Goal: Transaction & Acquisition: Purchase product/service

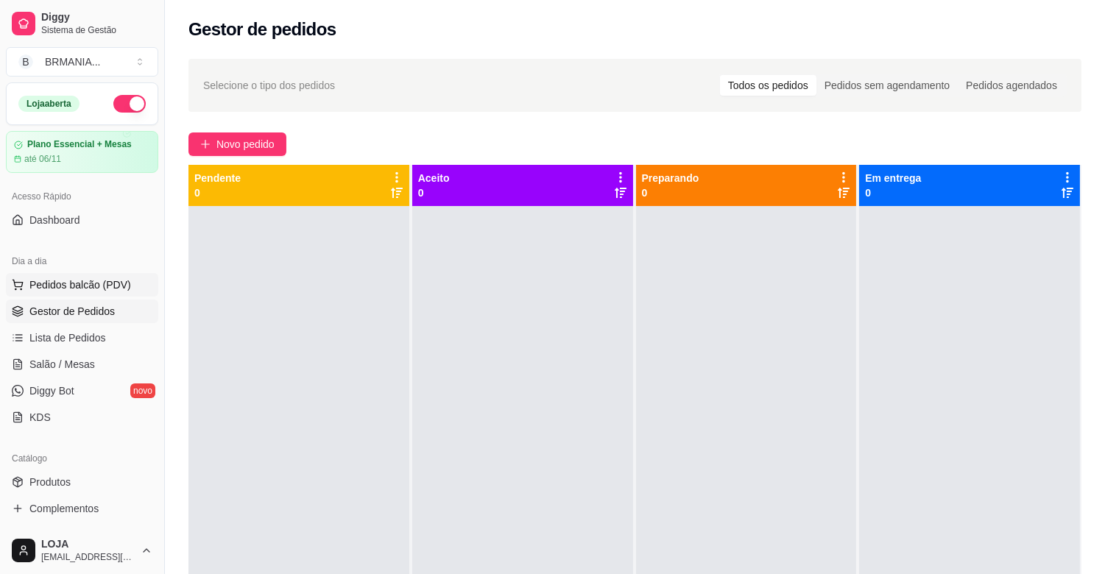
click at [118, 284] on span "Pedidos balcão (PDV)" at bounding box center [80, 285] width 102 height 15
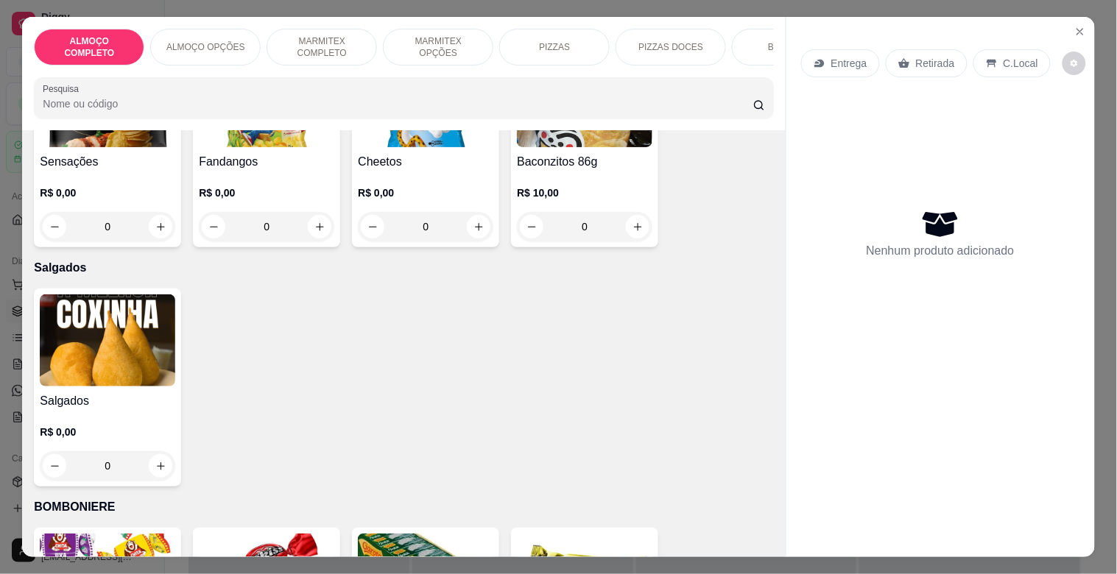
scroll to position [4762, 0]
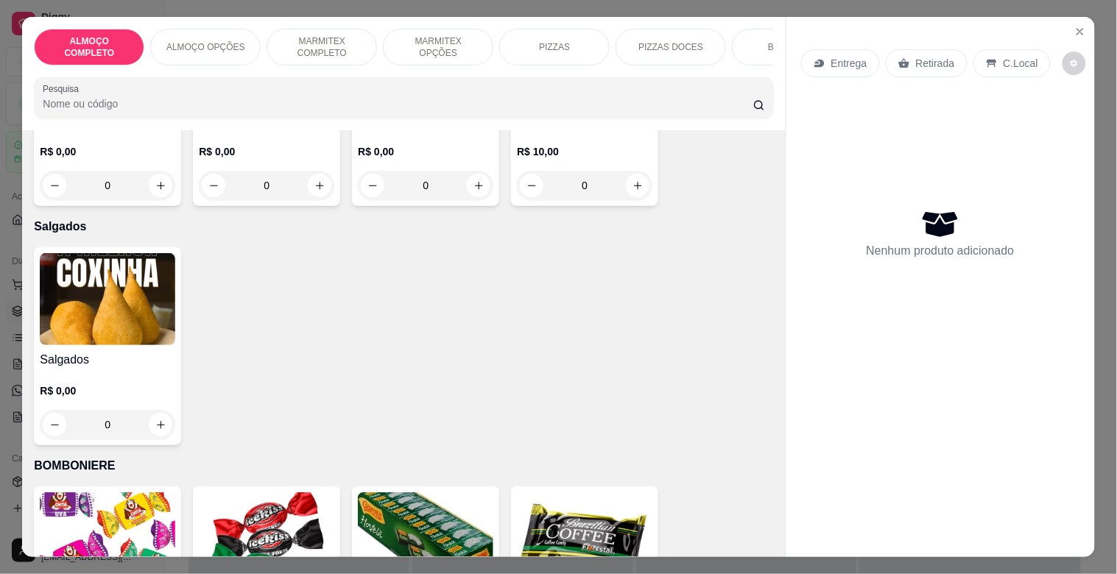
click at [52, 277] on img at bounding box center [107, 299] width 135 height 92
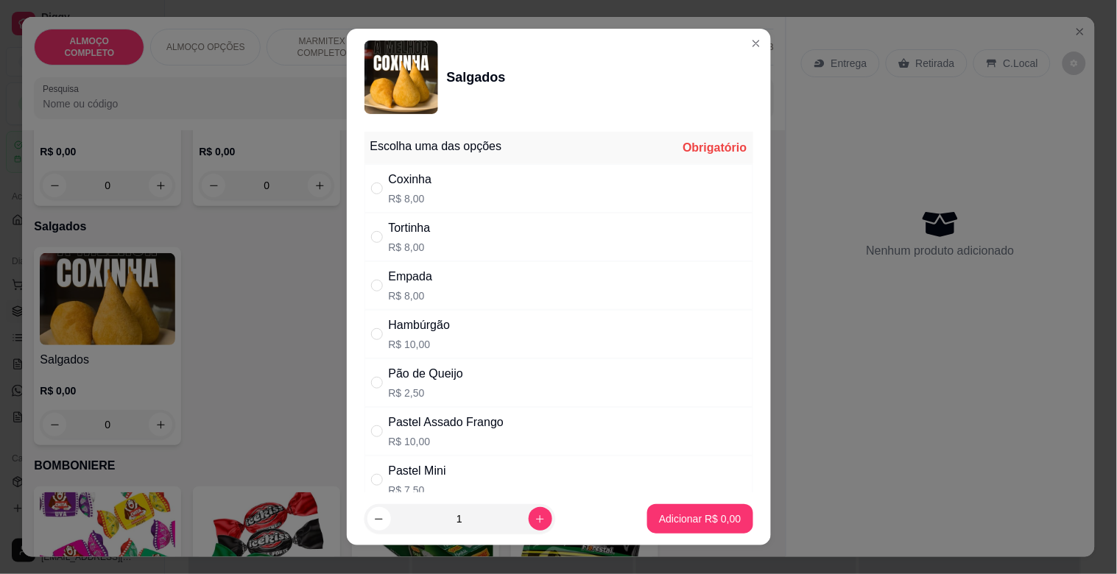
click at [468, 331] on div "Hambúrgão R$ 10,00" at bounding box center [558, 334] width 389 height 49
radio input "true"
click at [534, 521] on icon "increase-product-quantity" at bounding box center [539, 519] width 11 height 11
click at [534, 523] on icon "increase-product-quantity" at bounding box center [539, 519] width 11 height 11
click at [375, 518] on icon "decrease-product-quantity" at bounding box center [378, 519] width 11 height 11
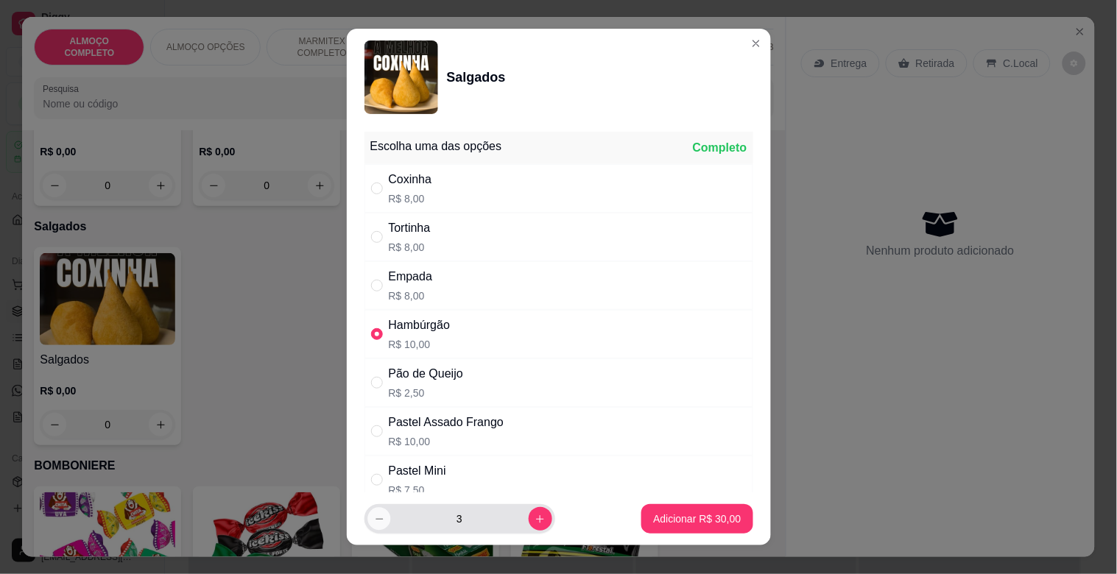
type input "2"
click at [685, 526] on p "Adicionar R$ 20,00" at bounding box center [697, 519] width 88 height 15
type input "2"
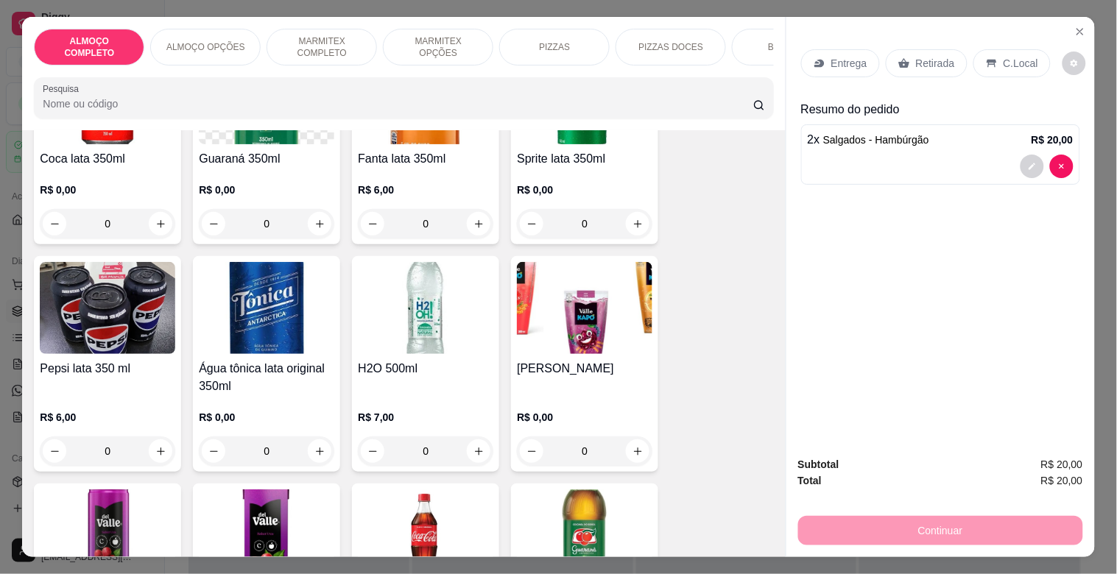
scroll to position [1786, 0]
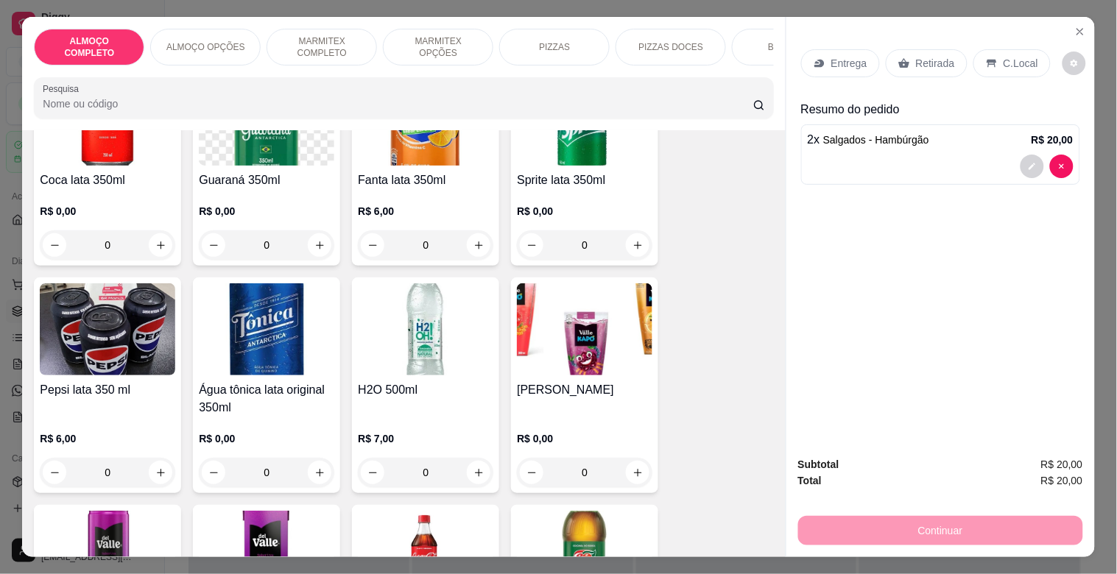
click at [149, 174] on div "Coca lata 350ml R$ 0,00 0" at bounding box center [107, 167] width 147 height 198
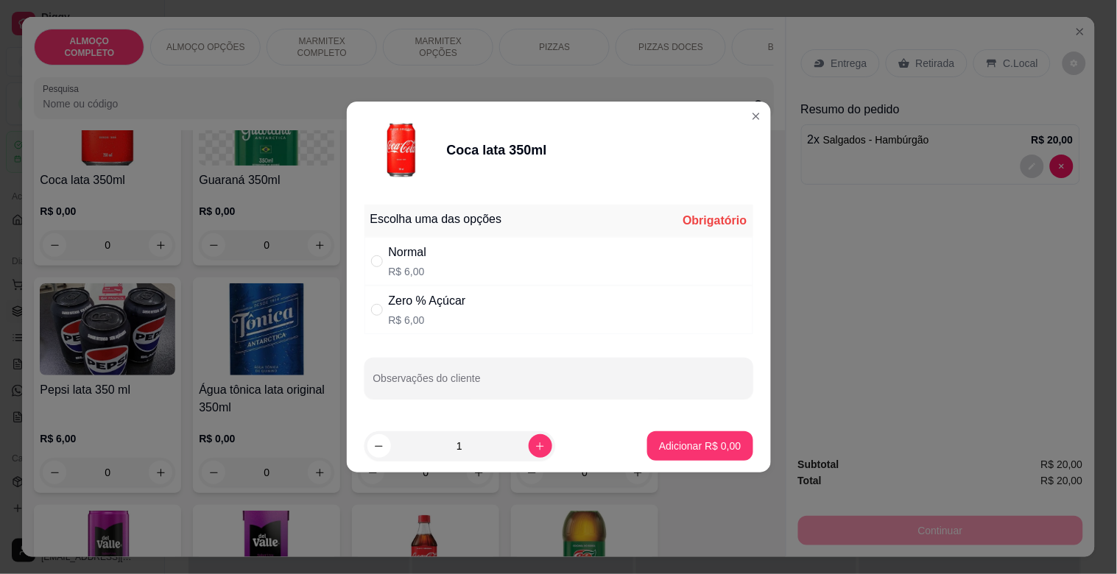
click at [409, 269] on p "R$ 6,00" at bounding box center [408, 271] width 38 height 15
radio input "true"
click at [661, 444] on p "Adicionar R$ 6,00" at bounding box center [700, 446] width 82 height 15
type input "1"
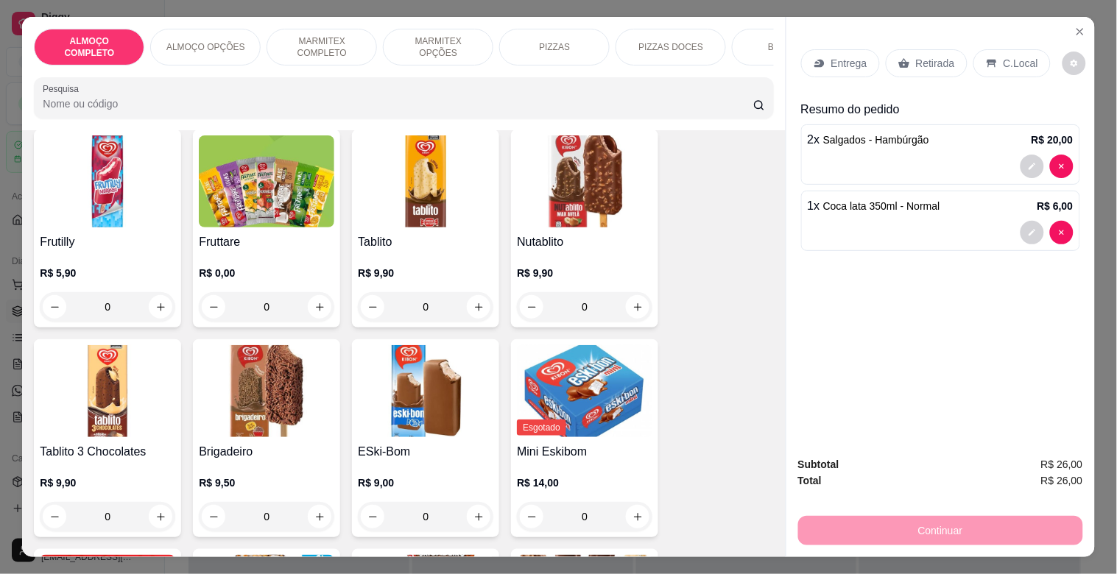
scroll to position [7785, 0]
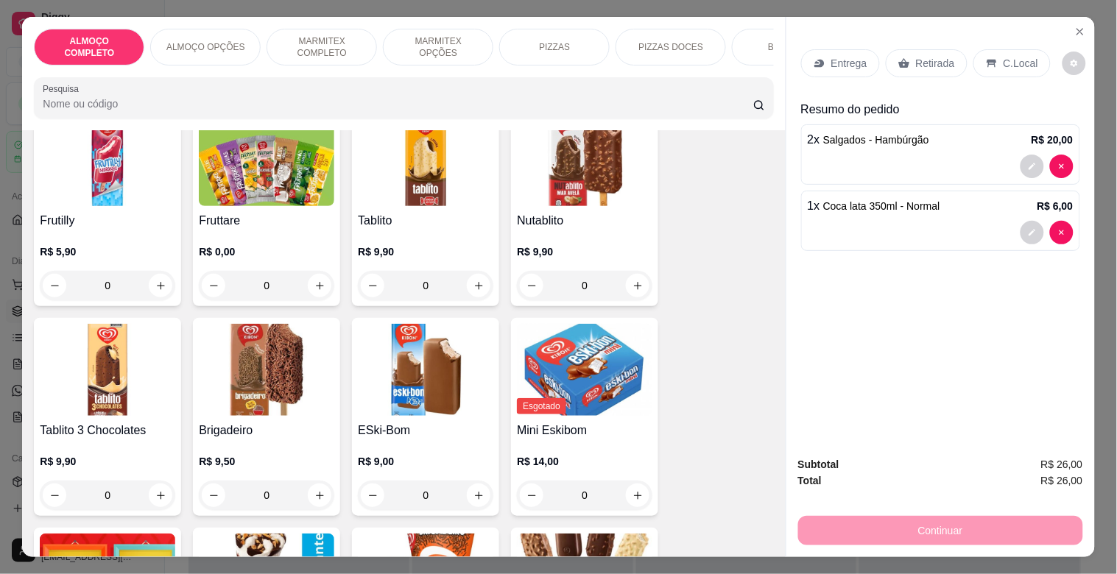
click at [102, 379] on img at bounding box center [107, 370] width 135 height 92
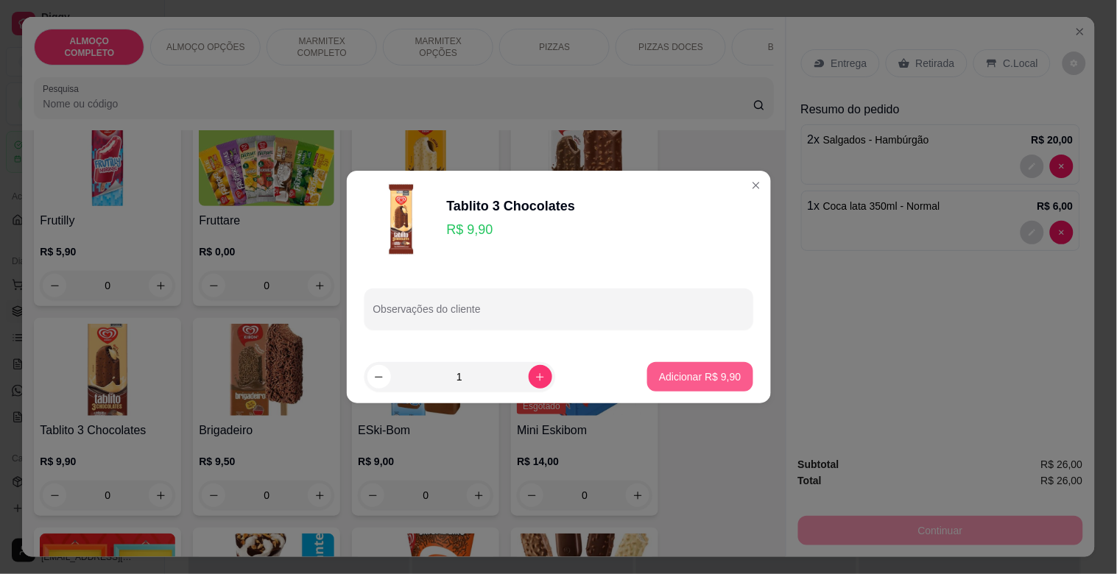
click at [686, 373] on p "Adicionar R$ 9,90" at bounding box center [700, 377] width 82 height 15
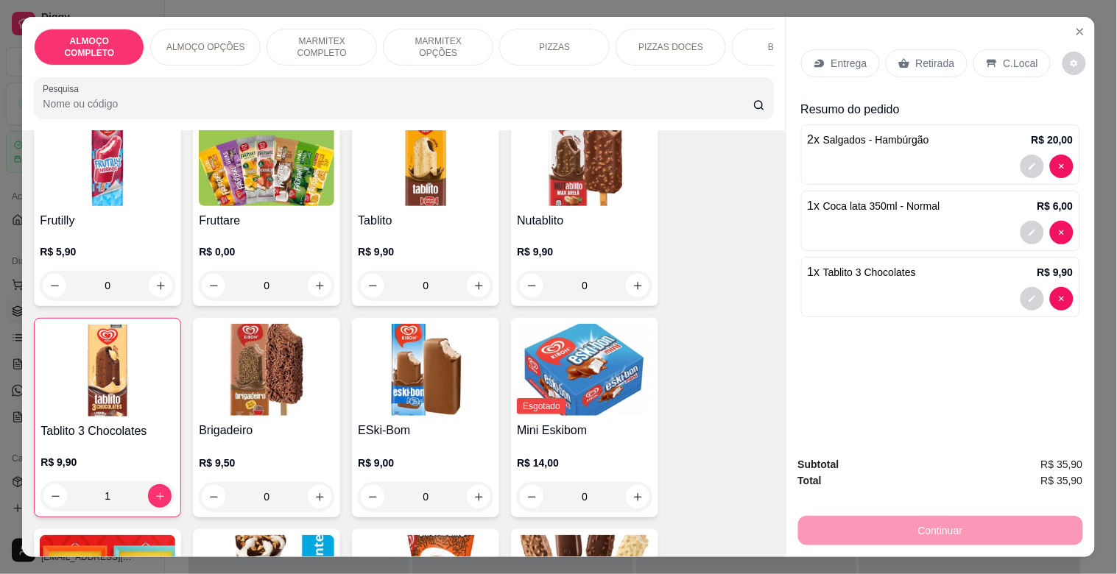
type input "1"
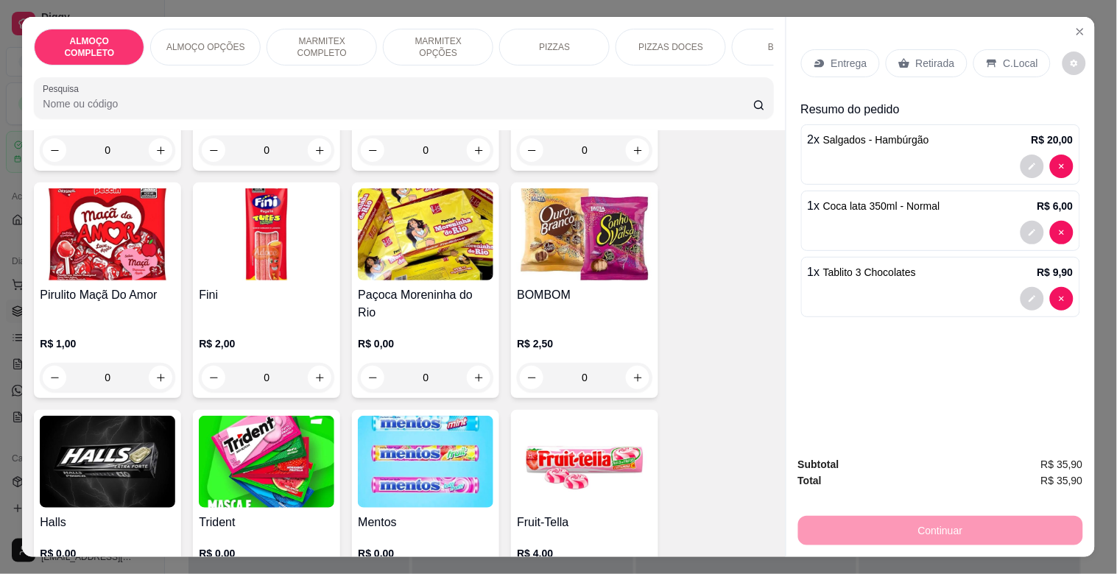
scroll to position [5402, 0]
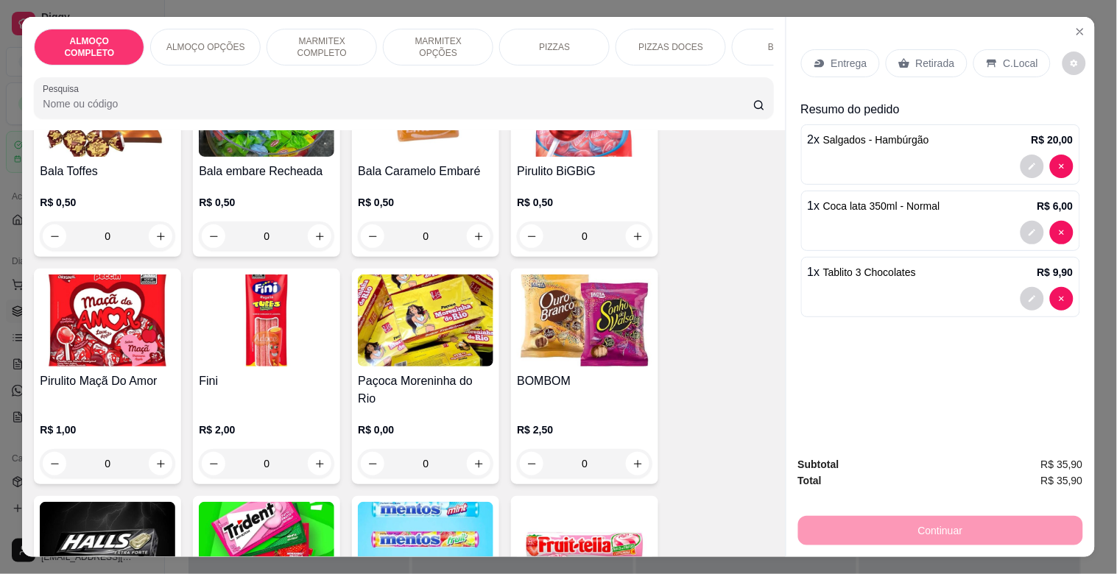
click at [437, 314] on img at bounding box center [425, 321] width 135 height 92
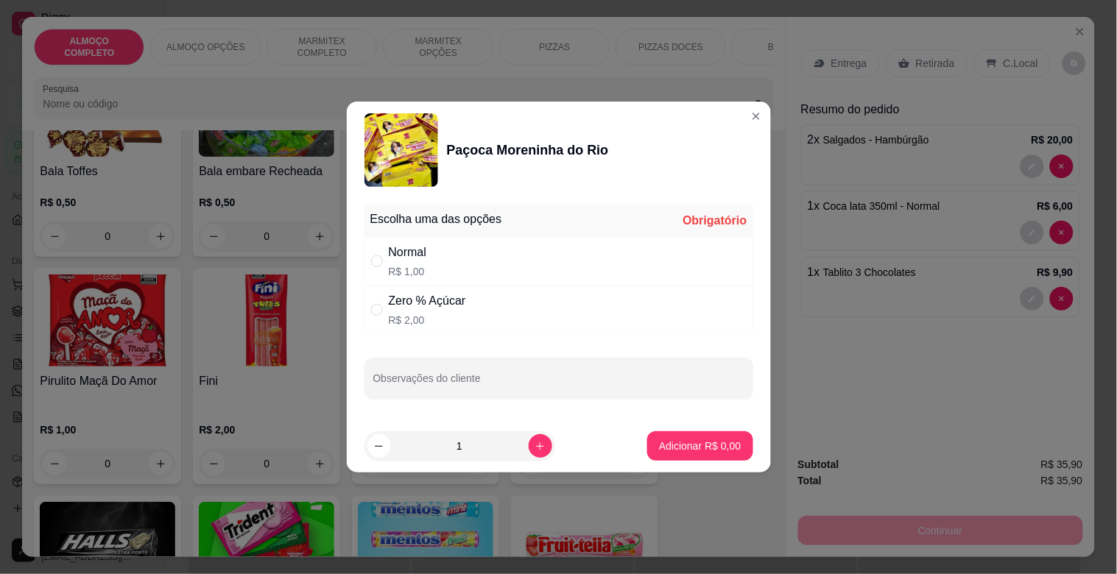
click at [440, 271] on div "Normal R$ 1,00" at bounding box center [558, 261] width 389 height 49
radio input "true"
click at [700, 446] on p "Adicionar R$ 1,00" at bounding box center [700, 446] width 82 height 15
type input "1"
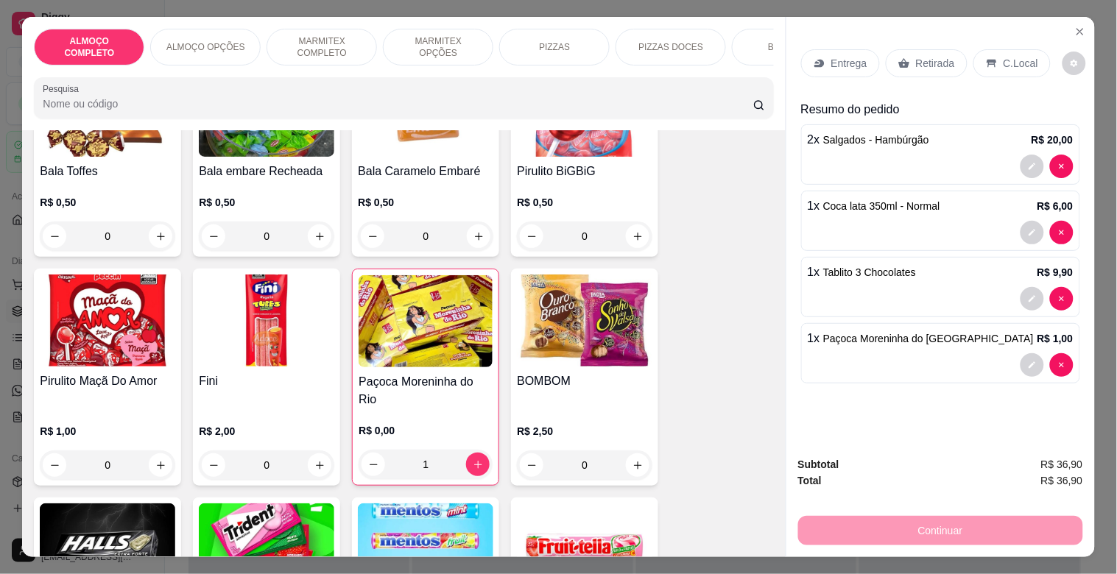
click at [916, 57] on p "Retirada" at bounding box center [935, 63] width 39 height 15
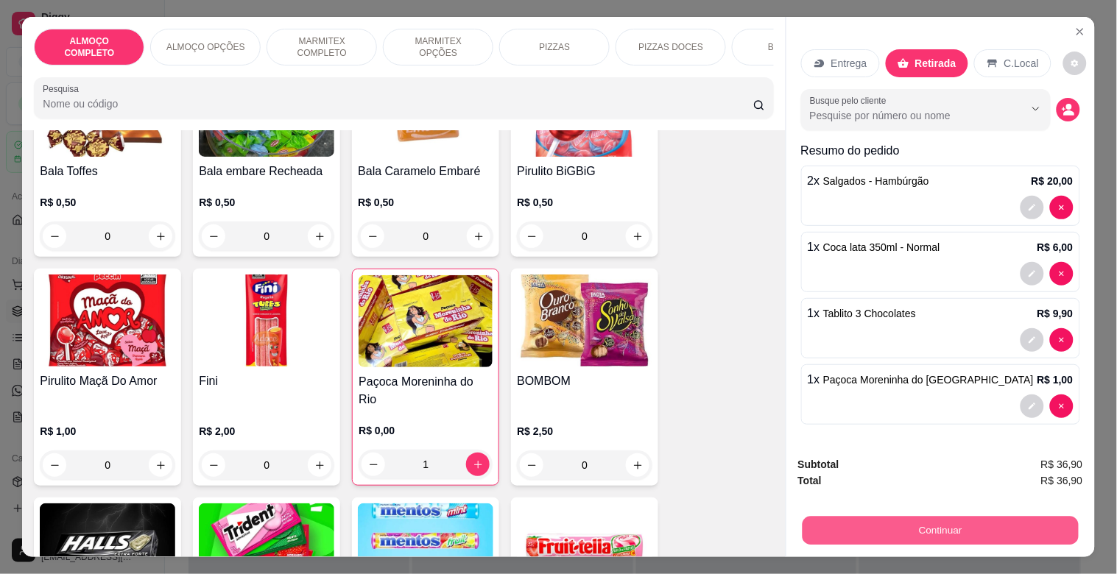
click at [984, 520] on button "Continuar" at bounding box center [940, 530] width 276 height 29
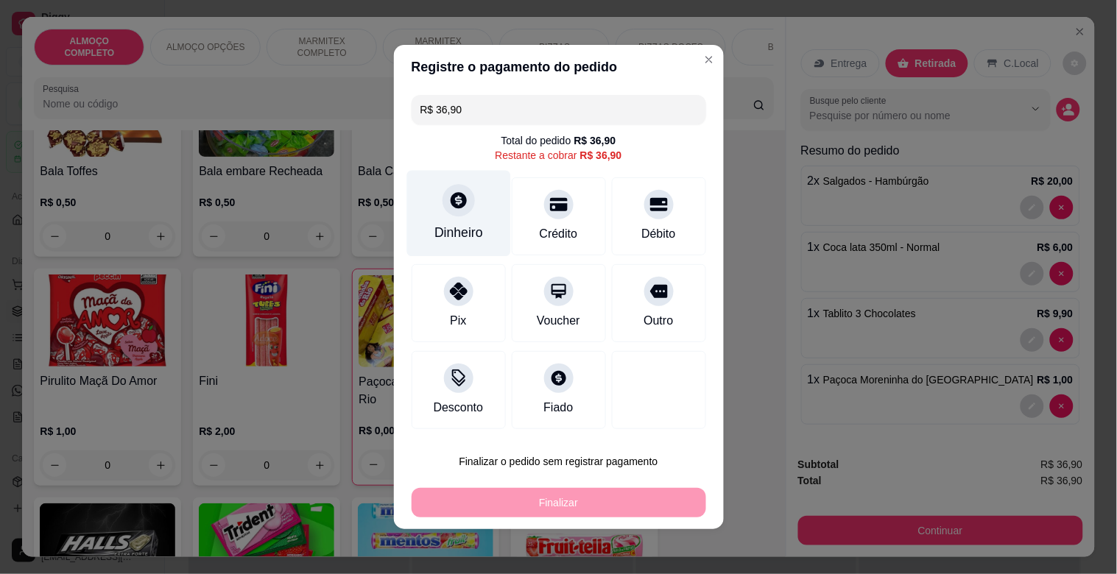
click at [459, 204] on icon at bounding box center [457, 200] width 19 height 19
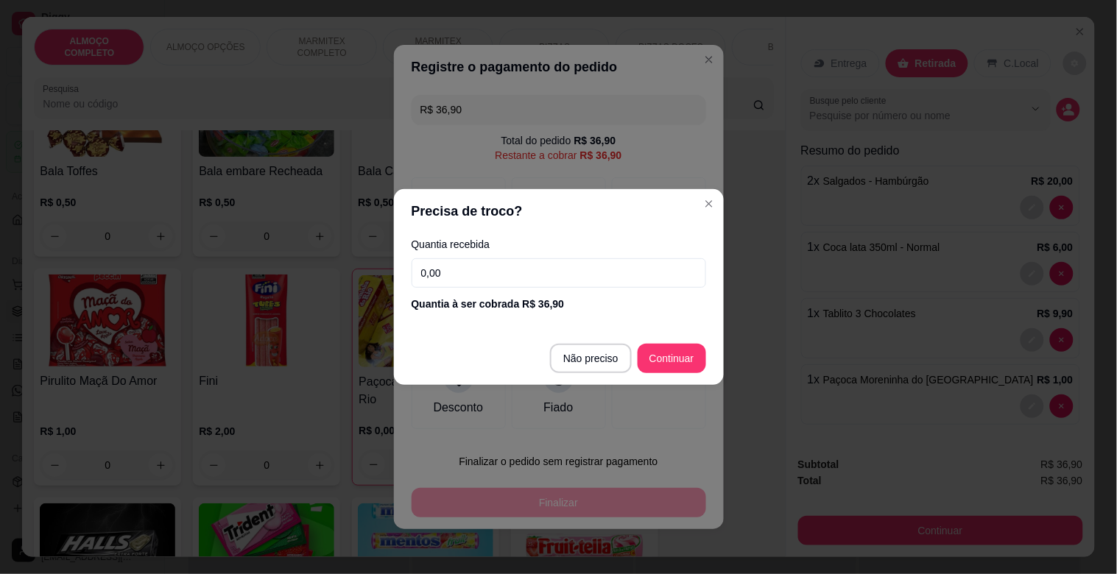
click at [475, 278] on input "0,00" at bounding box center [559, 272] width 294 height 29
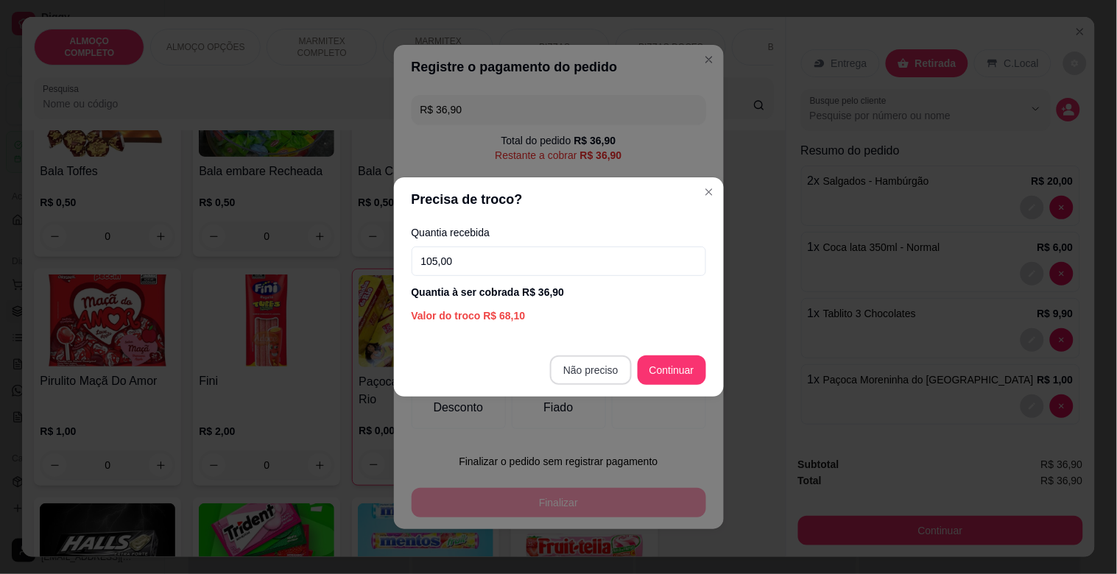
type input "105,00"
type input "R$ 0,00"
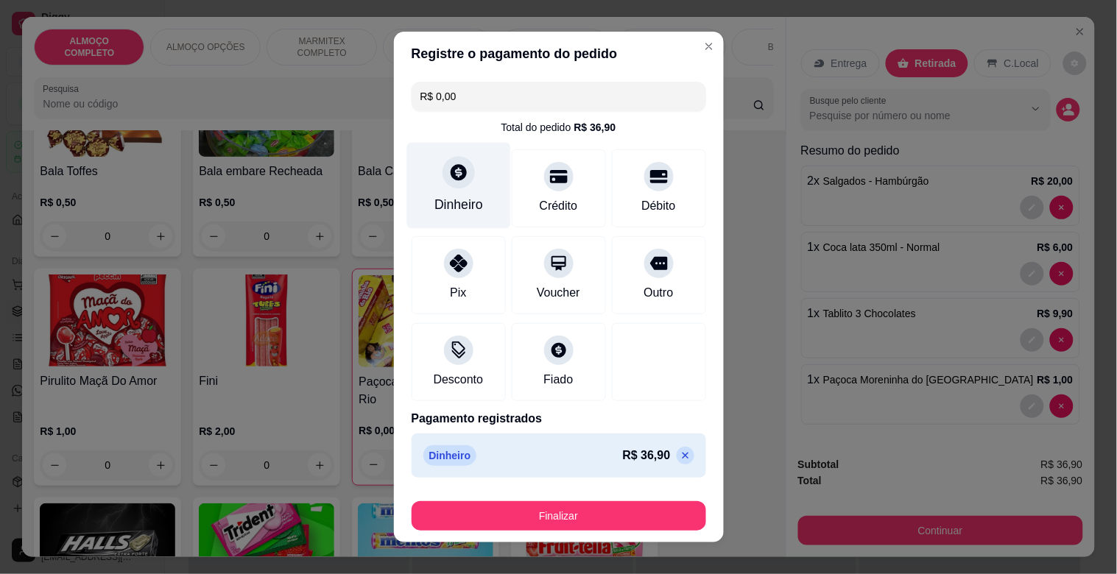
click at [468, 192] on div "Dinheiro" at bounding box center [458, 186] width 104 height 86
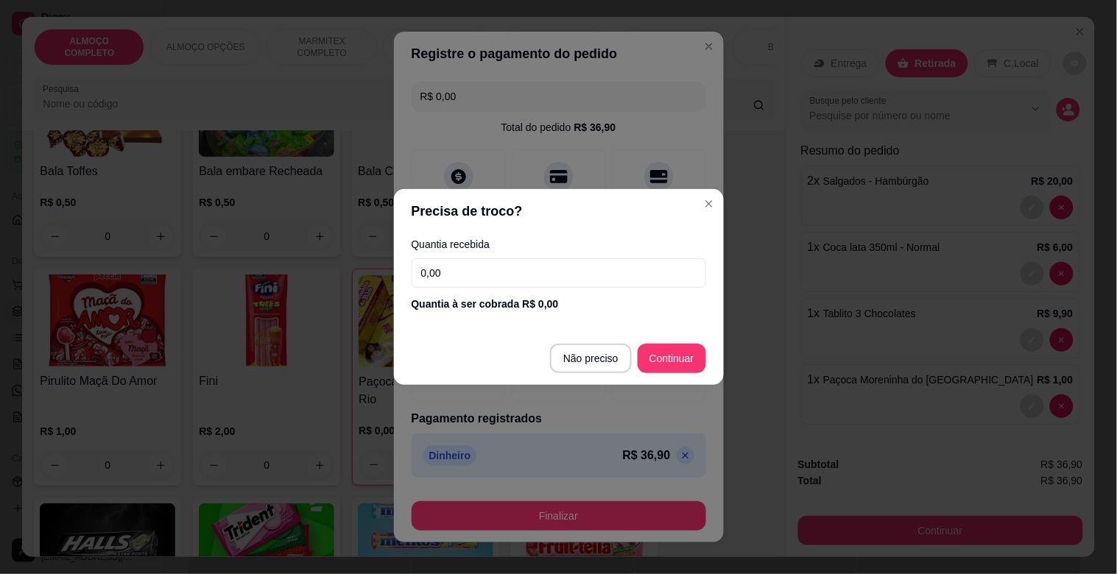
click at [488, 268] on input "0,00" at bounding box center [559, 272] width 294 height 29
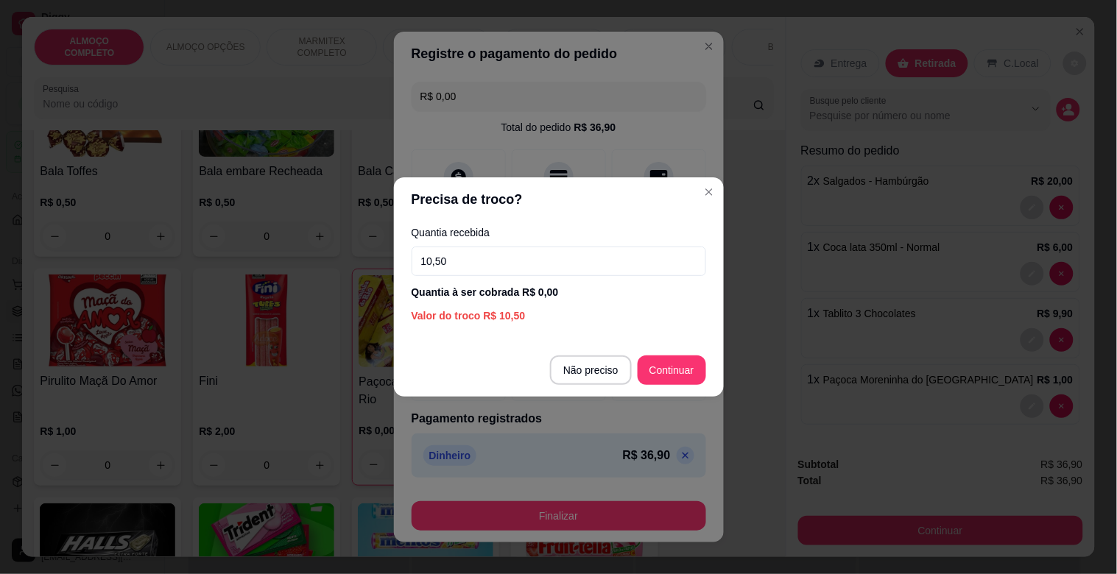
type input "105,00"
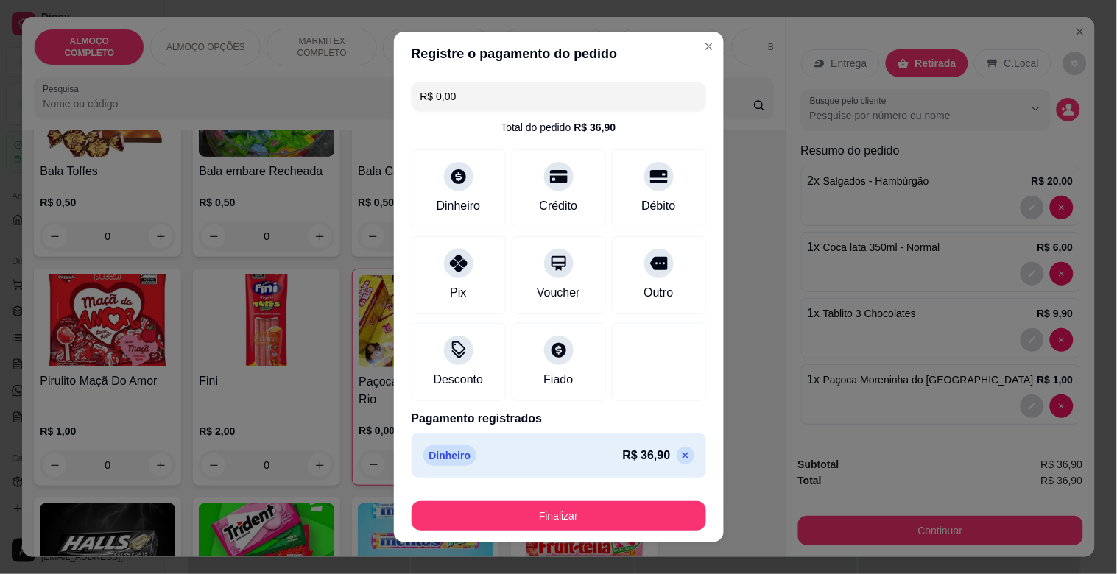
click at [680, 451] on icon at bounding box center [686, 456] width 12 height 12
type input "R$ 36,90"
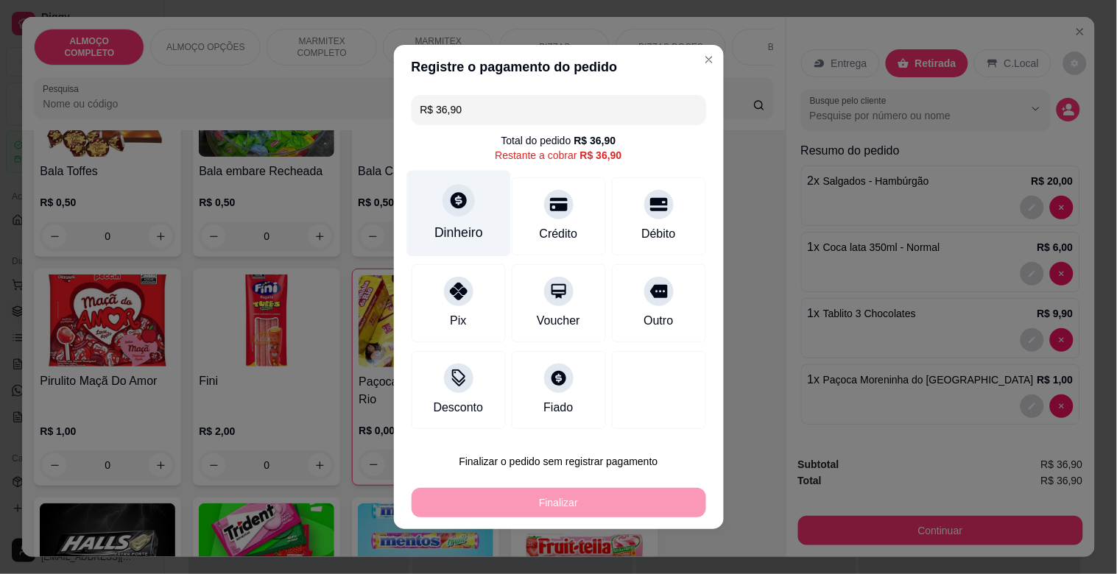
click at [440, 226] on div "Dinheiro" at bounding box center [458, 232] width 49 height 19
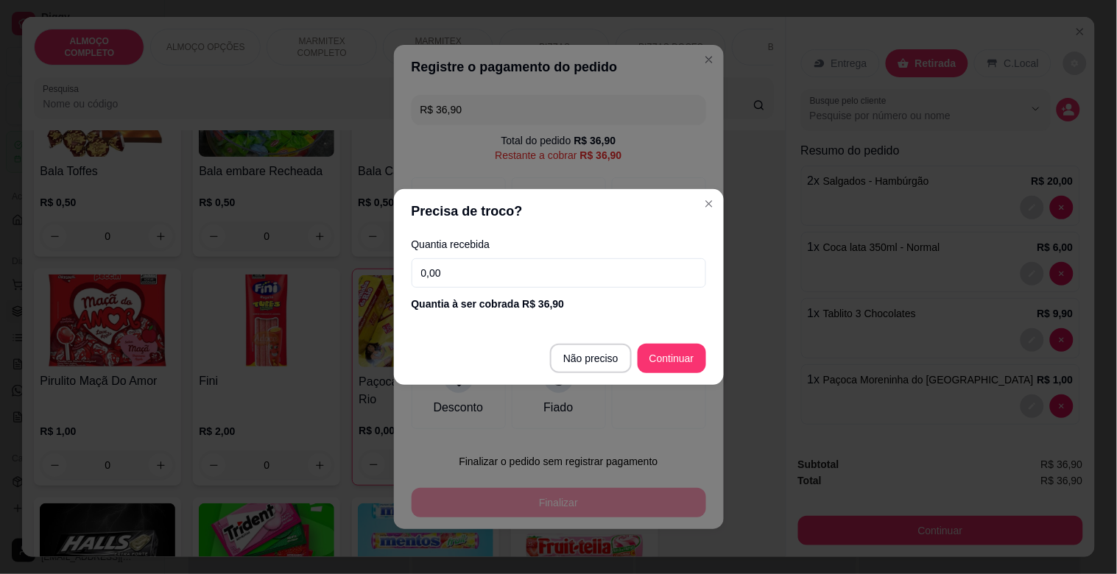
click at [476, 273] on input "0,00" at bounding box center [559, 272] width 294 height 29
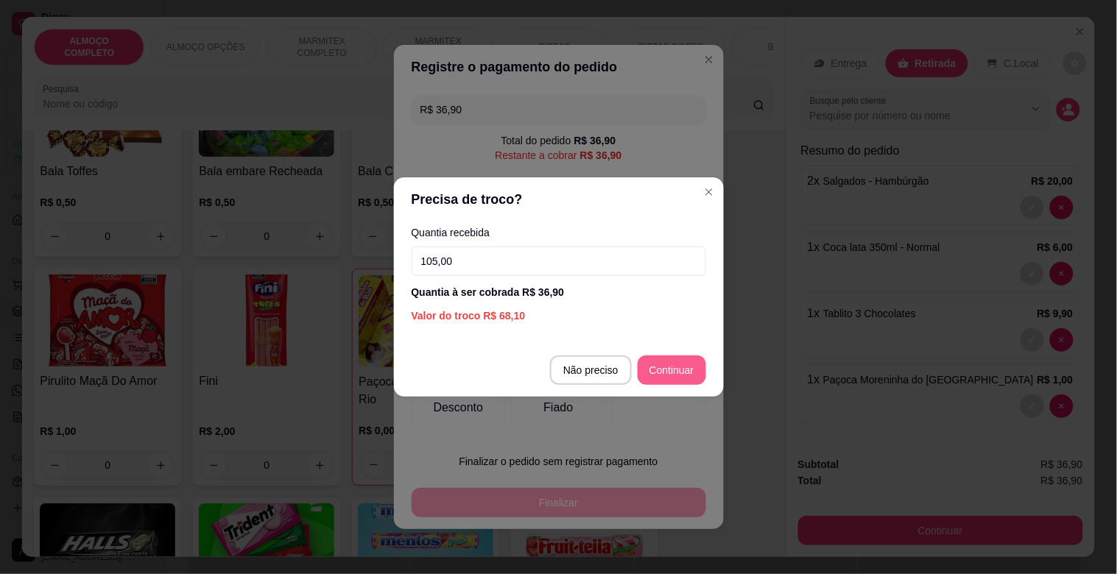
type input "105,00"
type input "R$ 0,00"
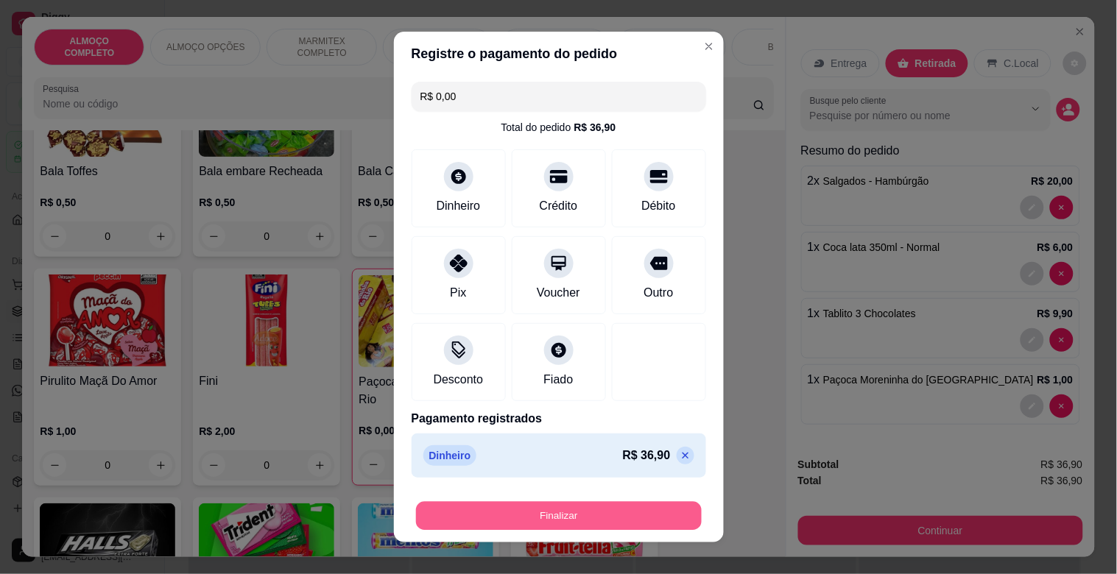
click at [582, 520] on button "Finalizar" at bounding box center [559, 516] width 286 height 29
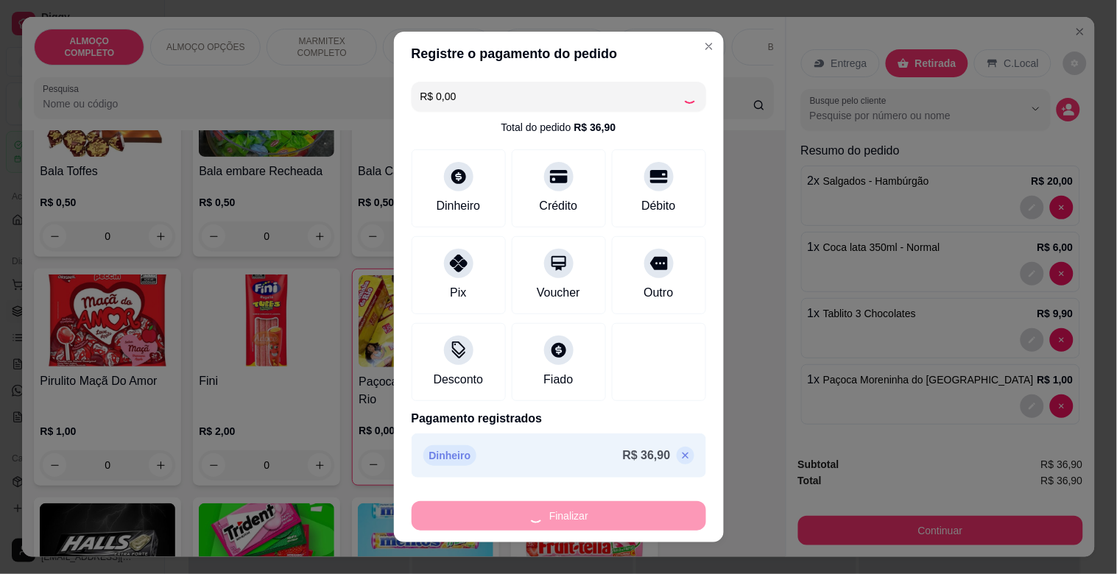
type input "0"
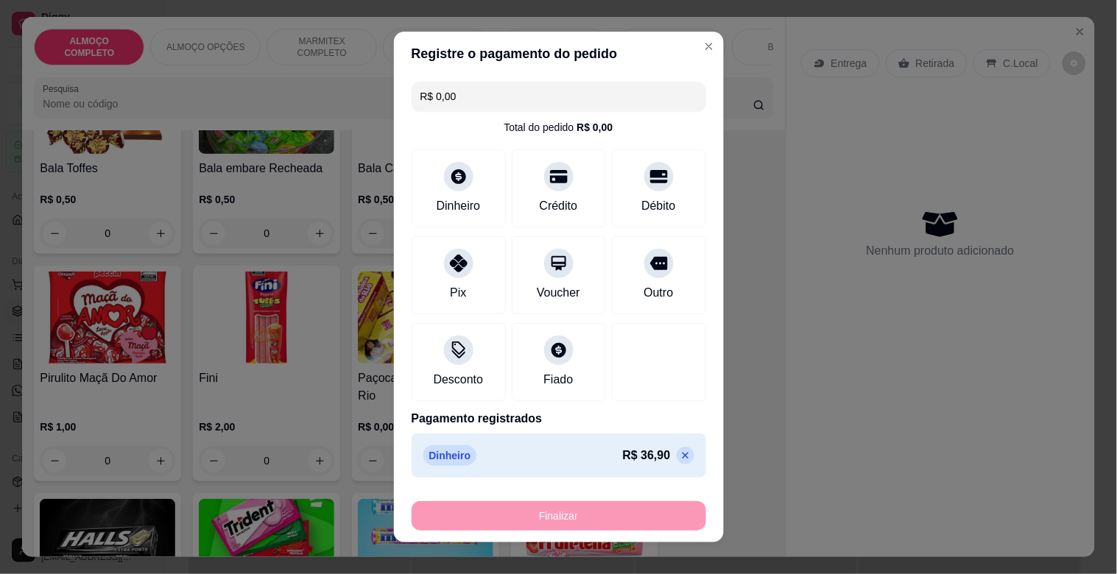
type input "-R$ 36,90"
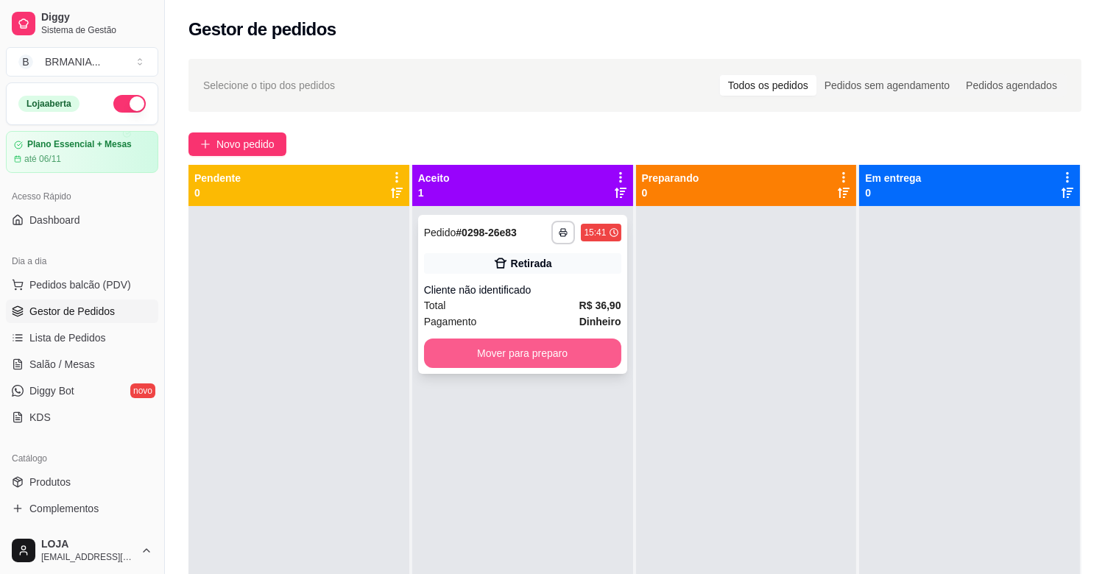
click at [572, 355] on button "Mover para preparo" at bounding box center [522, 353] width 197 height 29
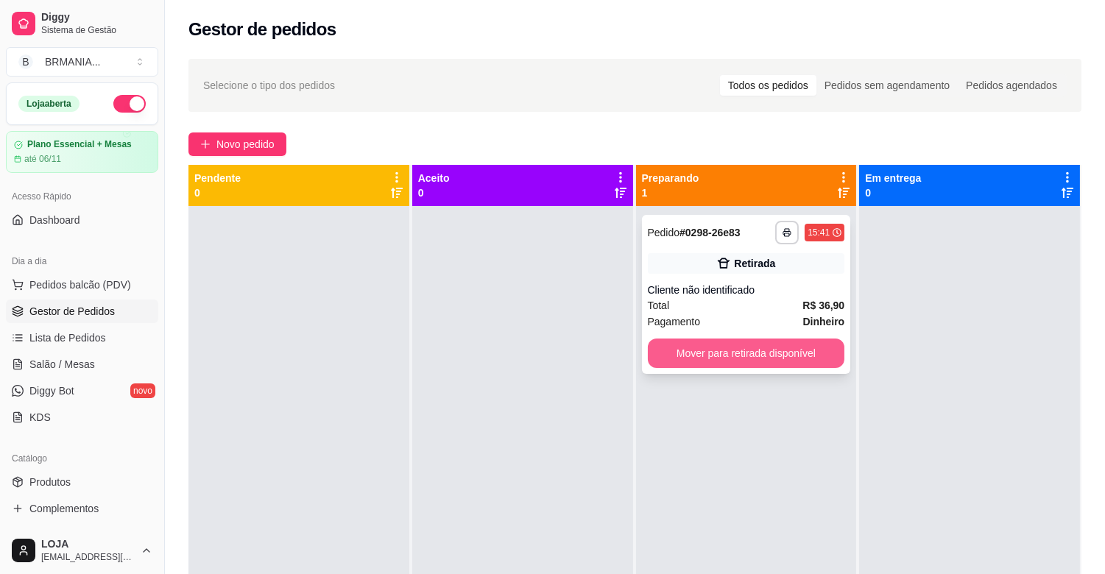
click at [721, 347] on button "Mover para retirada disponível" at bounding box center [746, 353] width 197 height 29
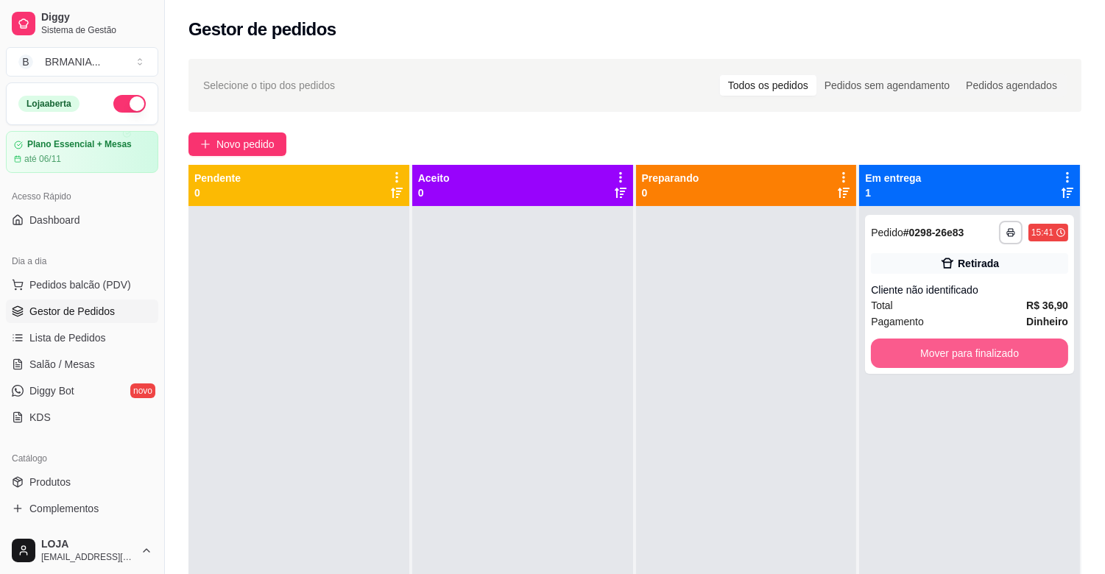
click at [913, 348] on button "Mover para finalizado" at bounding box center [969, 353] width 197 height 29
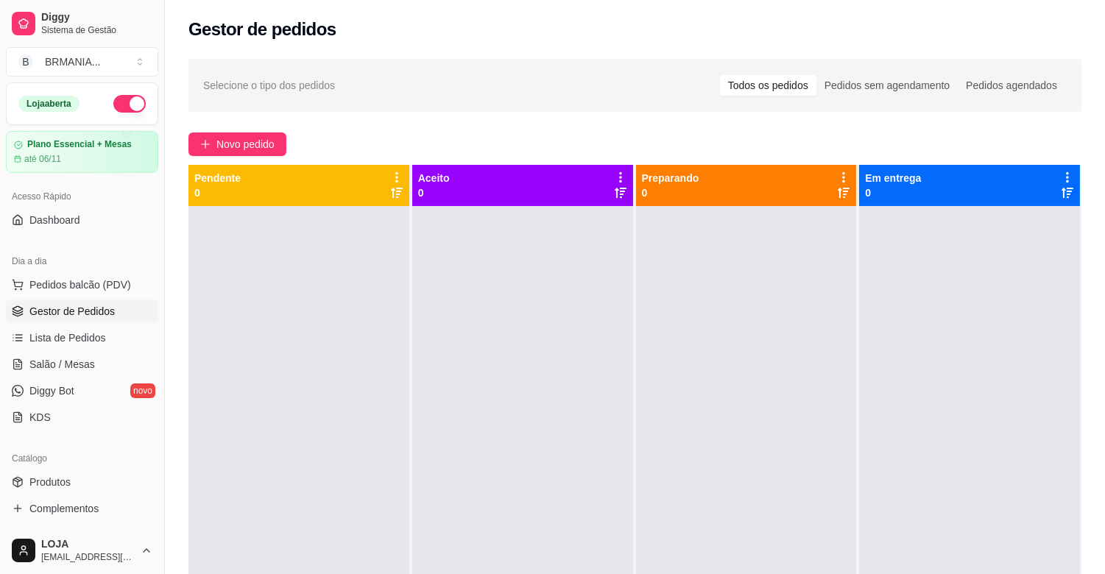
click at [74, 300] on link "Gestor de Pedidos" at bounding box center [82, 312] width 152 height 24
click at [80, 288] on span "Pedidos balcão (PDV)" at bounding box center [80, 285] width 102 height 15
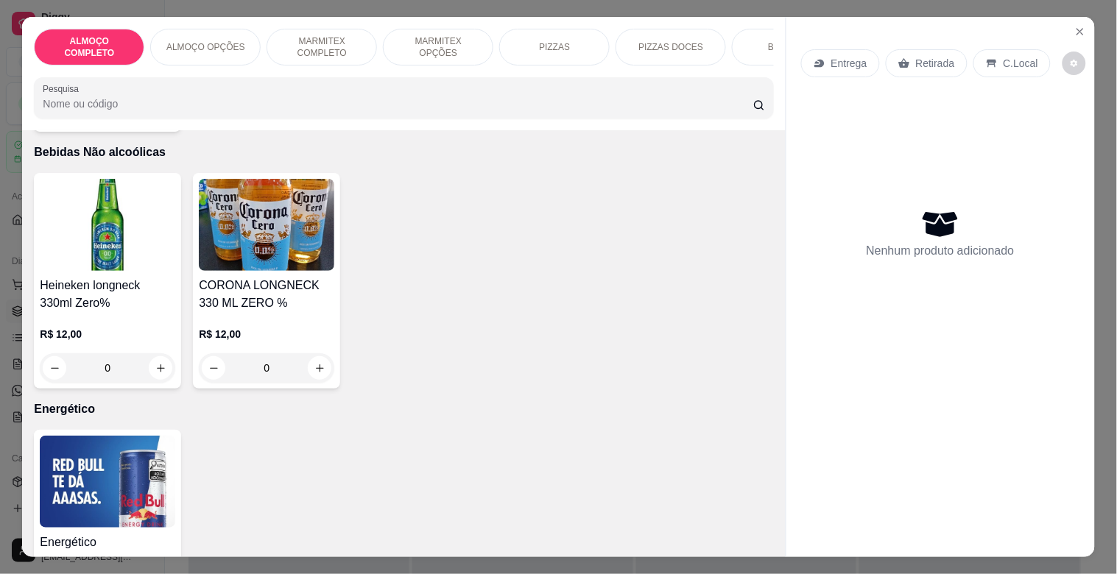
scroll to position [3911, 0]
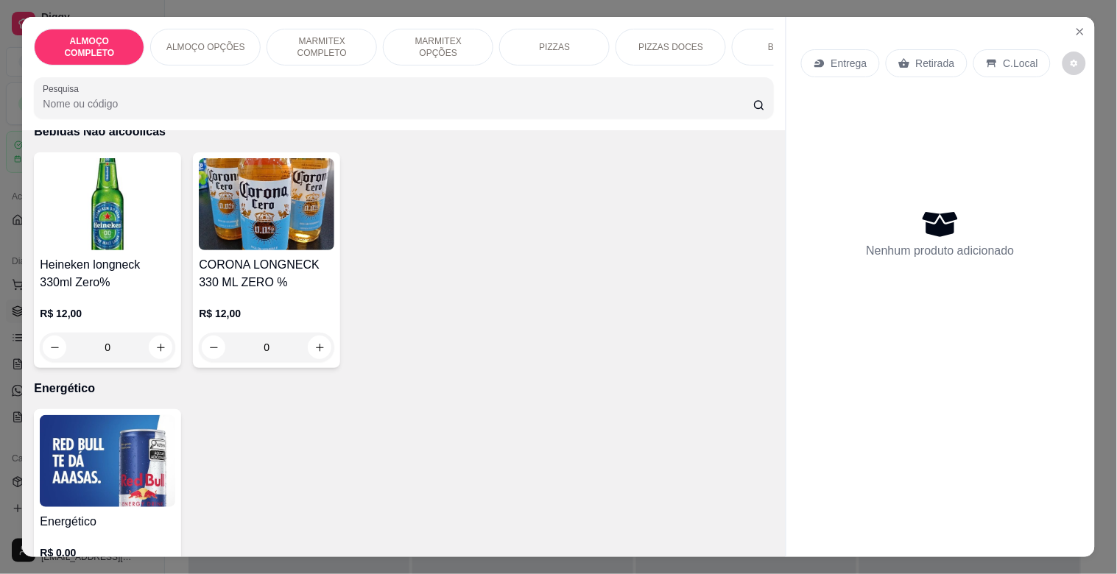
click at [113, 440] on img at bounding box center [107, 461] width 135 height 92
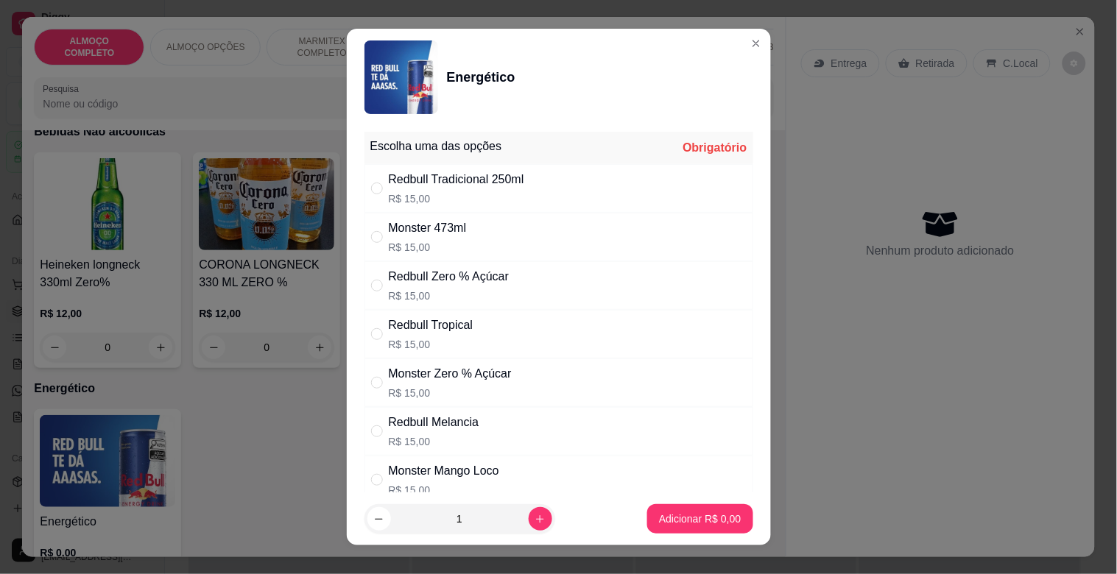
click at [565, 476] on div "Monster Mango Loco R$ 15,00" at bounding box center [558, 480] width 389 height 49
radio input "true"
click at [668, 519] on p "Adicionar R$ 15,00" at bounding box center [696, 519] width 85 height 14
type input "1"
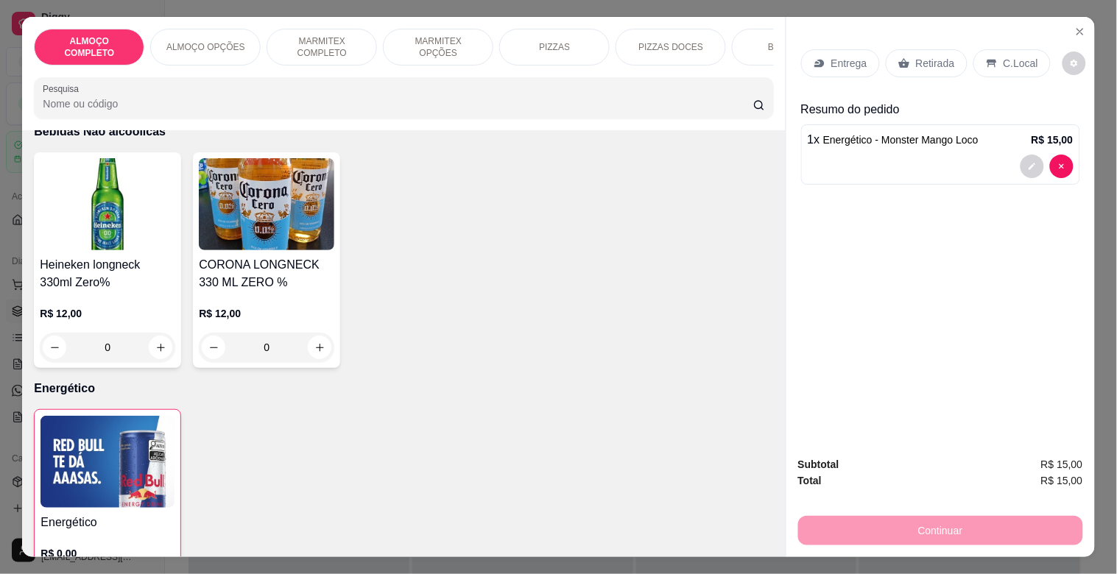
click at [932, 62] on p "Retirada" at bounding box center [935, 63] width 39 height 15
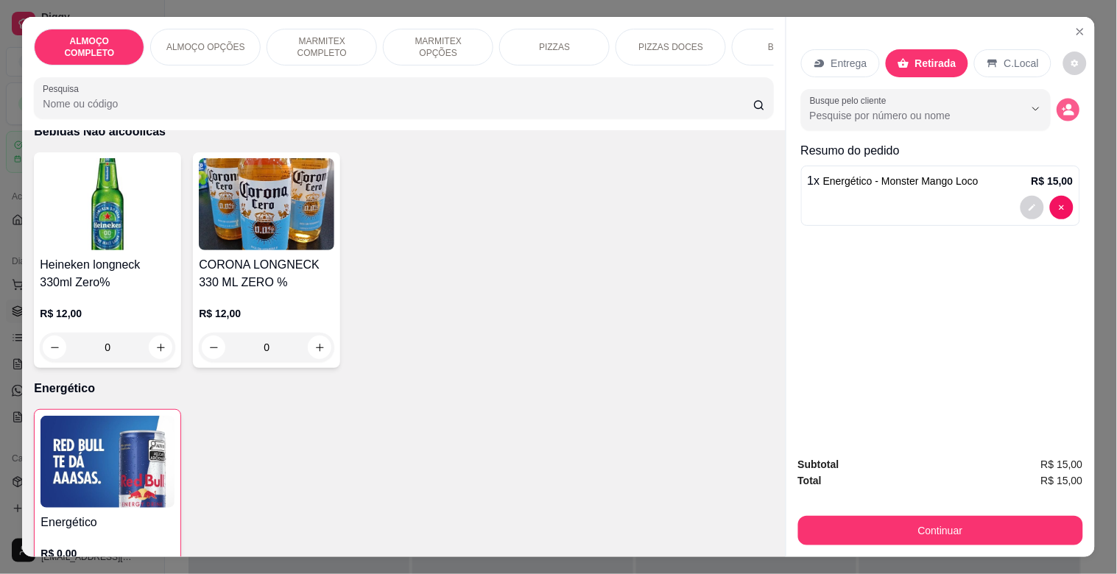
click at [1064, 110] on icon "decrease-product-quantity" at bounding box center [1069, 112] width 10 height 5
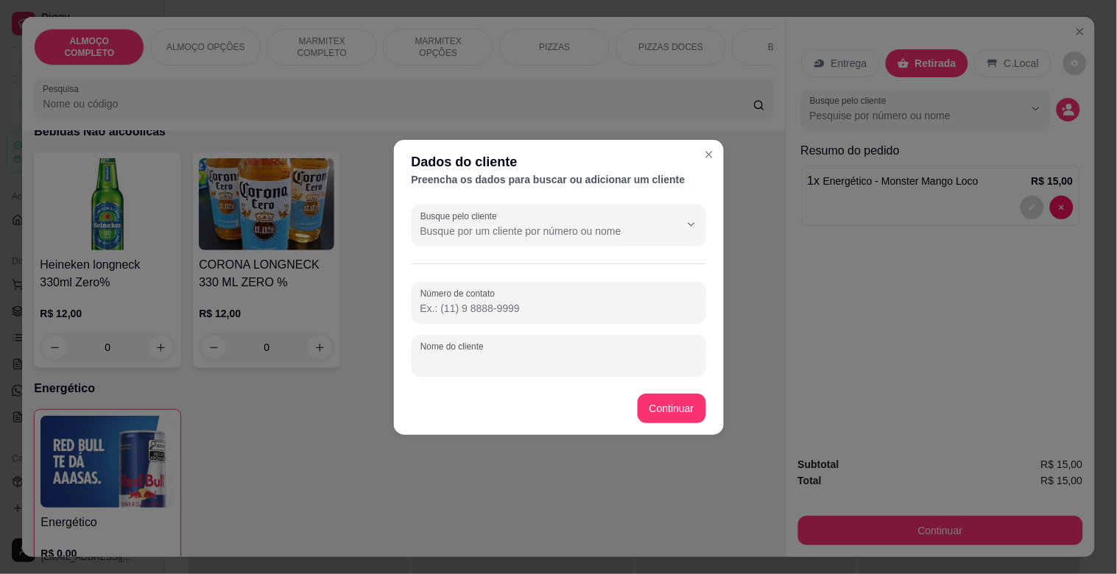
click at [589, 359] on input "Nome do cliente" at bounding box center [558, 361] width 277 height 15
type input "MARCIA"
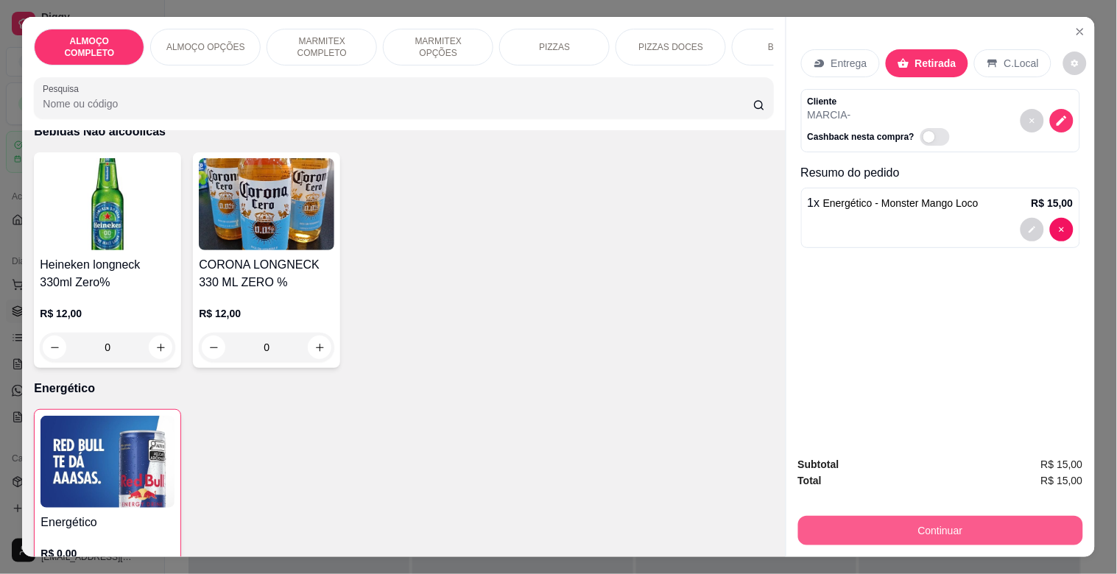
click at [815, 516] on button "Continuar" at bounding box center [940, 530] width 285 height 29
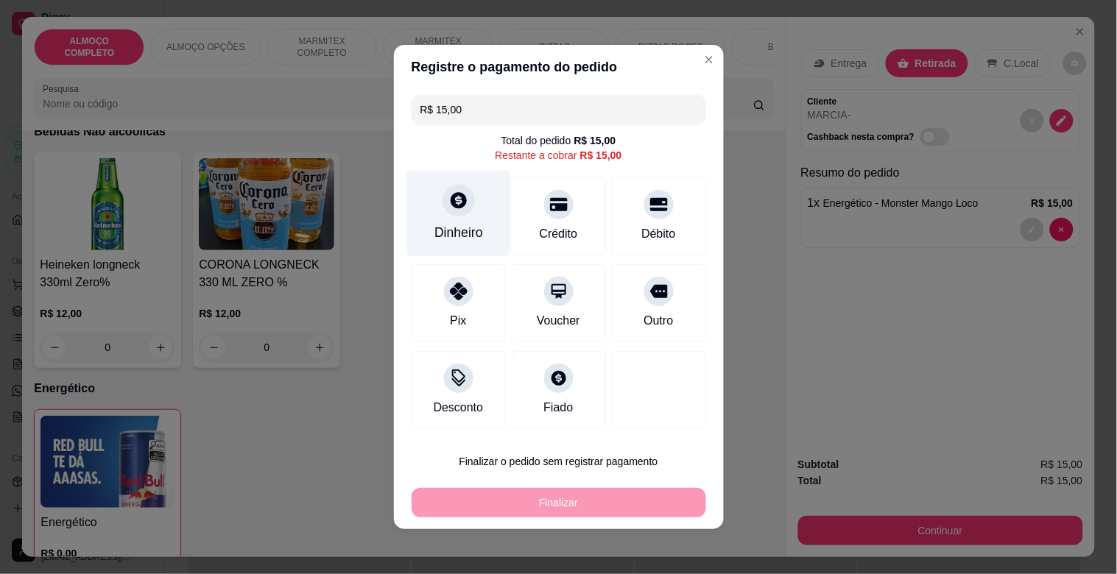
click at [437, 230] on div "Dinheiro" at bounding box center [458, 232] width 49 height 19
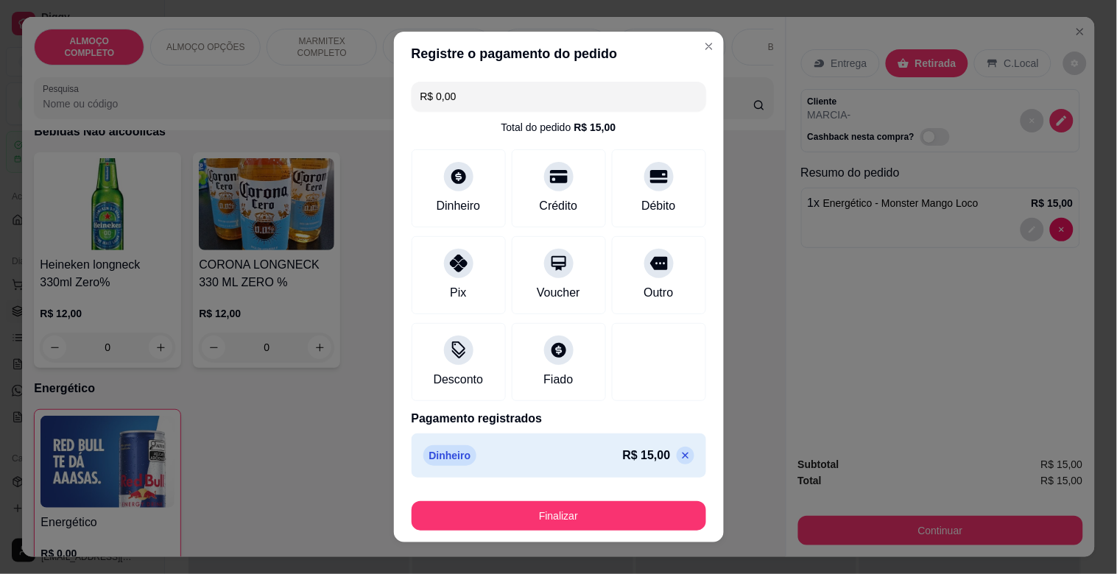
type input "R$ 0,00"
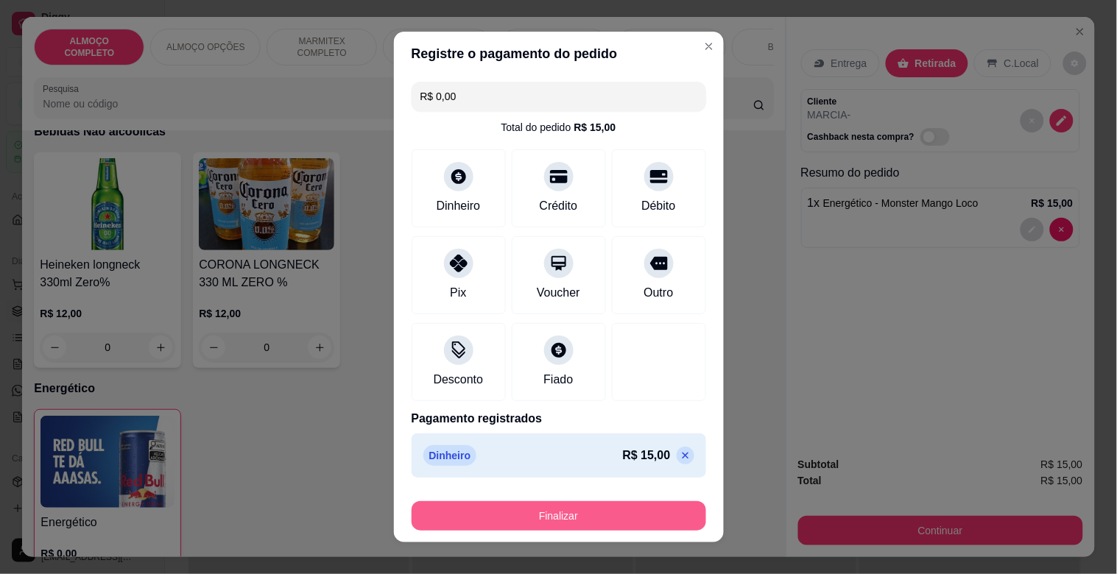
click at [550, 517] on button "Finalizar" at bounding box center [559, 515] width 294 height 29
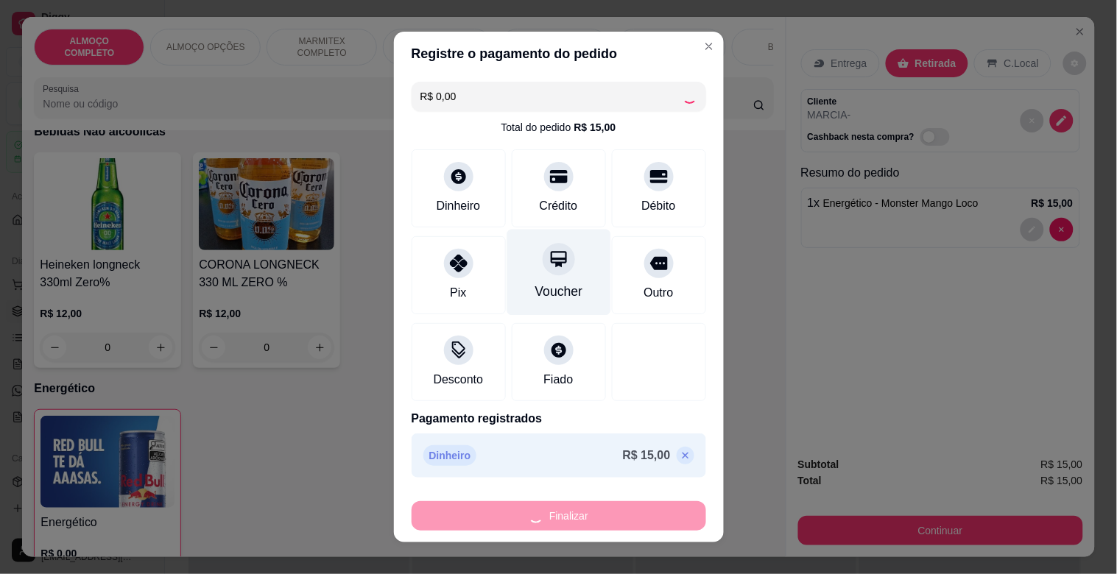
type input "0"
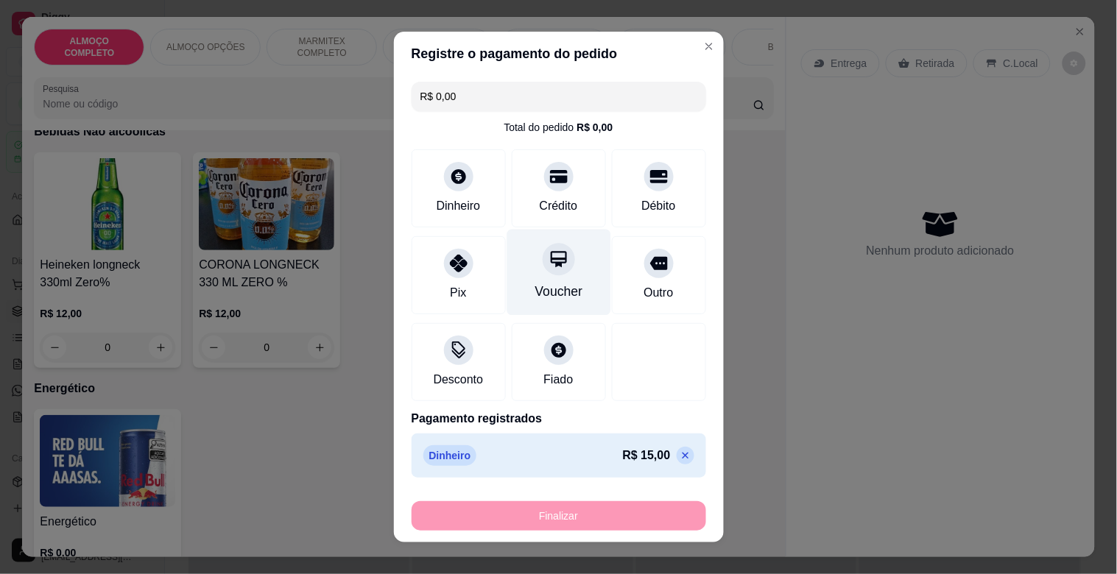
type input "-R$ 15,00"
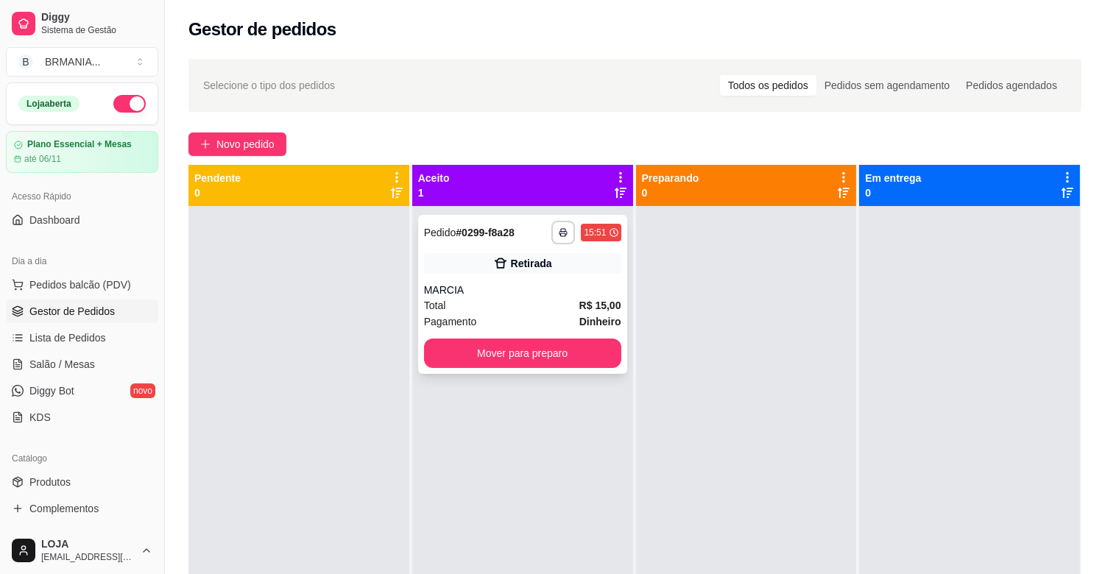
click at [501, 306] on div "Total R$ 15,00" at bounding box center [522, 305] width 197 height 16
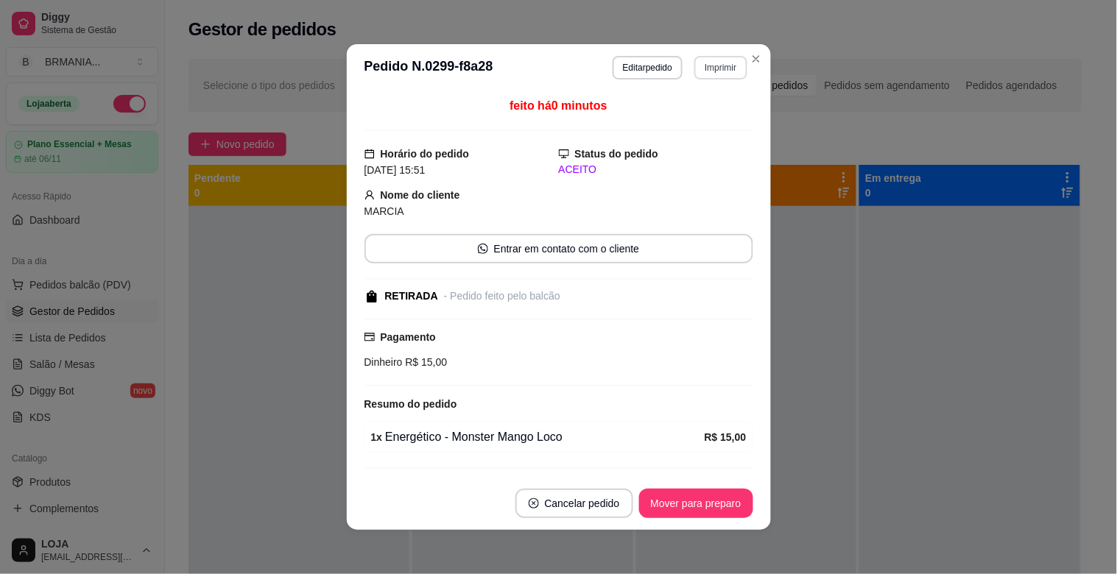
click at [717, 64] on button "Imprimir" at bounding box center [720, 68] width 52 height 24
click at [685, 121] on button "IMPRESSORA" at bounding box center [688, 119] width 103 height 23
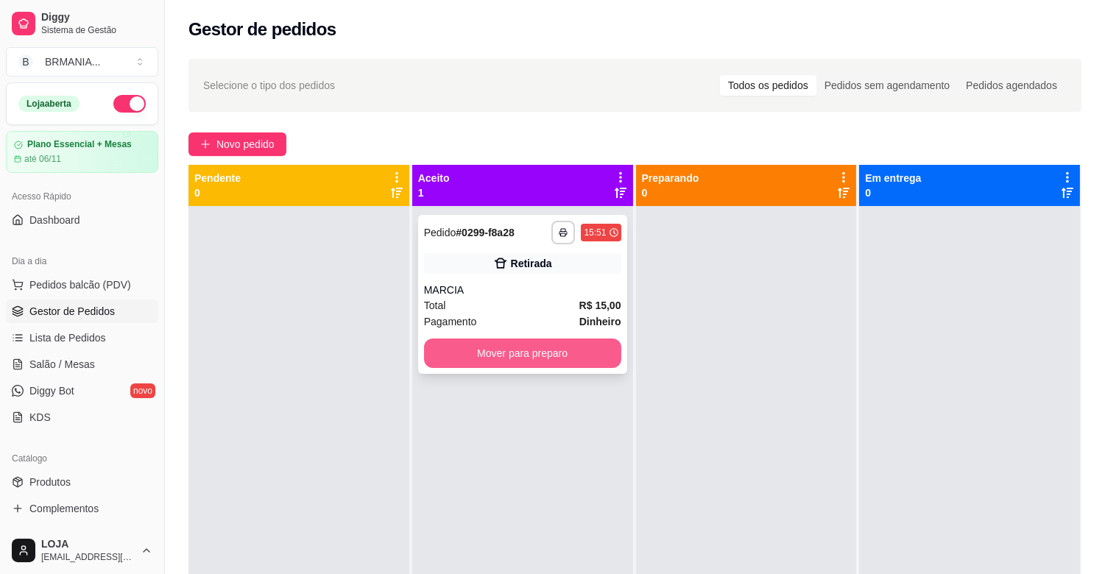
click at [498, 356] on button "Mover para preparo" at bounding box center [522, 353] width 197 height 29
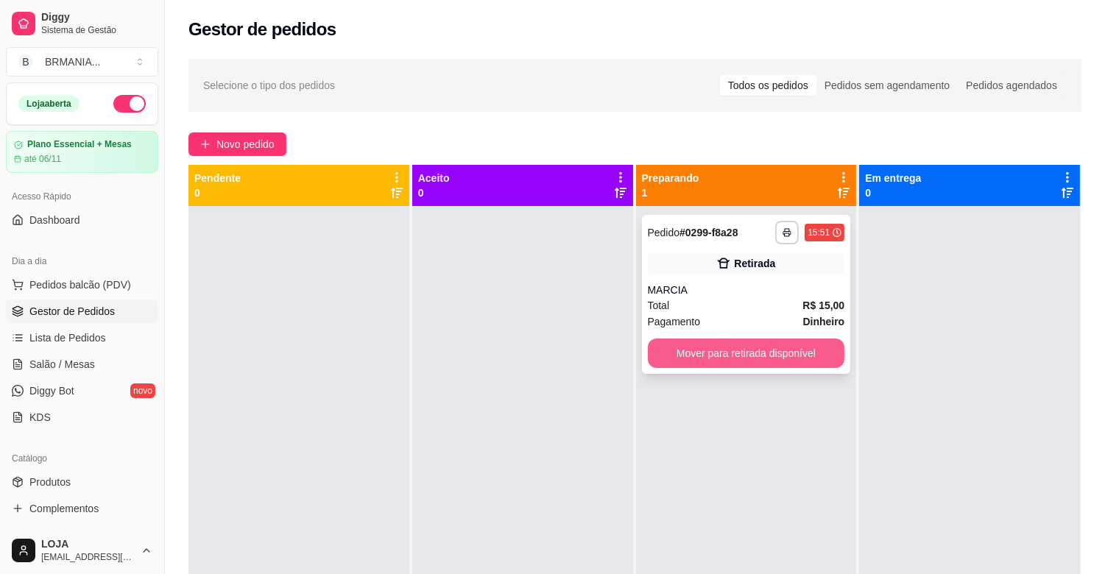
click at [698, 349] on button "Mover para retirada disponível" at bounding box center [746, 353] width 197 height 29
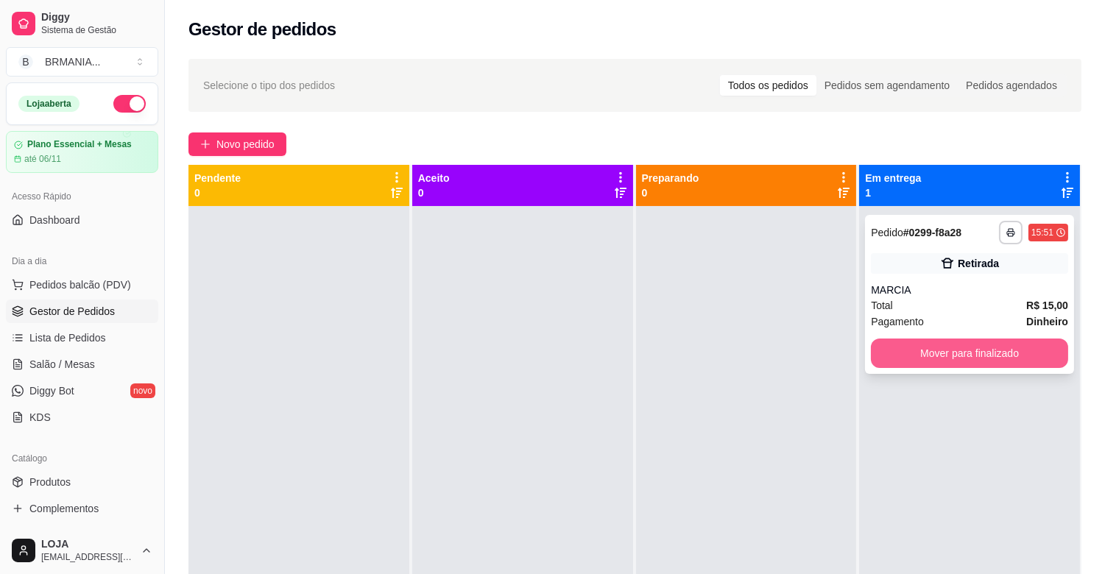
click at [936, 352] on button "Mover para finalizado" at bounding box center [969, 353] width 197 height 29
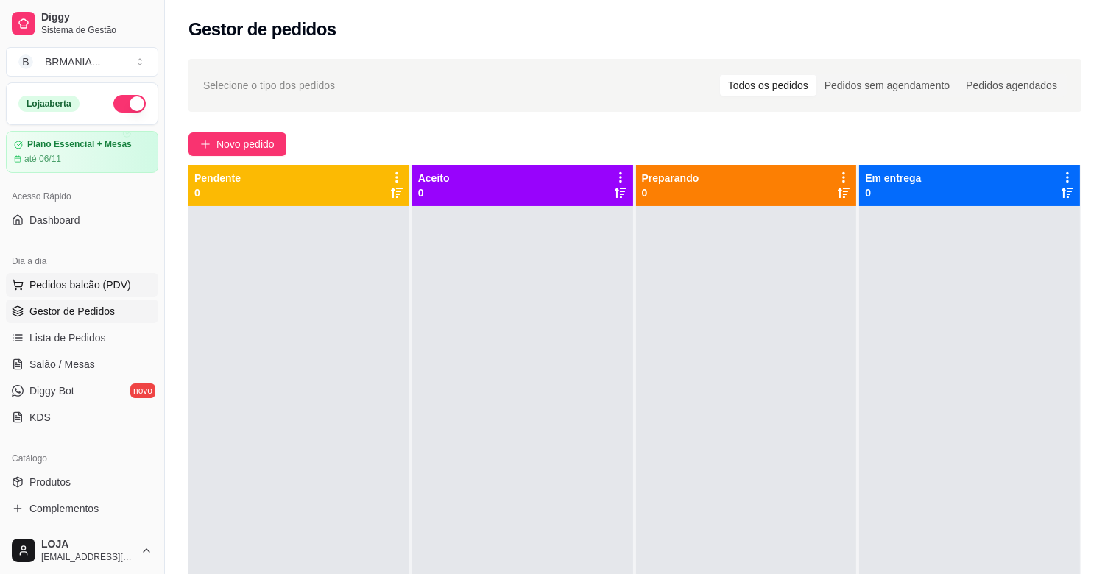
click at [77, 285] on span "Pedidos balcão (PDV)" at bounding box center [80, 285] width 102 height 15
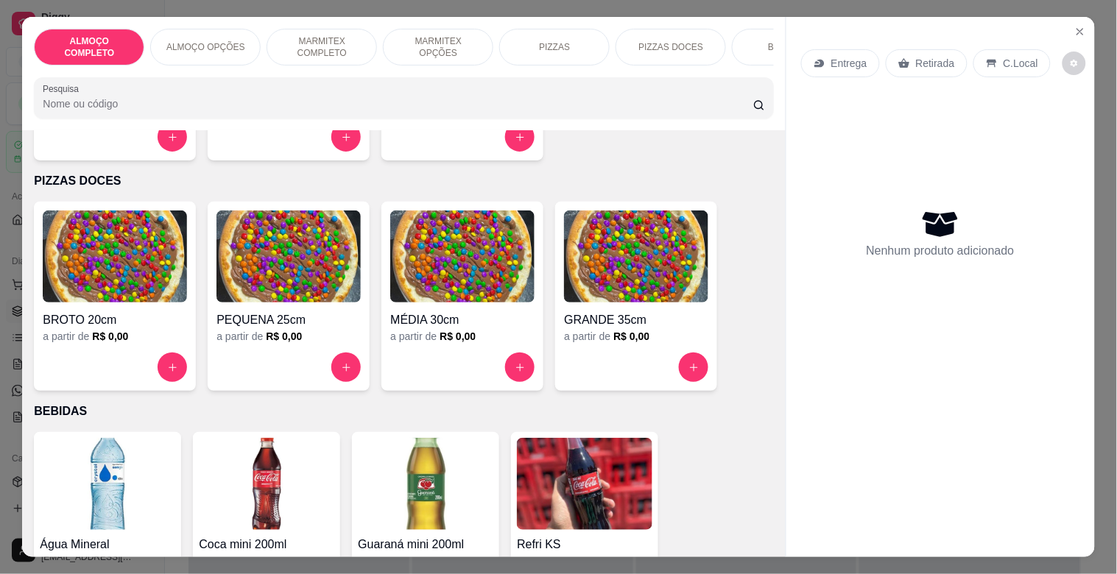
scroll to position [1318, 0]
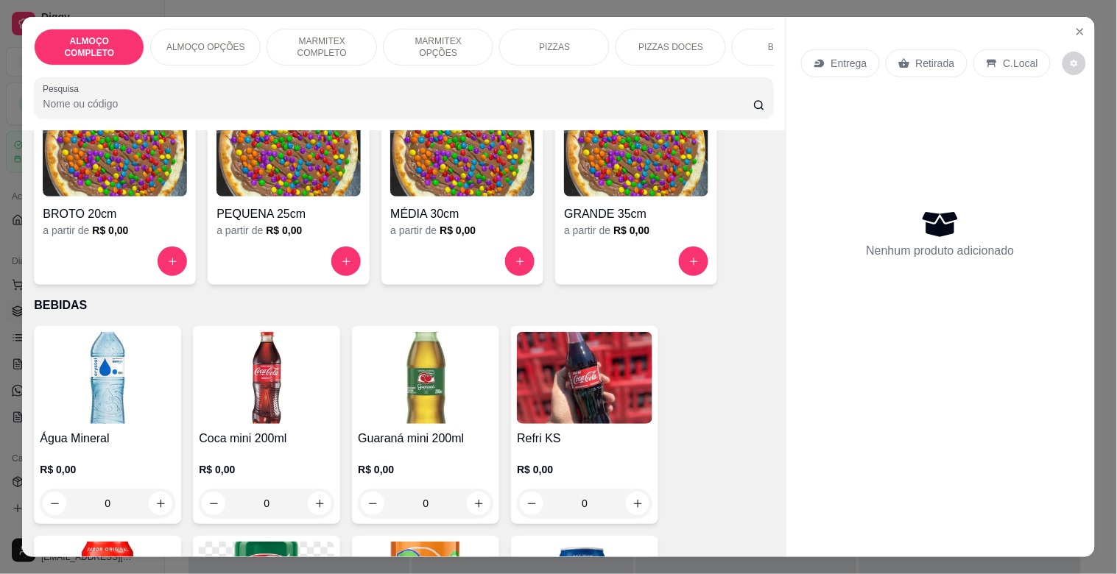
click at [97, 389] on img at bounding box center [107, 378] width 135 height 92
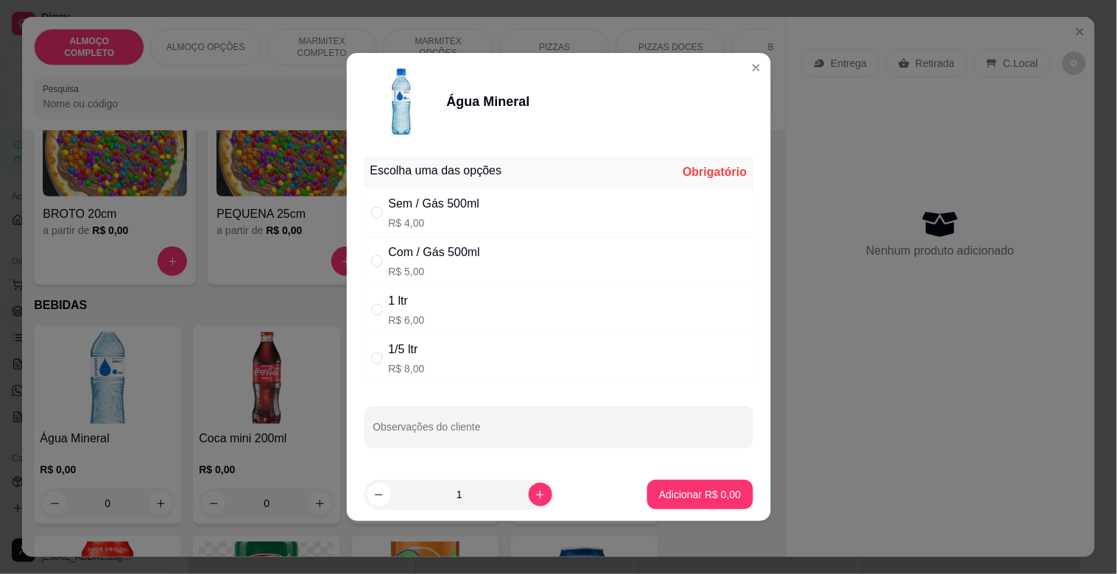
click at [428, 317] on div "1 ltr R$ 6,00" at bounding box center [558, 310] width 389 height 49
radio input "true"
click at [703, 499] on p "Adicionar R$ 6,00" at bounding box center [700, 494] width 82 height 15
type input "1"
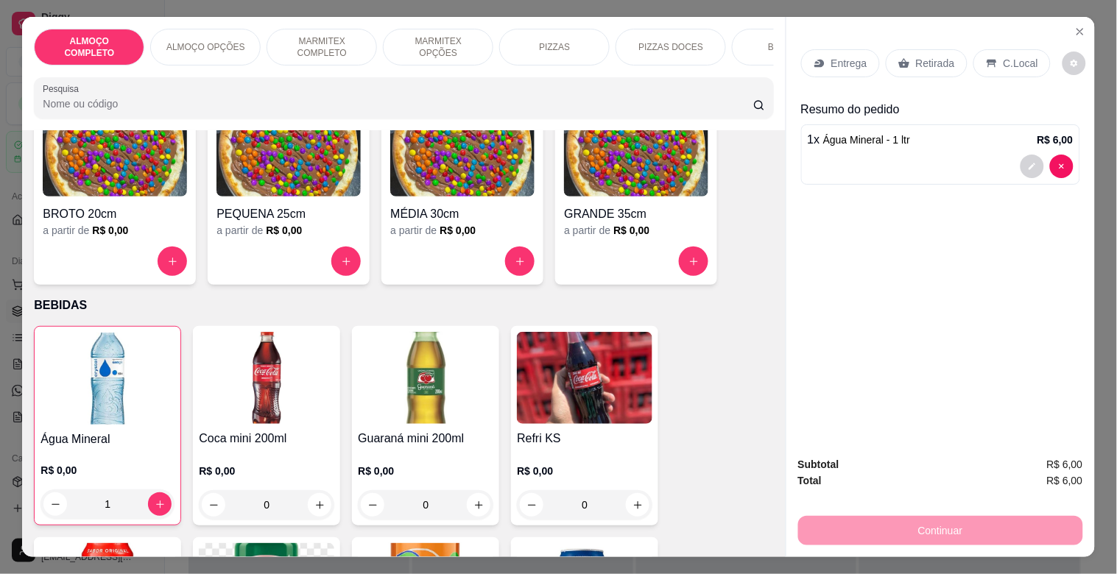
click at [916, 60] on p "Retirada" at bounding box center [935, 63] width 39 height 15
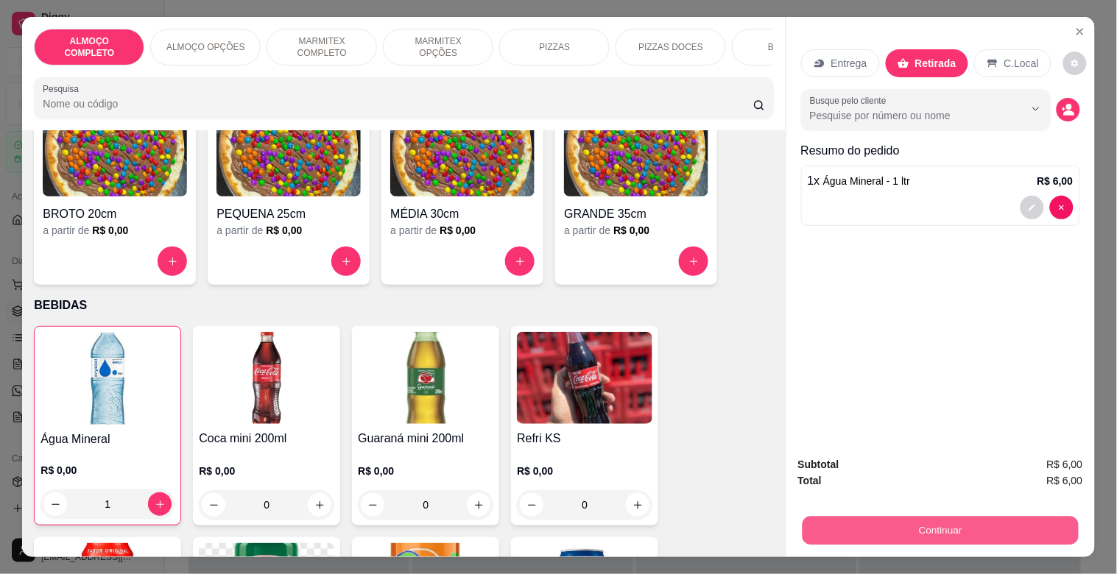
click at [925, 524] on button "Continuar" at bounding box center [940, 530] width 276 height 29
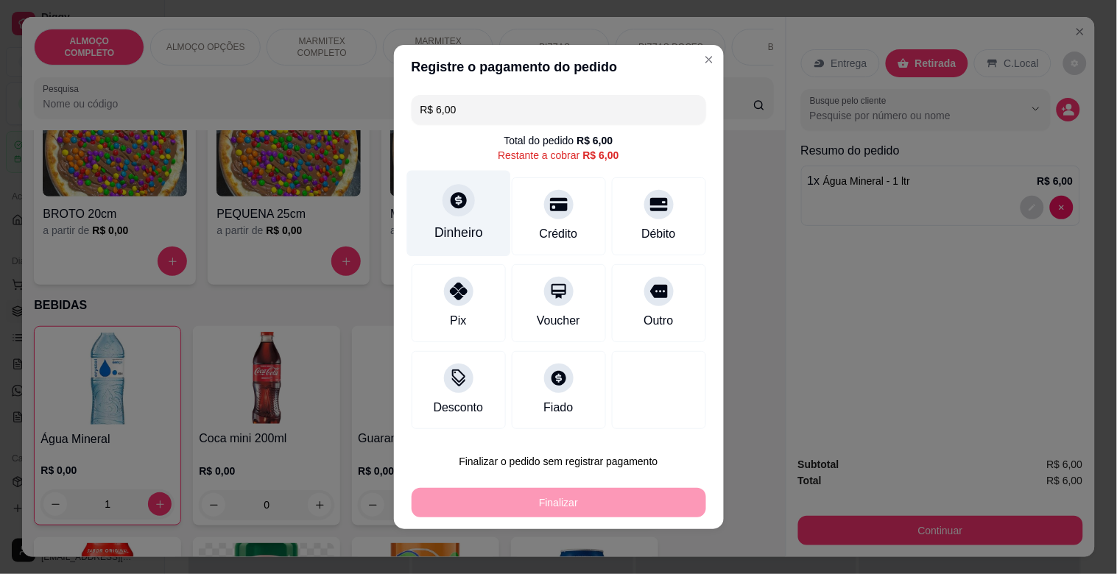
click at [437, 225] on div "Dinheiro" at bounding box center [458, 232] width 49 height 19
click at [496, 263] on input "0,00" at bounding box center [558, 272] width 294 height 29
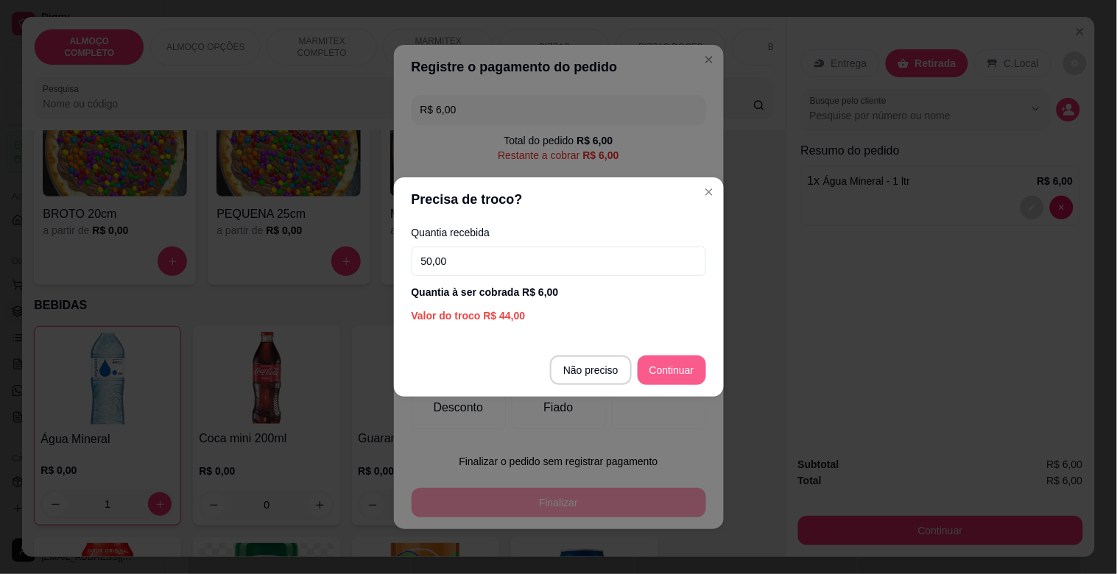
type input "50,00"
type input "R$ 0,00"
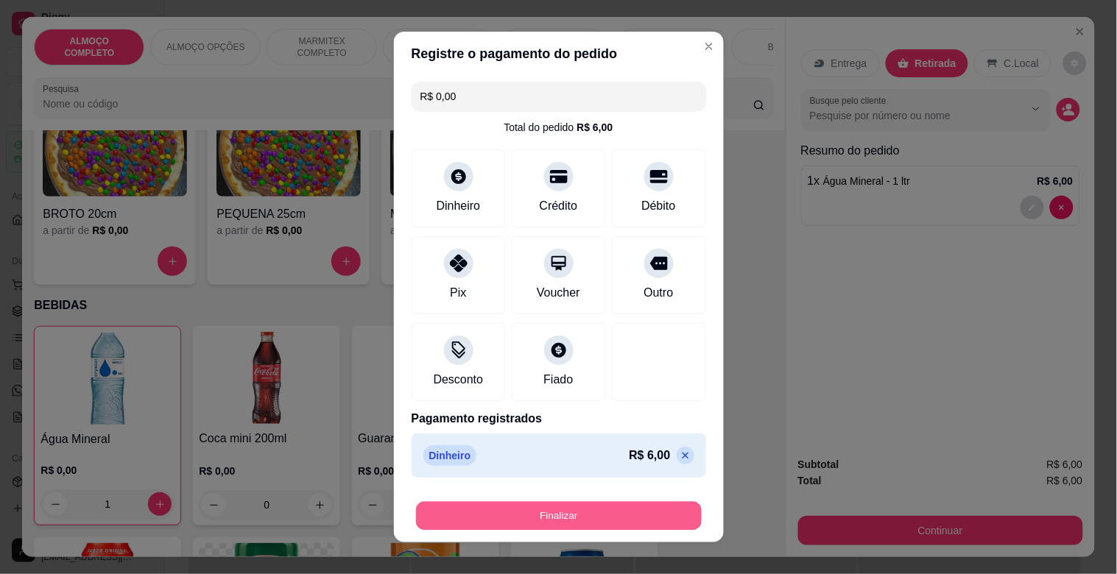
click at [506, 518] on button "Finalizar" at bounding box center [559, 516] width 286 height 29
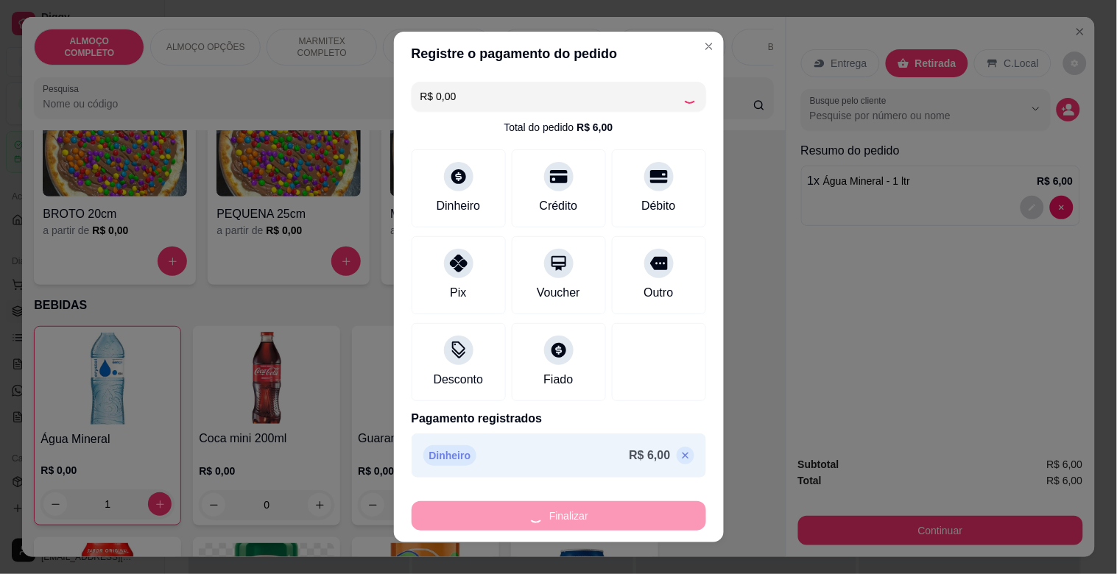
type input "0"
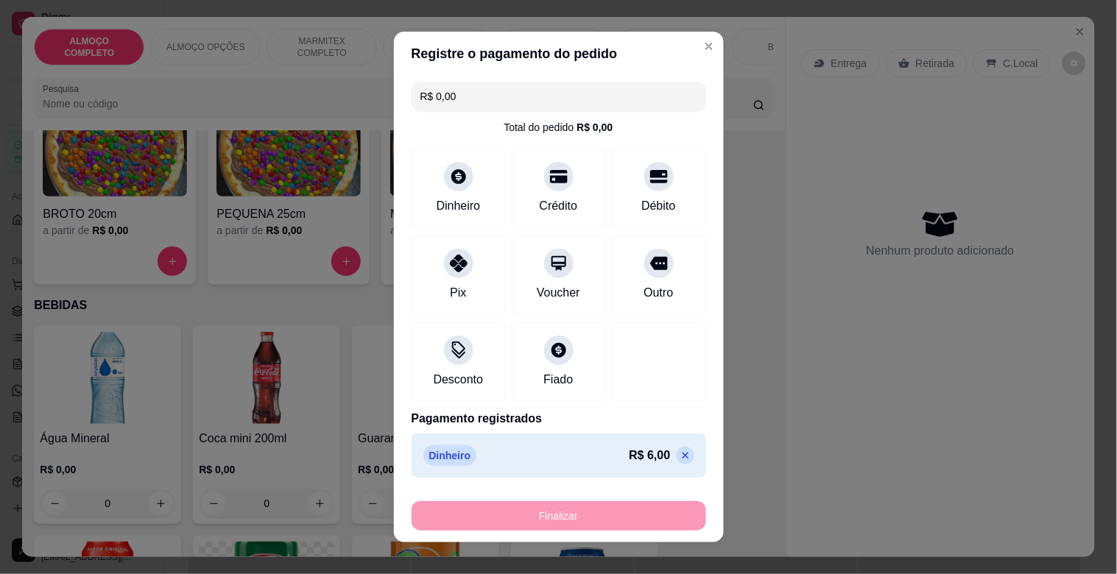
type input "-R$ 6,00"
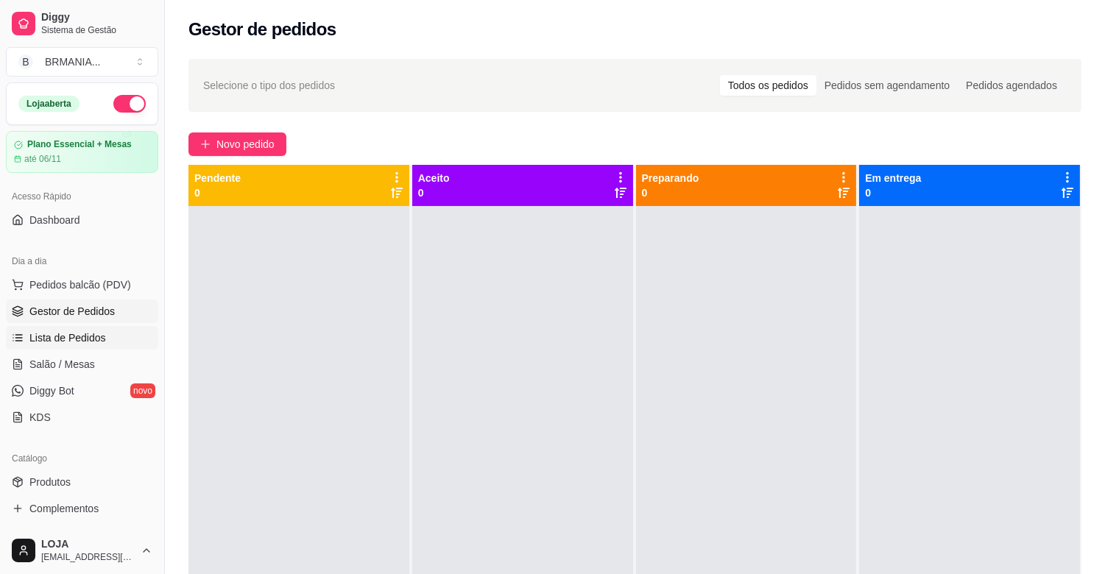
click at [83, 336] on span "Lista de Pedidos" at bounding box center [67, 338] width 77 height 15
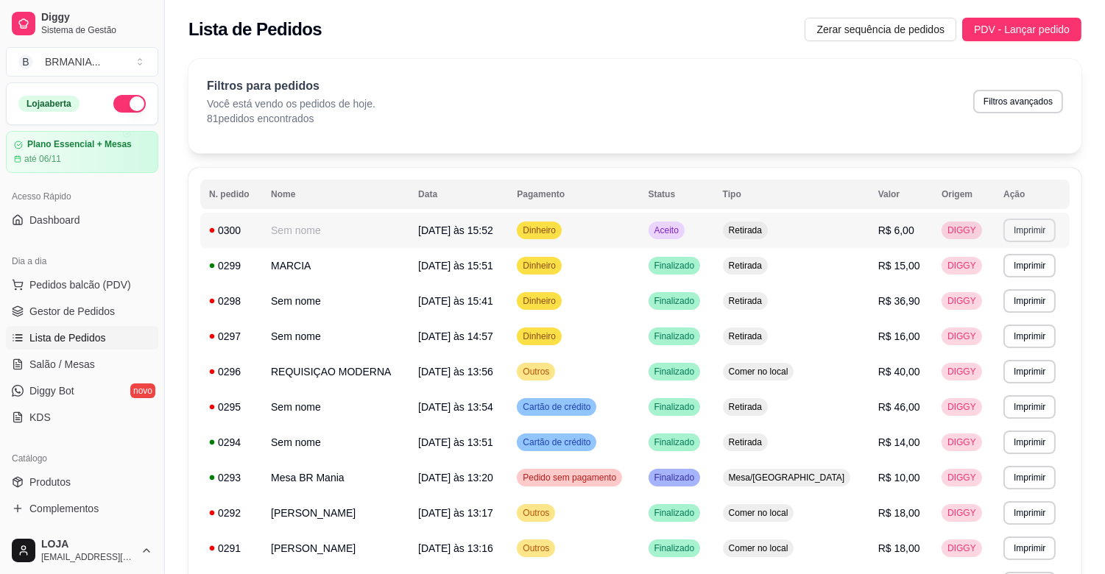
click at [1038, 228] on button "Imprimir" at bounding box center [1029, 231] width 52 height 24
click at [959, 283] on button "IMPRESSORA" at bounding box center [997, 282] width 103 height 23
click at [96, 312] on span "Gestor de Pedidos" at bounding box center [71, 311] width 85 height 15
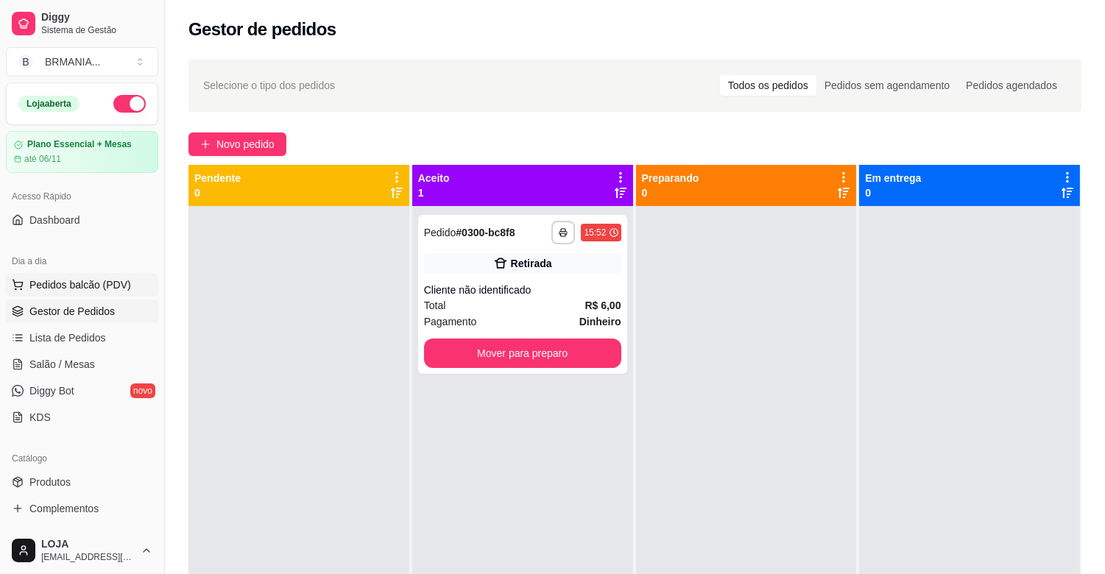
click at [88, 291] on span "Pedidos balcão (PDV)" at bounding box center [80, 285] width 102 height 15
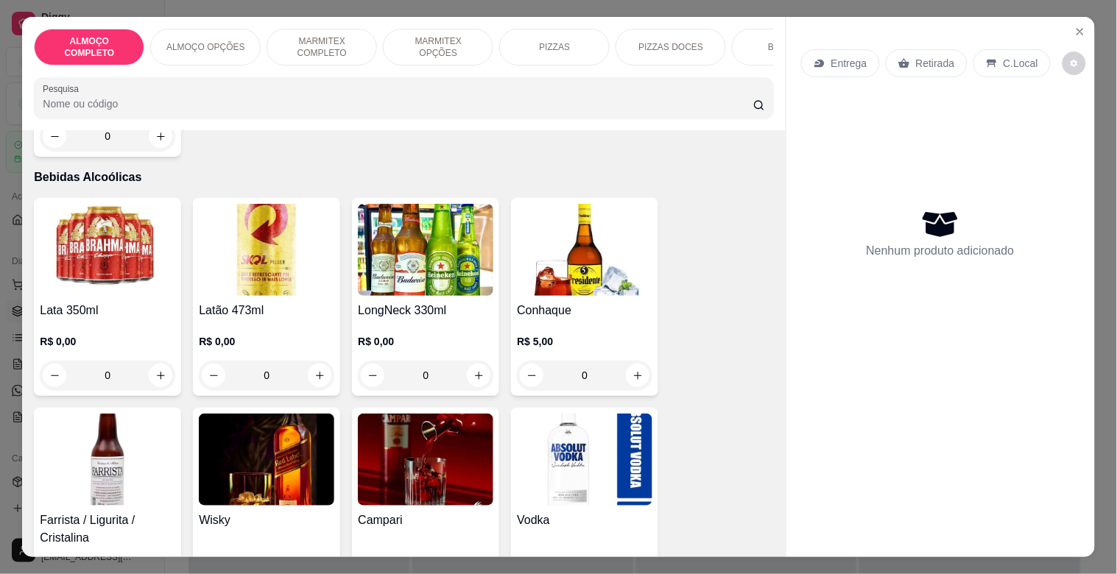
scroll to position [3061, 0]
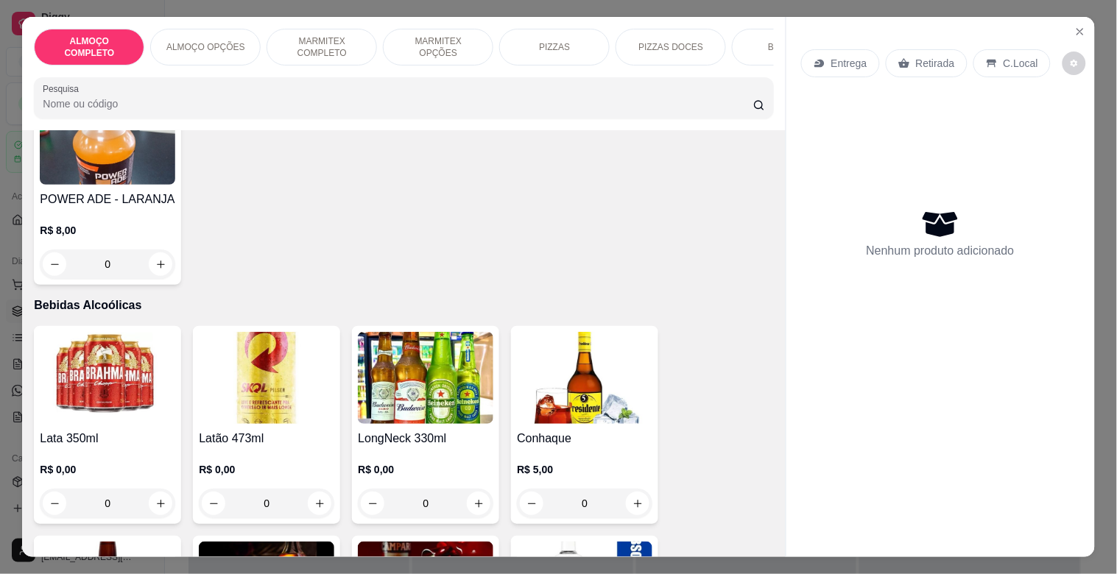
click at [473, 430] on h4 "LongNeck 330ml" at bounding box center [425, 439] width 135 height 18
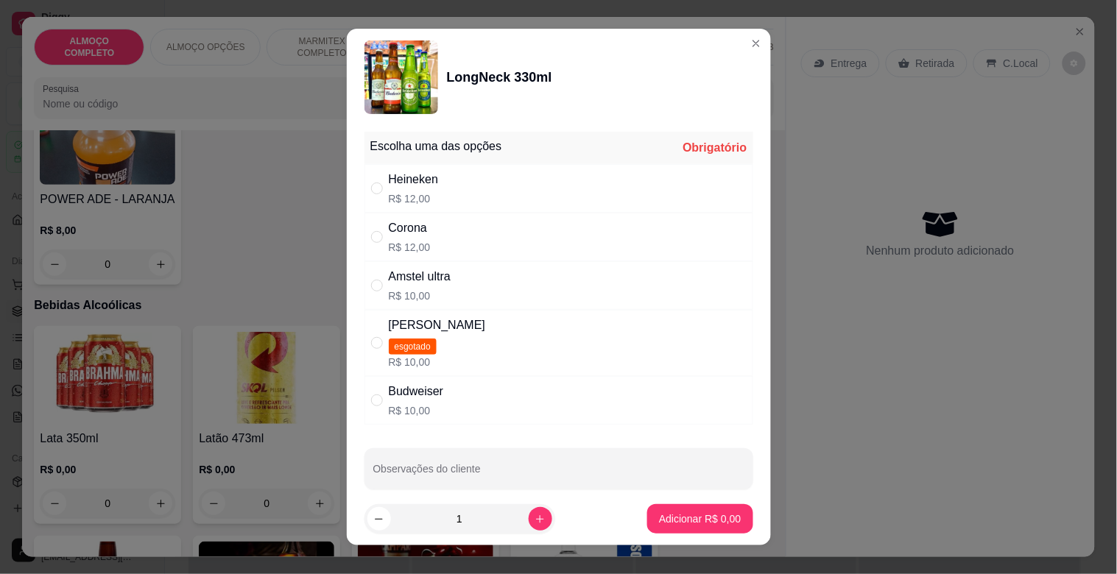
click at [445, 234] on div "Corona R$ 12,00" at bounding box center [558, 237] width 389 height 49
radio input "true"
click at [721, 513] on p "Adicionar R$ 12,00" at bounding box center [697, 519] width 88 height 15
type input "1"
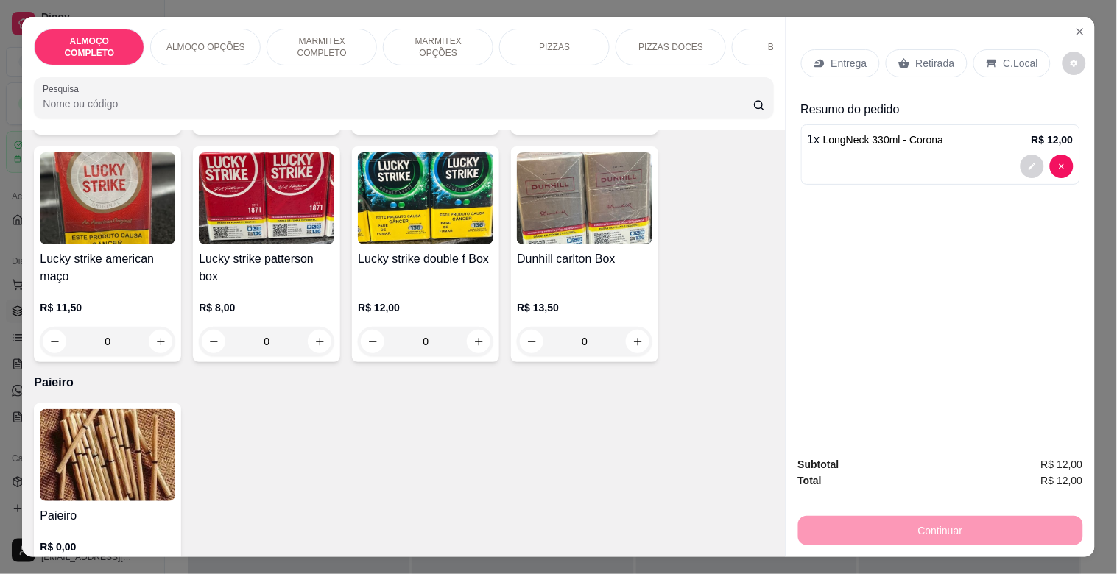
scroll to position [9102, 0]
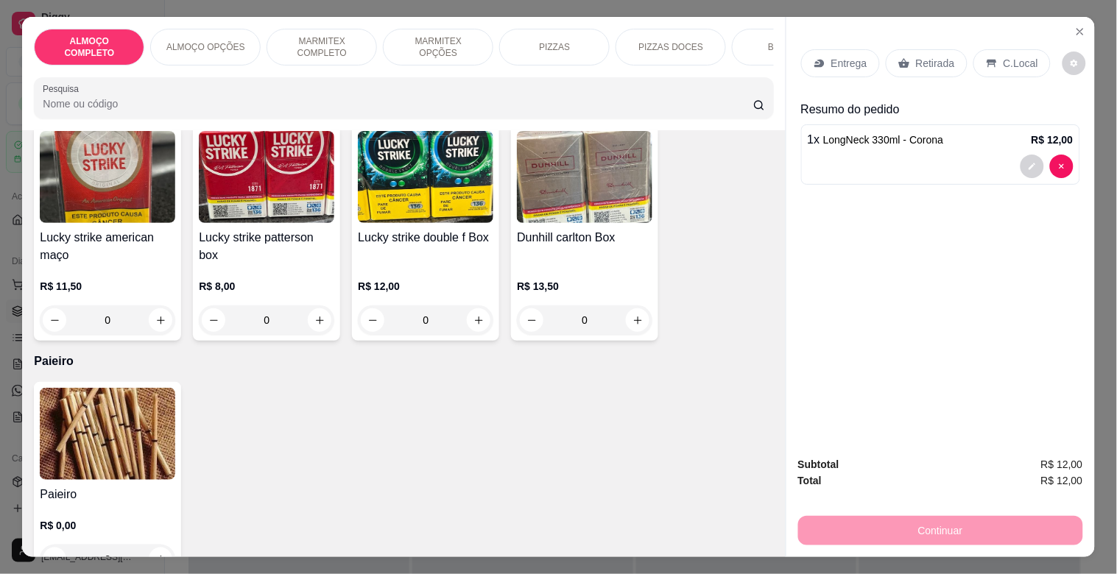
click at [122, 433] on img at bounding box center [107, 434] width 135 height 92
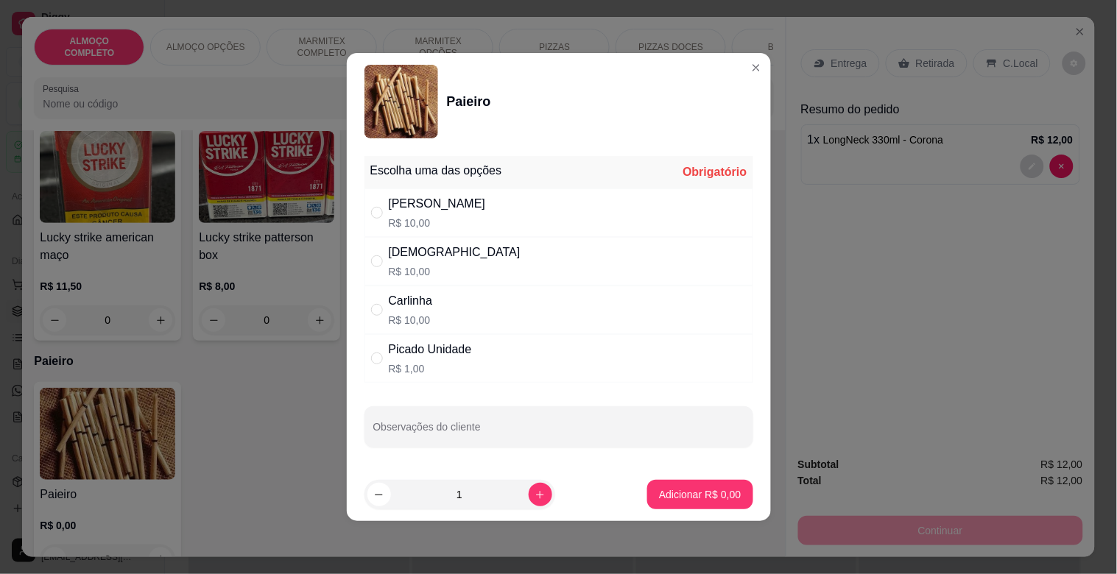
drag, startPoint x: 437, startPoint y: 249, endPoint x: 536, endPoint y: 325, distance: 125.0
click at [438, 251] on div "Dinha R$ 10,00" at bounding box center [558, 261] width 389 height 49
radio input "true"
click at [704, 495] on p "Adicionar R$ 10,00" at bounding box center [697, 494] width 88 height 15
type input "1"
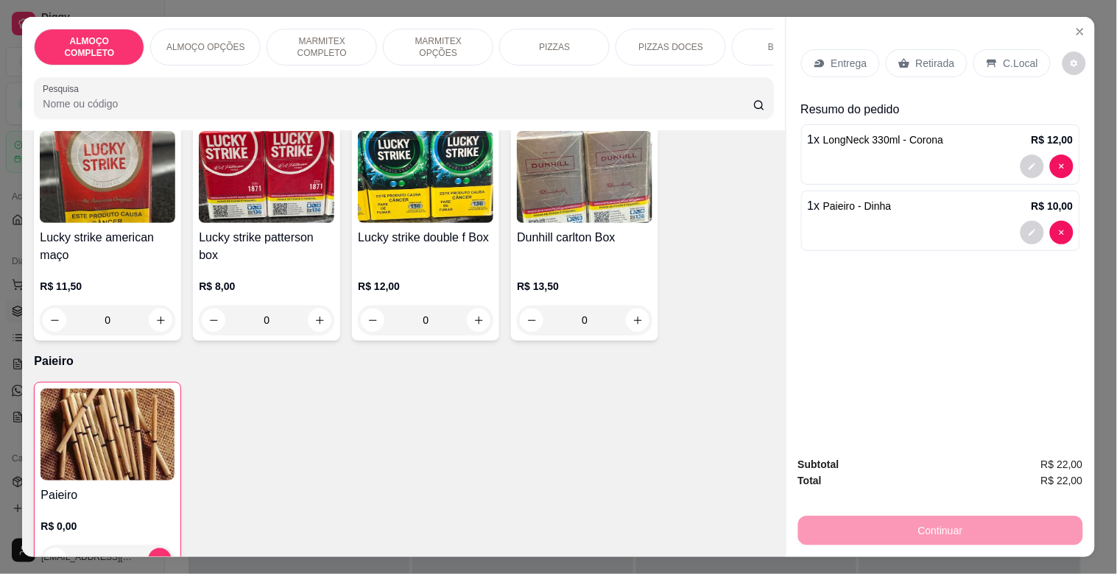
drag, startPoint x: 911, startPoint y: 63, endPoint x: 911, endPoint y: 77, distance: 14.0
click at [916, 62] on p "Retirada" at bounding box center [935, 63] width 39 height 15
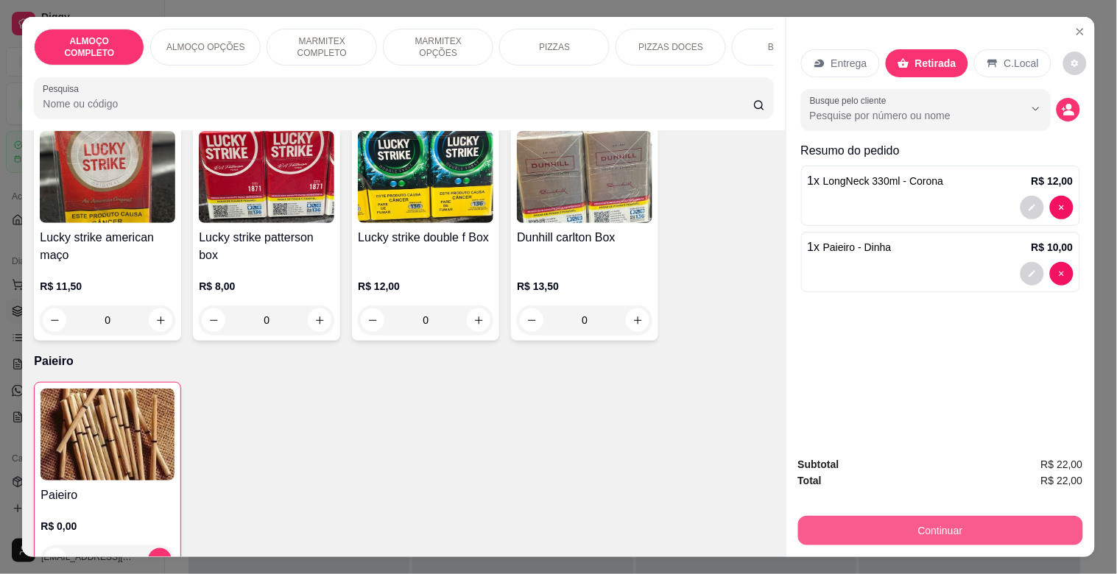
click at [966, 534] on button "Continuar" at bounding box center [940, 530] width 285 height 29
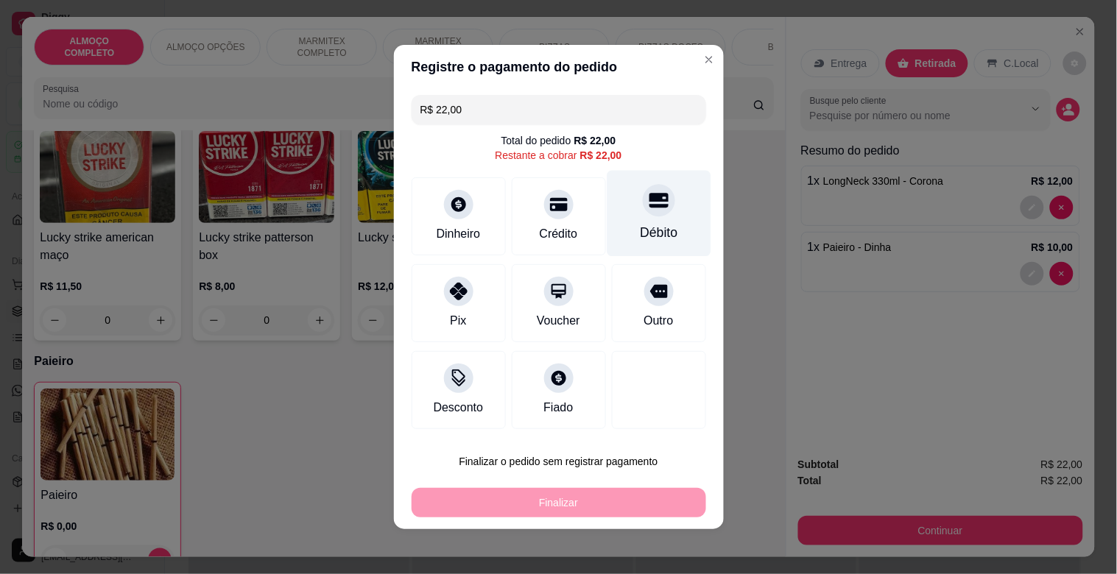
click at [648, 238] on div "Débito" at bounding box center [659, 232] width 38 height 19
type input "R$ 0,00"
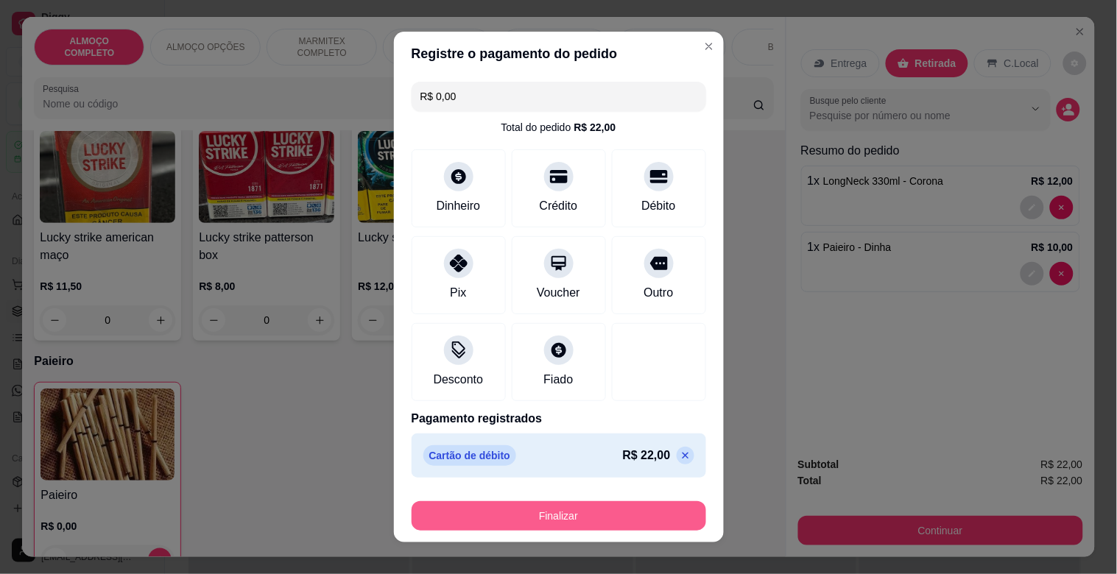
click at [650, 508] on button "Finalizar" at bounding box center [559, 515] width 294 height 29
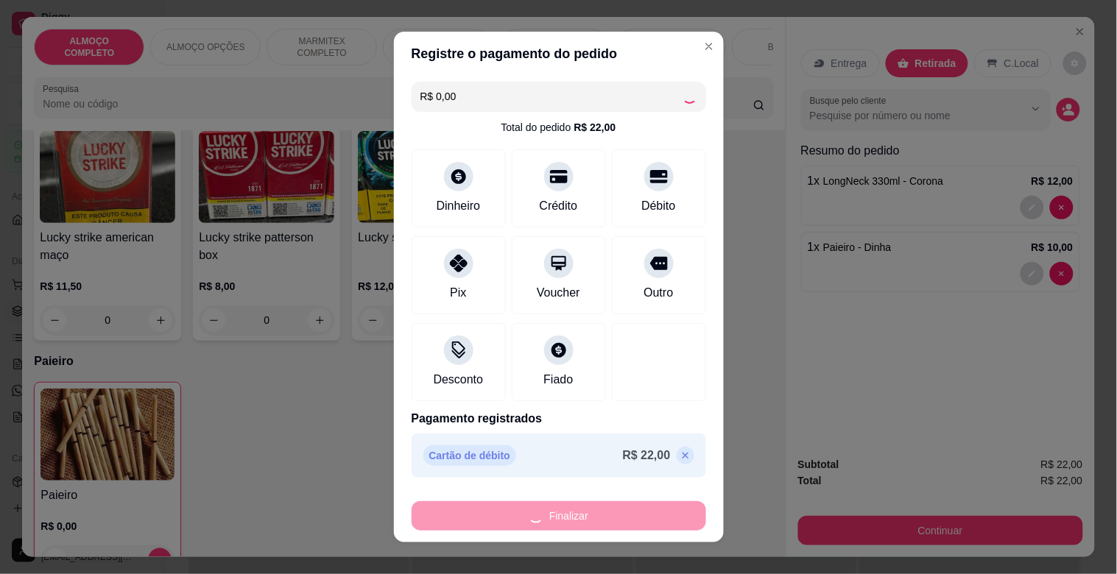
type input "0"
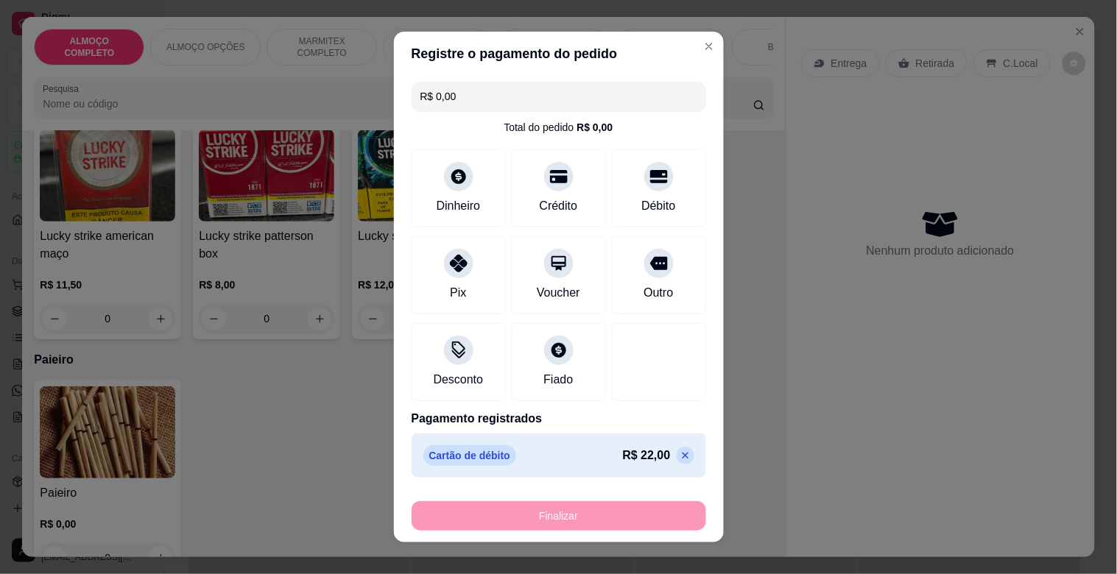
type input "-R$ 22,00"
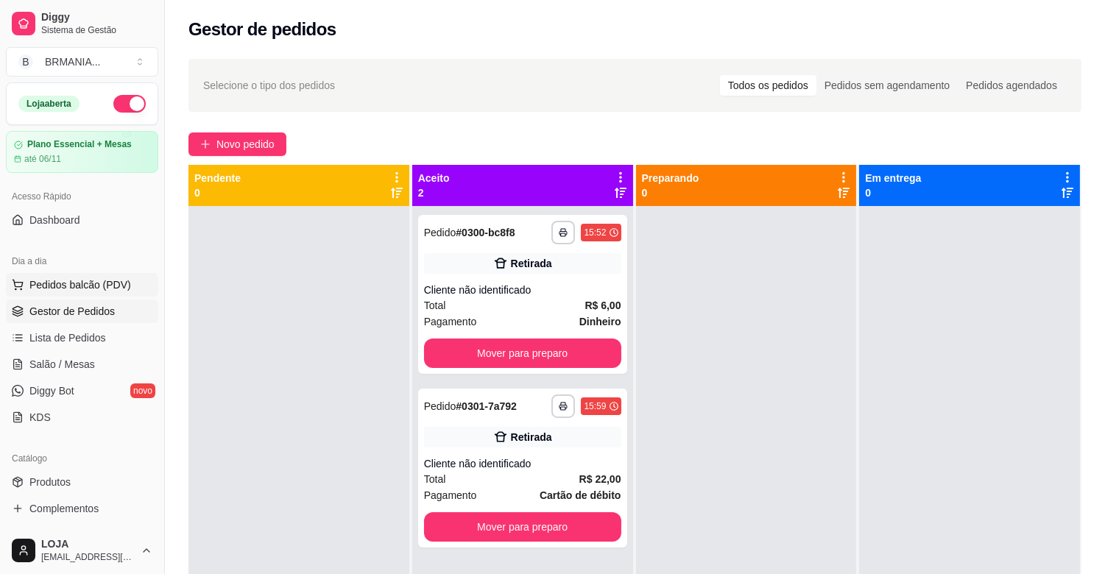
click at [90, 275] on button "Pedidos balcão (PDV)" at bounding box center [82, 285] width 152 height 24
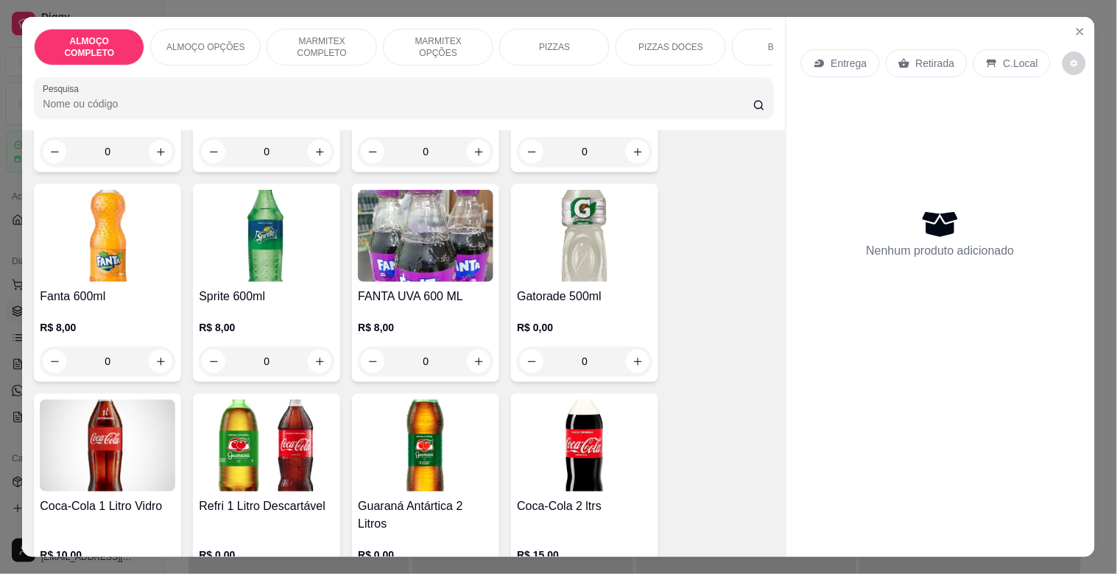
scroll to position [2338, 0]
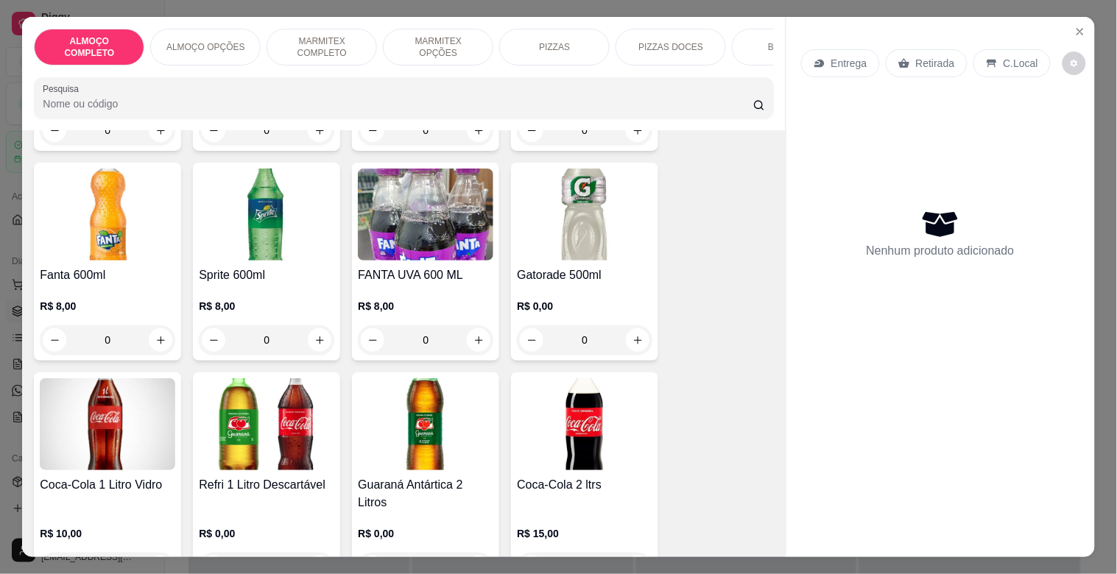
click at [275, 444] on img at bounding box center [266, 424] width 135 height 92
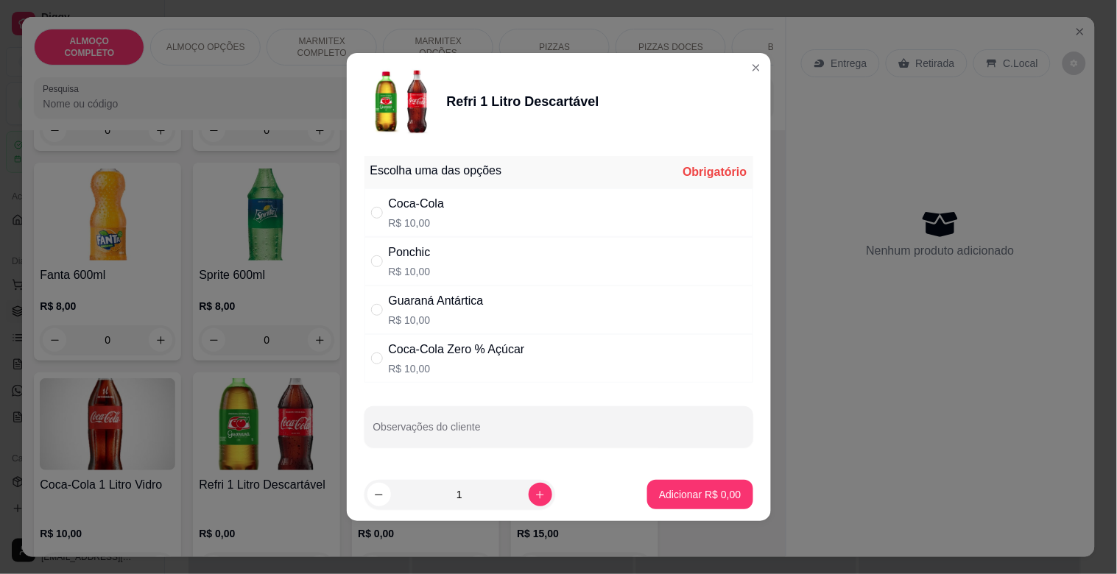
click at [453, 300] on div "Guaraná Antártica" at bounding box center [436, 301] width 95 height 18
radio input "true"
click at [709, 489] on p "Adicionar R$ 10,00" at bounding box center [696, 494] width 85 height 14
type input "1"
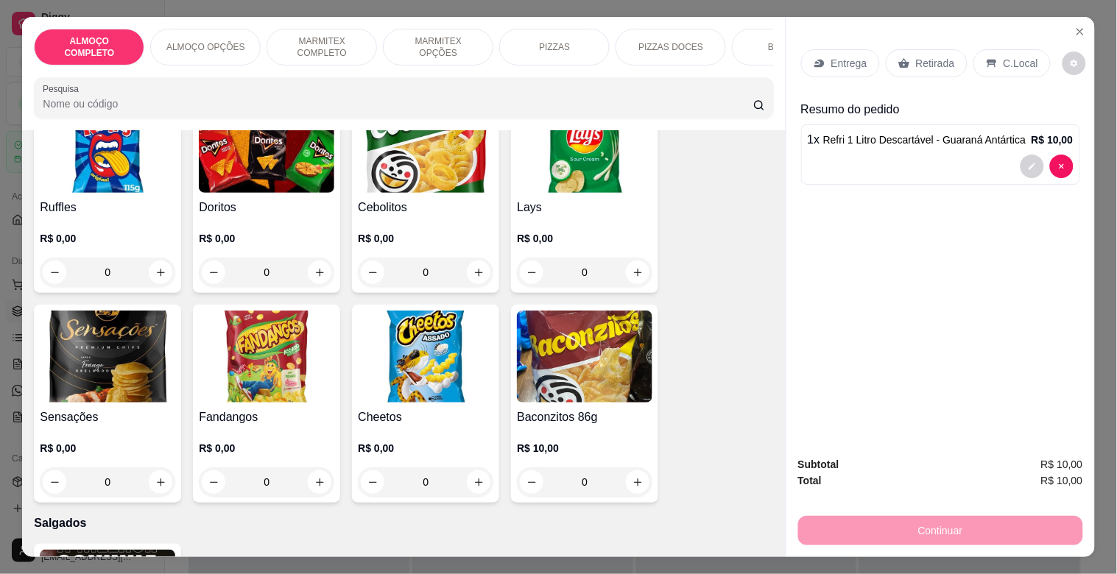
scroll to position [4614, 0]
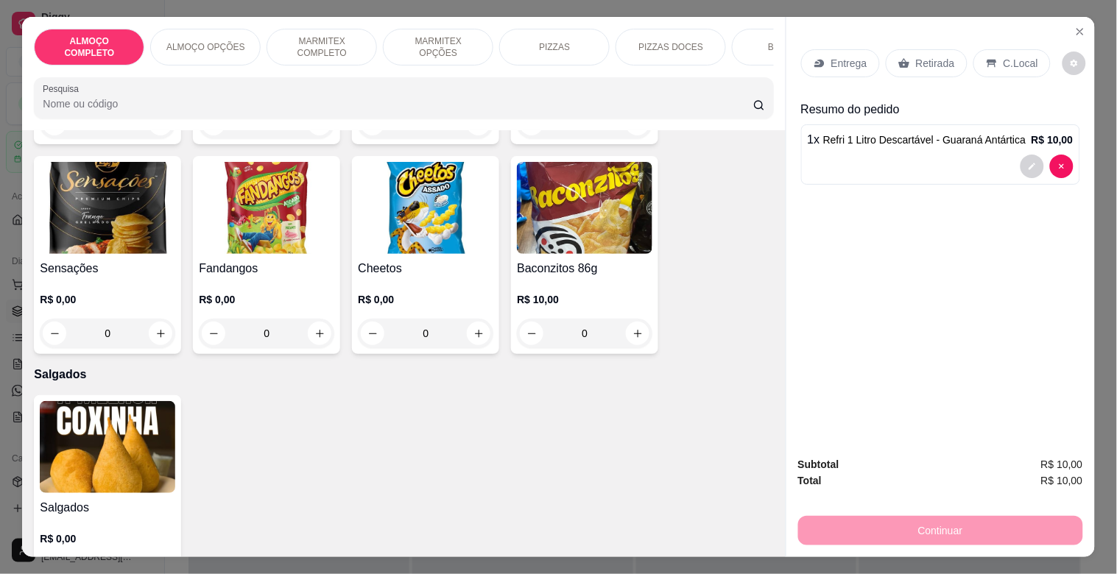
click at [114, 438] on img at bounding box center [107, 447] width 135 height 92
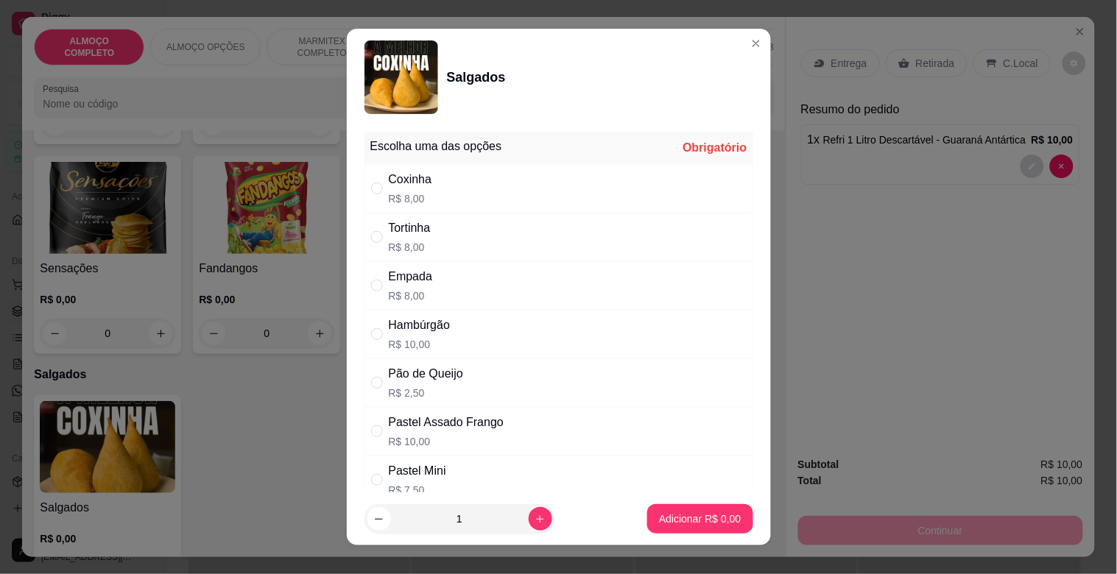
drag, startPoint x: 402, startPoint y: 319, endPoint x: 483, endPoint y: 363, distance: 92.2
click at [402, 320] on div "Hambúrgão" at bounding box center [420, 326] width 62 height 18
radio input "true"
click at [697, 512] on p "Adicionar R$ 10,00" at bounding box center [696, 519] width 85 height 14
type input "1"
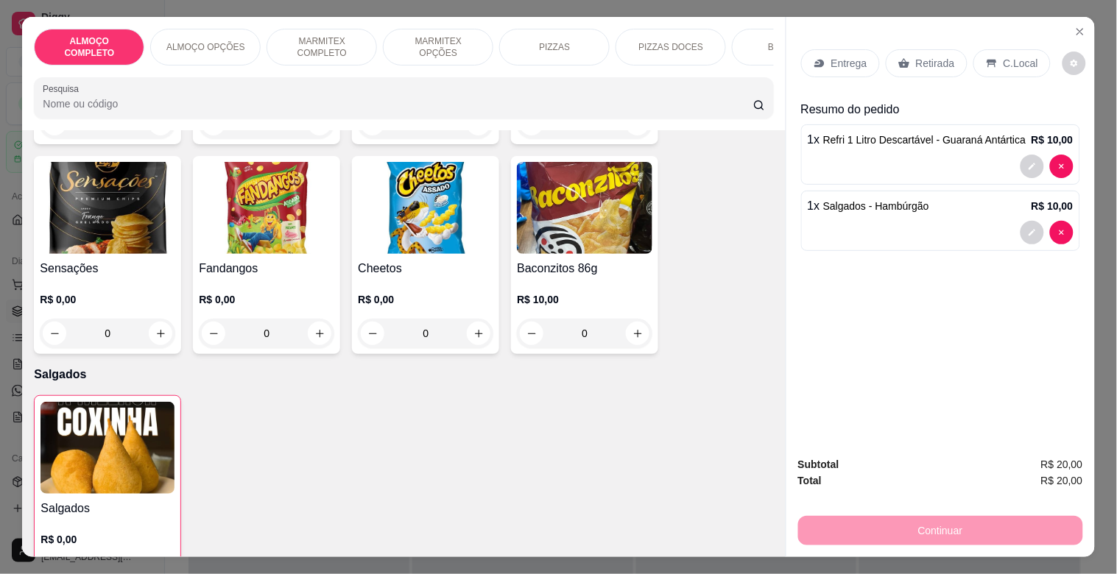
click at [921, 56] on p "Retirada" at bounding box center [935, 63] width 39 height 15
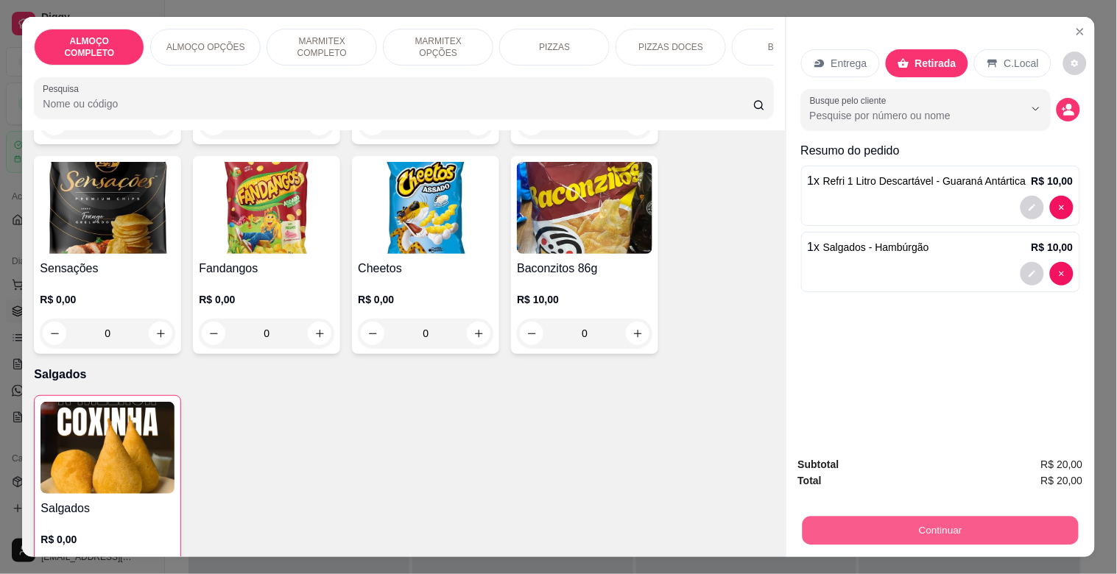
click at [940, 525] on button "Continuar" at bounding box center [940, 530] width 276 height 29
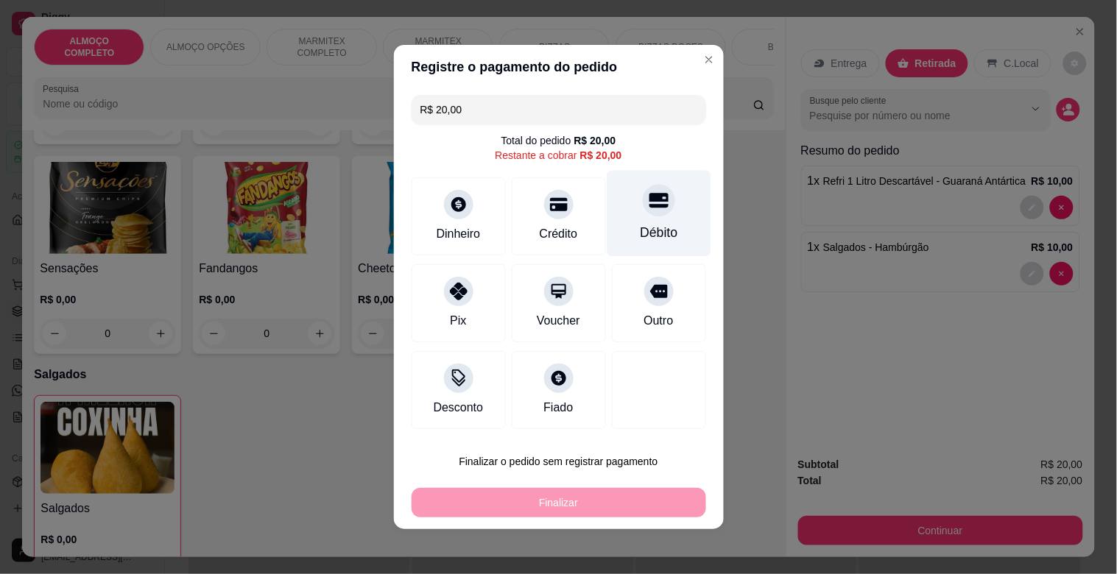
click at [653, 239] on div "Débito" at bounding box center [659, 232] width 38 height 19
type input "R$ 0,00"
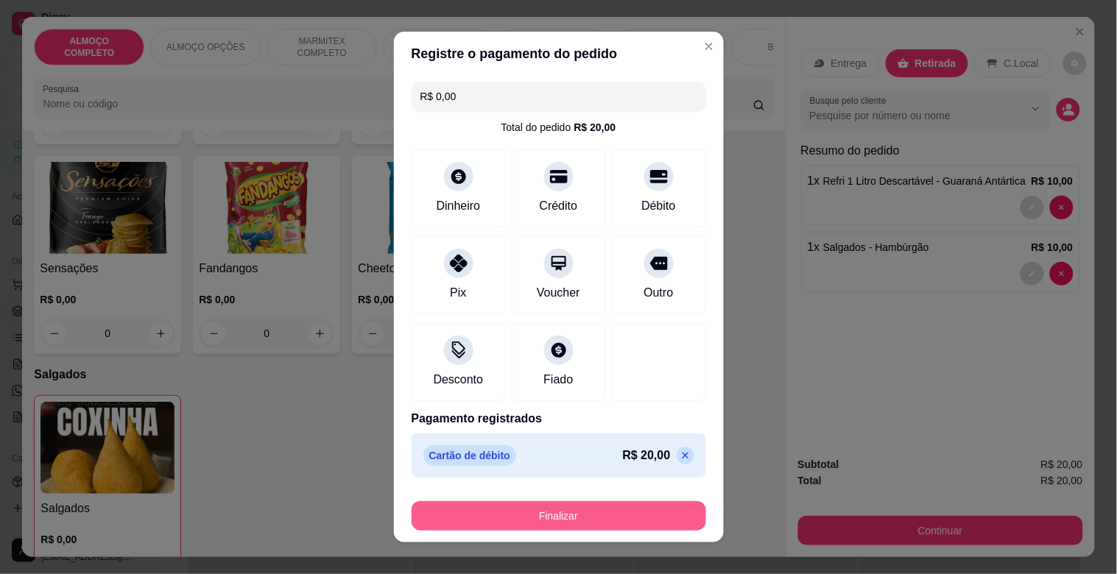
click at [521, 513] on button "Finalizar" at bounding box center [559, 515] width 294 height 29
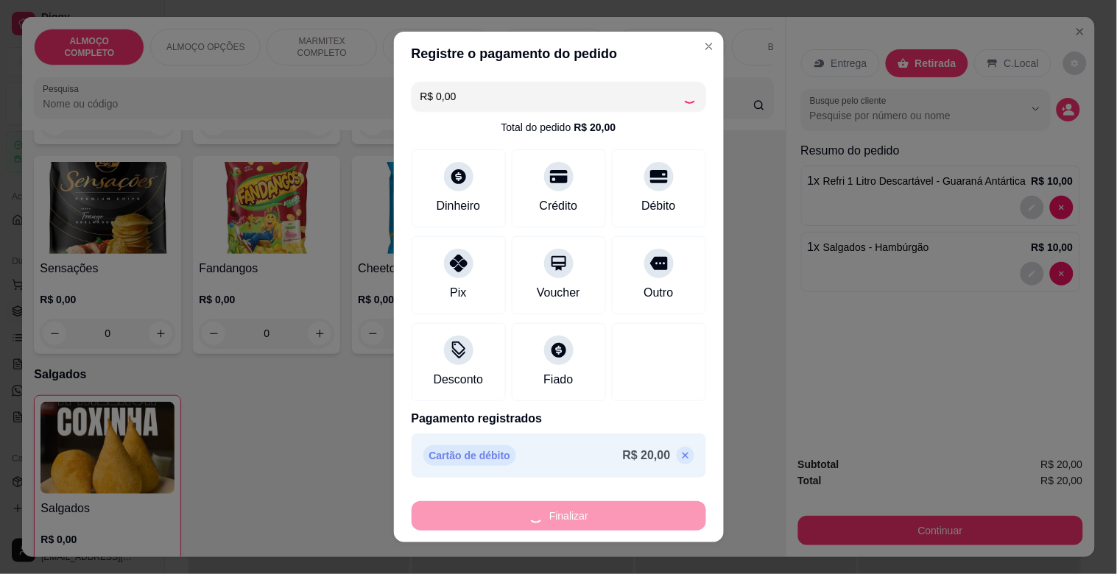
type input "0"
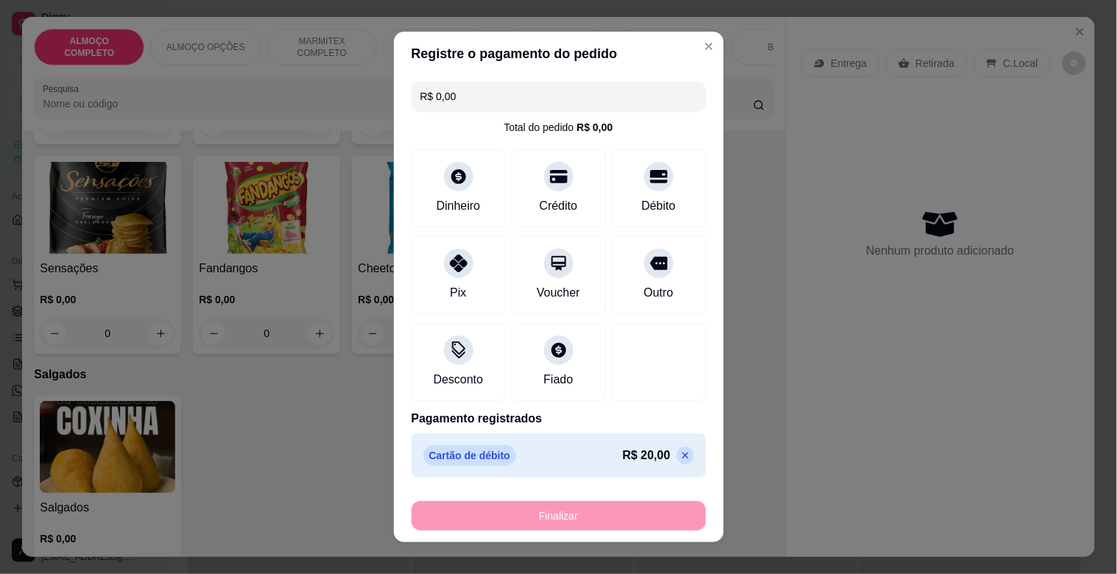
type input "-R$ 20,00"
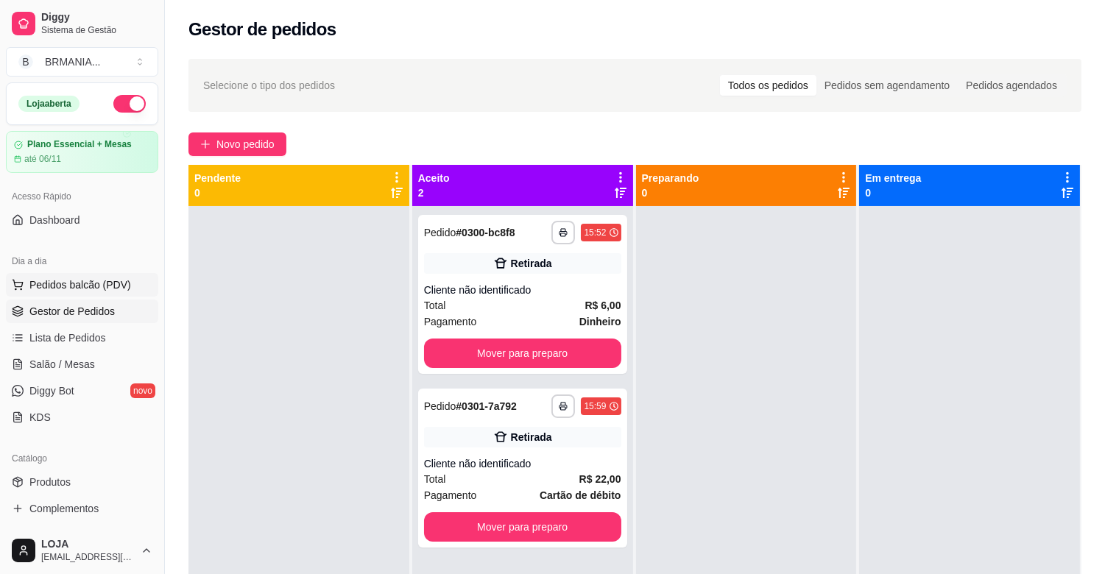
click at [121, 281] on span "Pedidos balcão (PDV)" at bounding box center [80, 285] width 102 height 15
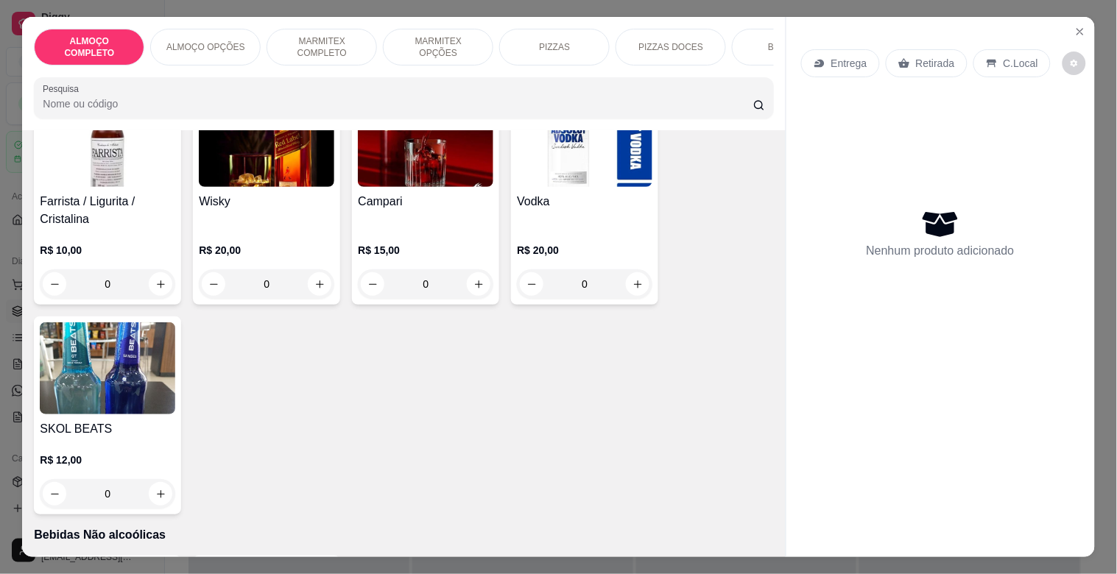
scroll to position [3635, 0]
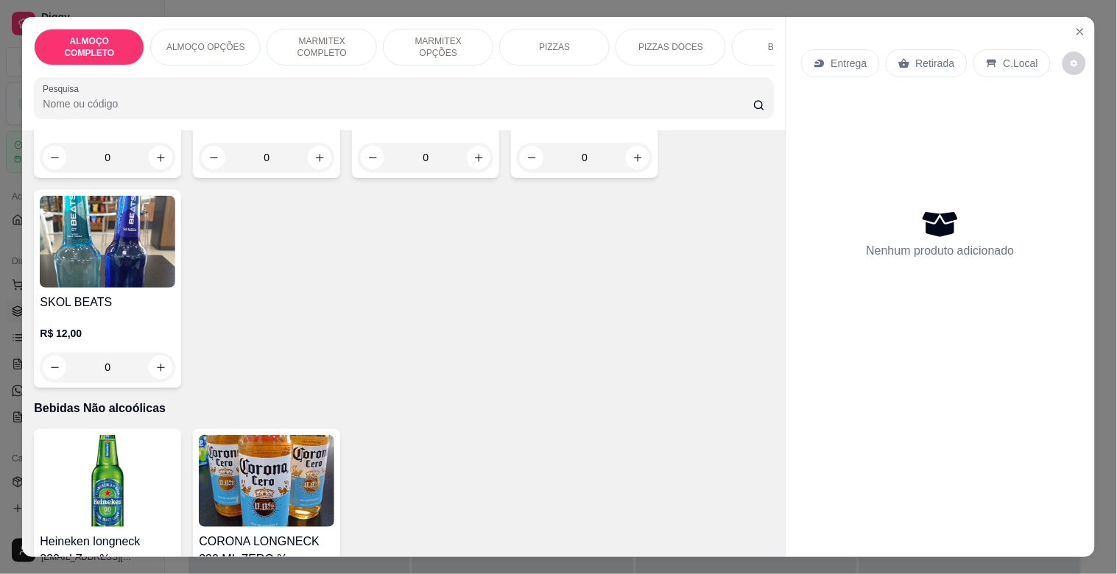
click at [93, 247] on img at bounding box center [107, 242] width 135 height 92
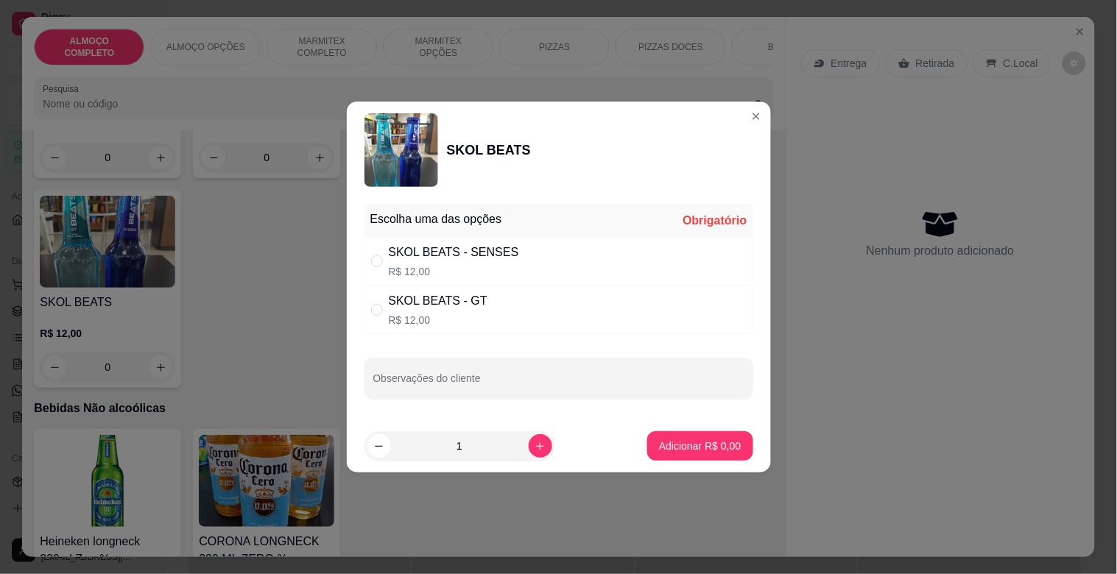
click at [483, 302] on div "SKOL BEATS - GT R$ 12,00" at bounding box center [558, 310] width 389 height 49
radio input "true"
click at [534, 446] on icon "increase-product-quantity" at bounding box center [539, 446] width 11 height 11
type input "2"
click at [702, 455] on button "Adicionar R$ 24,00" at bounding box center [697, 446] width 108 height 29
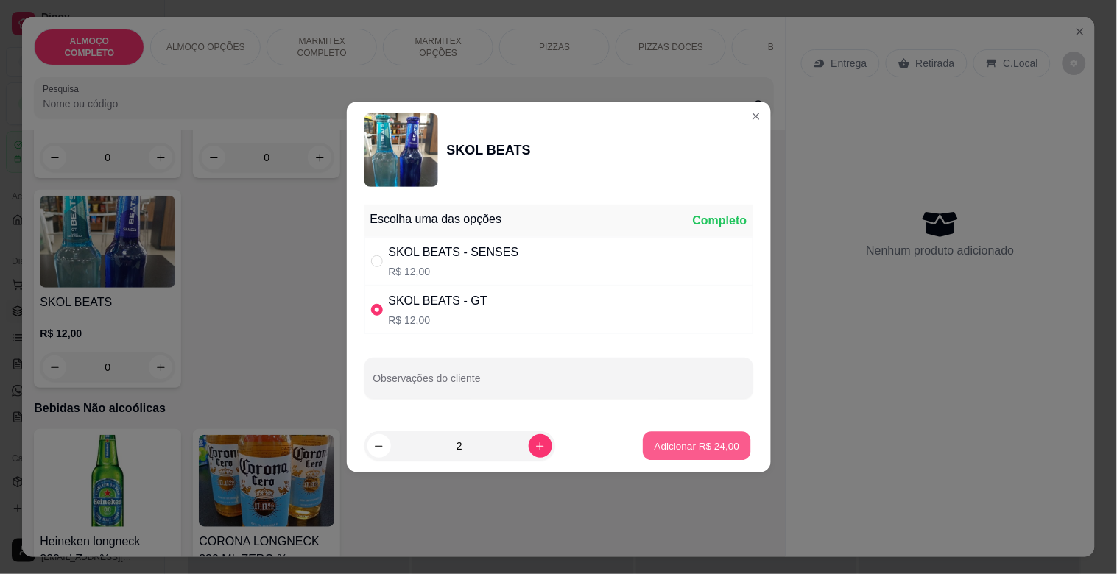
type input "2"
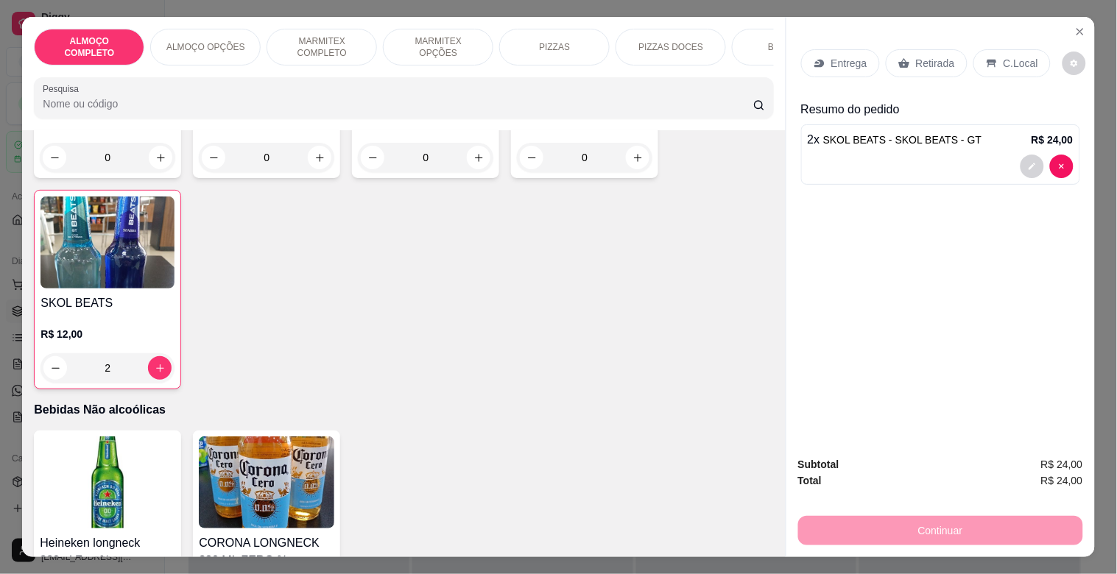
click at [908, 40] on div "Entrega Retirada C.Local" at bounding box center [940, 64] width 279 height 52
click at [916, 64] on p "Retirada" at bounding box center [935, 63] width 39 height 15
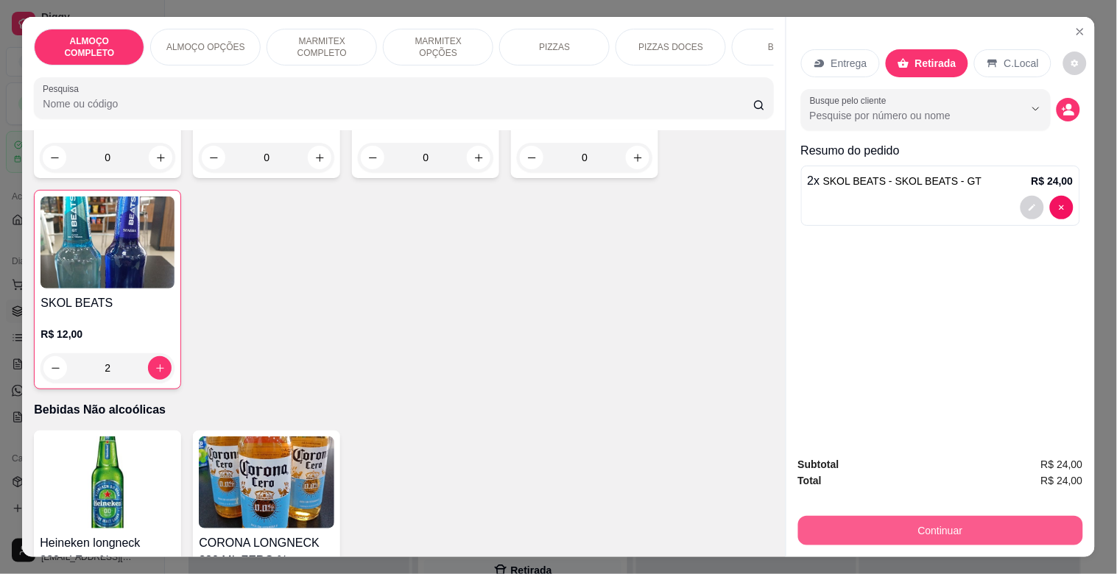
click at [909, 523] on button "Continuar" at bounding box center [940, 530] width 285 height 29
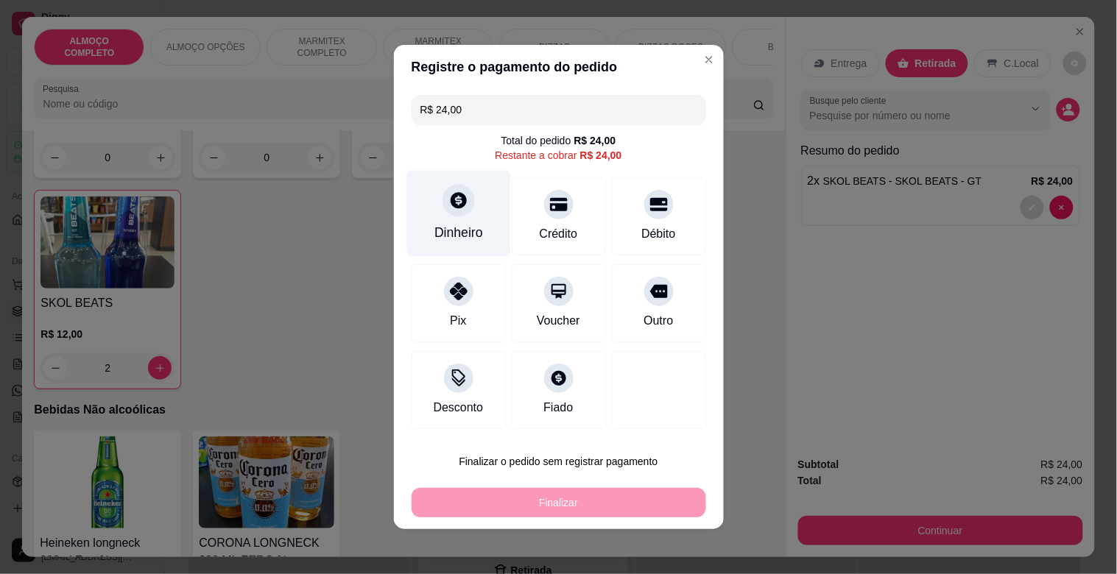
click at [473, 248] on div "Dinheiro" at bounding box center [458, 214] width 104 height 86
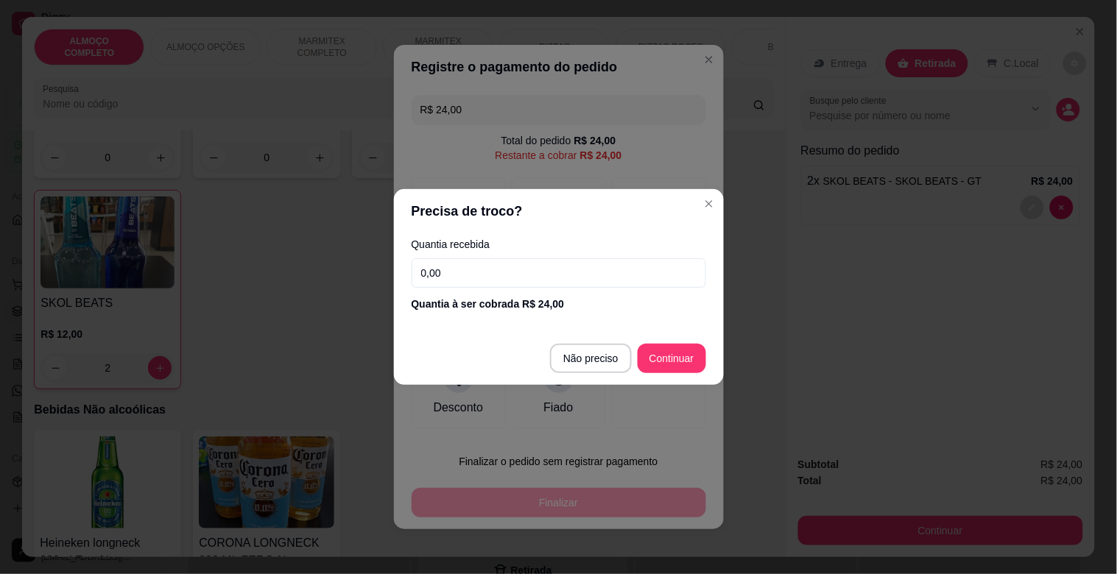
click at [470, 267] on input "0,00" at bounding box center [559, 272] width 294 height 29
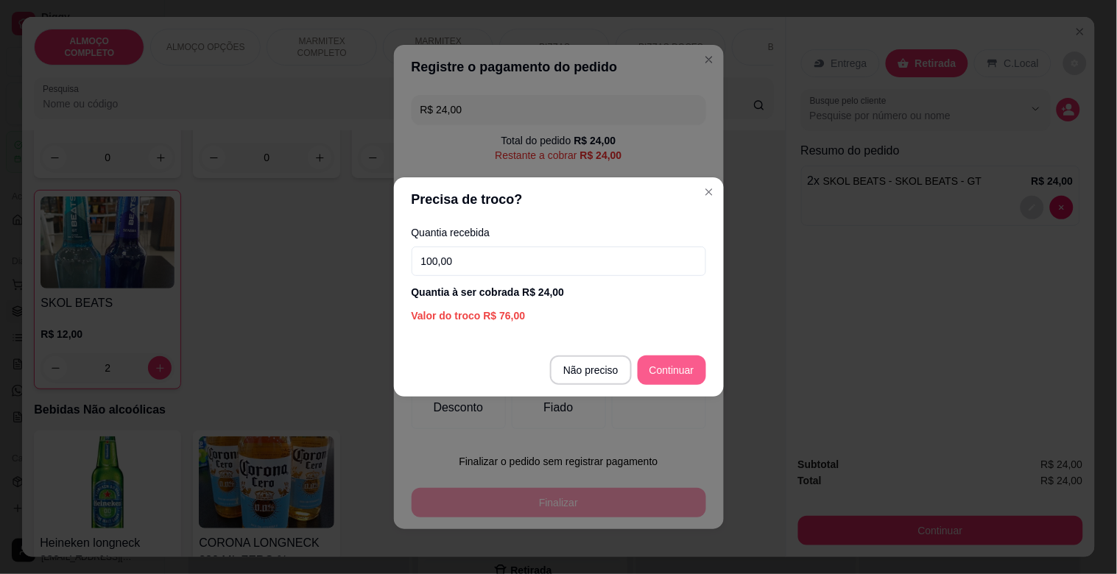
type input "100,00"
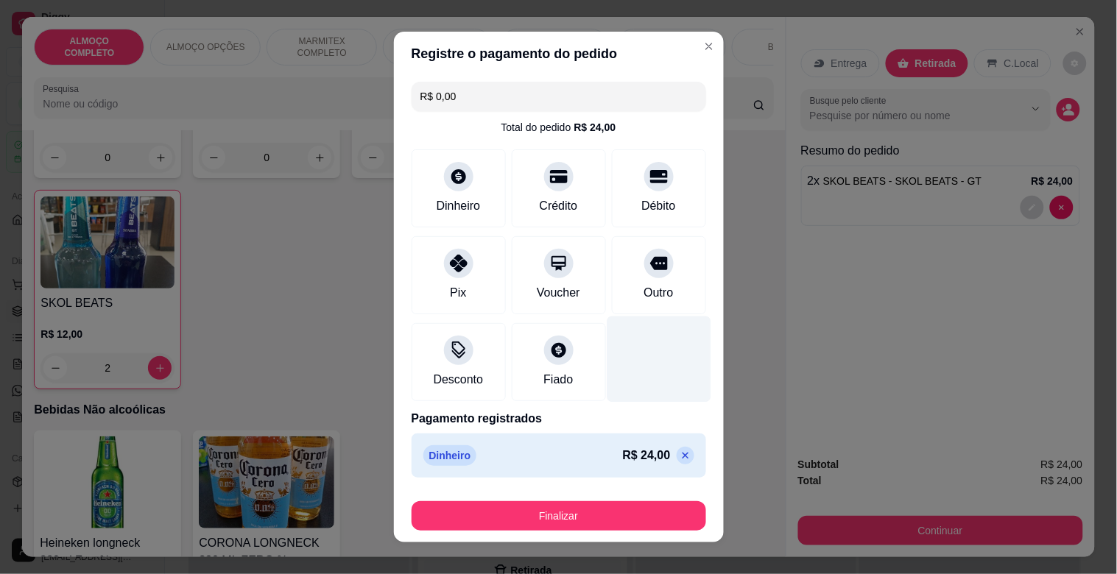
type input "R$ 0,00"
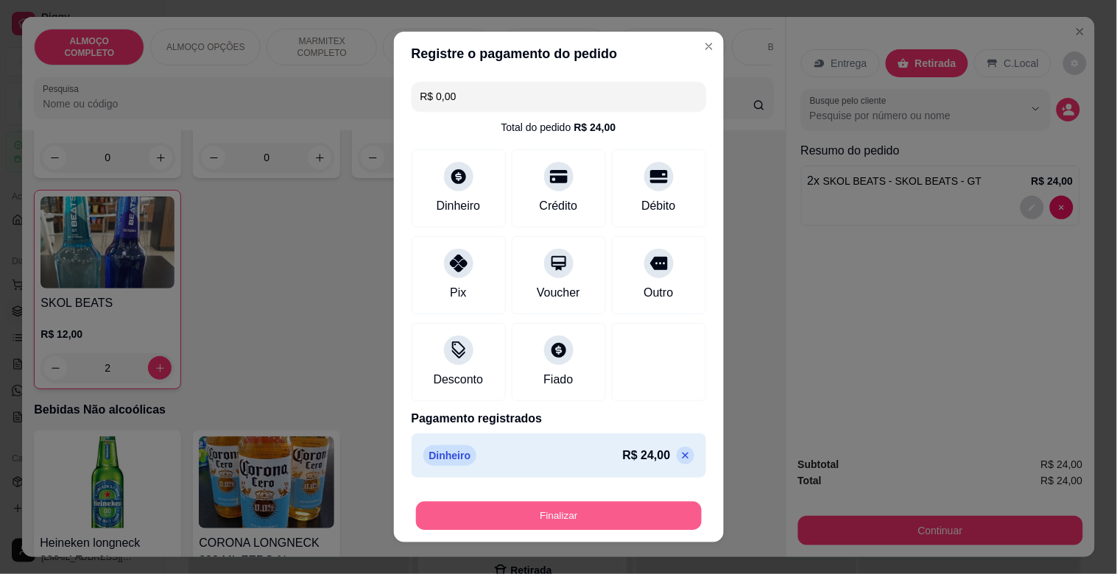
click at [535, 511] on button "Finalizar" at bounding box center [559, 516] width 286 height 29
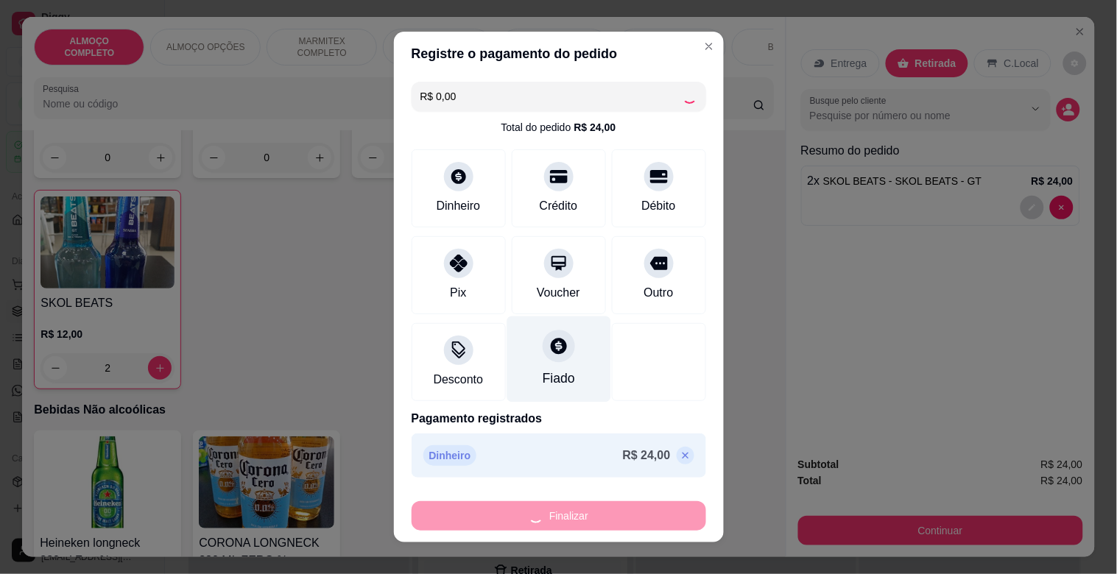
type input "0"
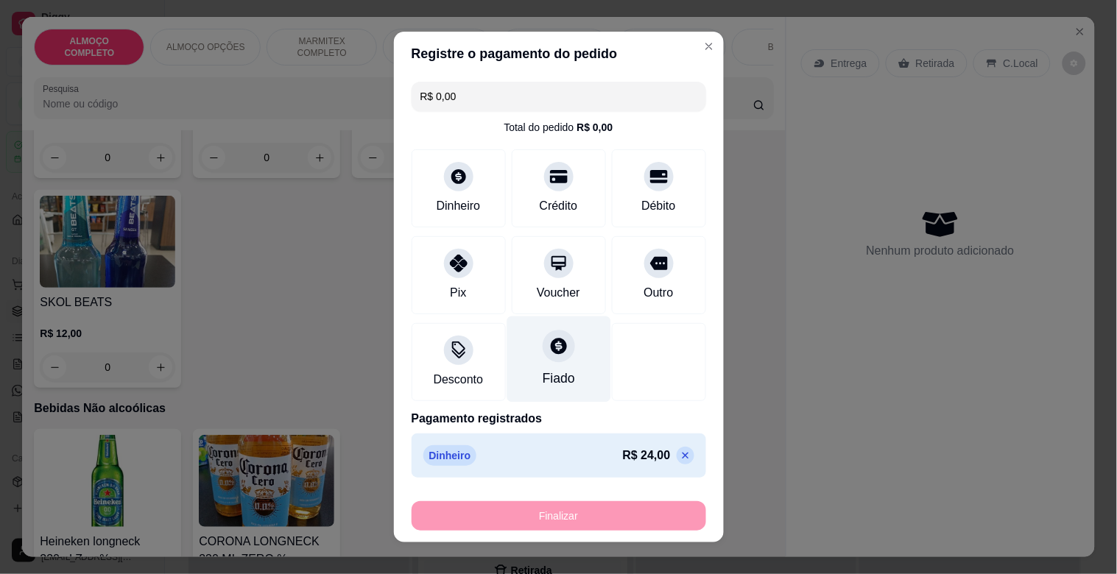
type input "-R$ 24,00"
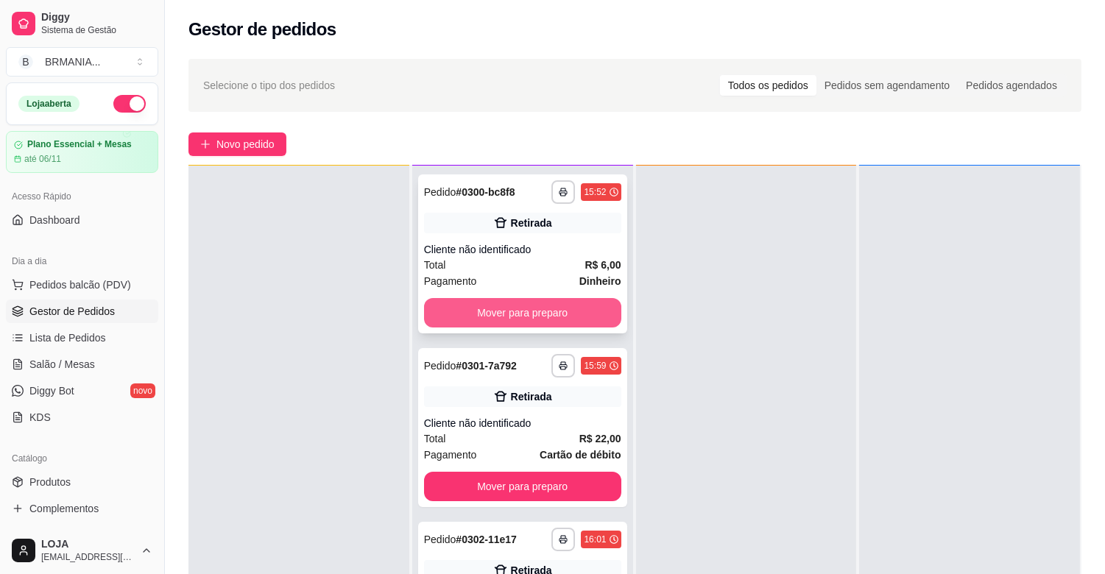
click at [509, 313] on button "Mover para preparo" at bounding box center [522, 312] width 197 height 29
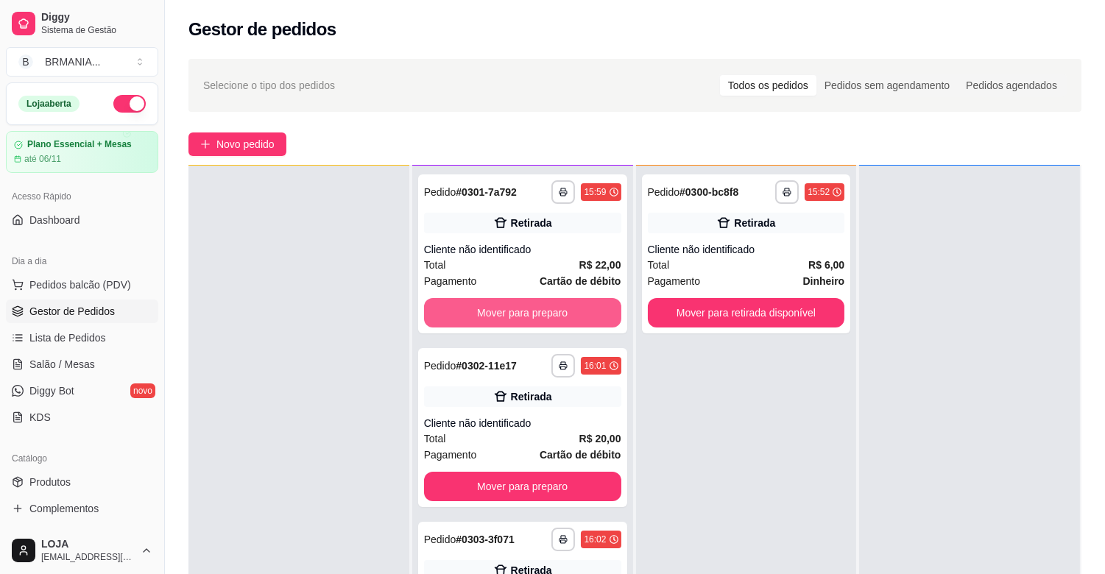
click at [509, 313] on button "Mover para preparo" at bounding box center [522, 312] width 197 height 29
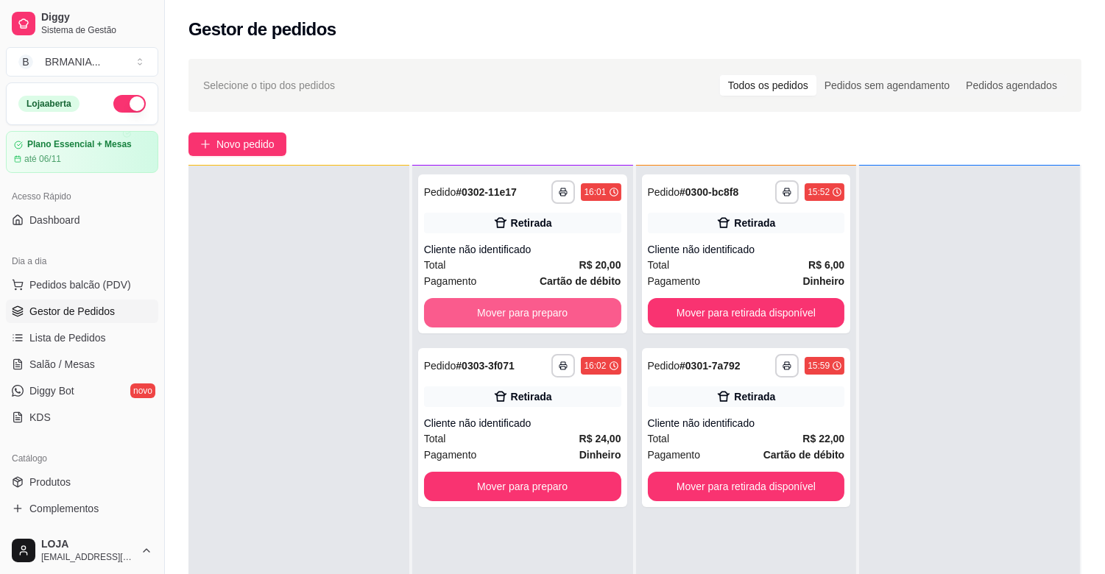
click at [509, 313] on button "Mover para preparo" at bounding box center [522, 312] width 197 height 29
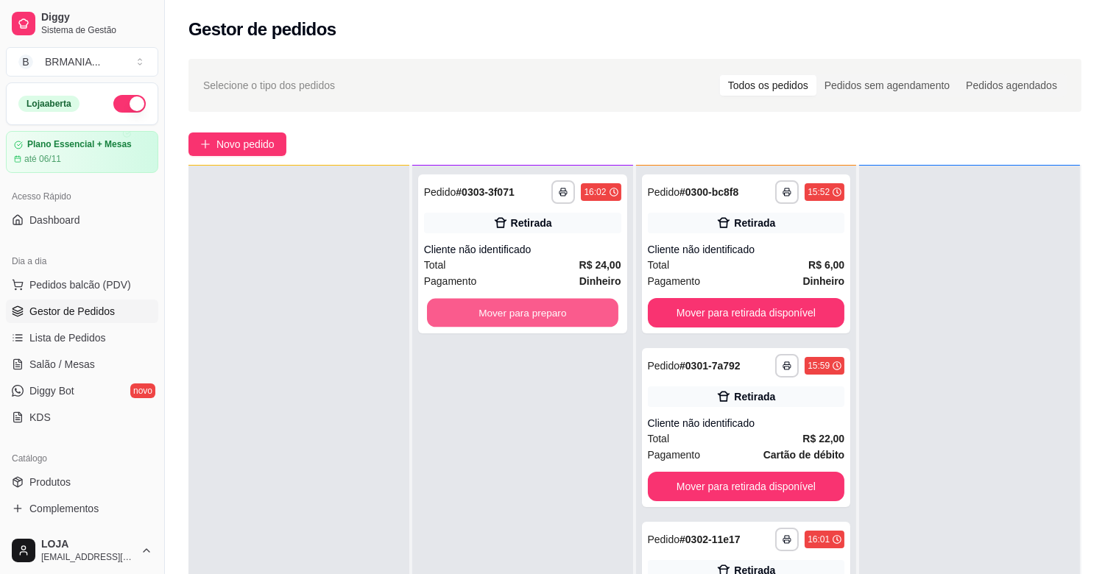
click at [509, 313] on button "Mover para preparo" at bounding box center [522, 313] width 191 height 29
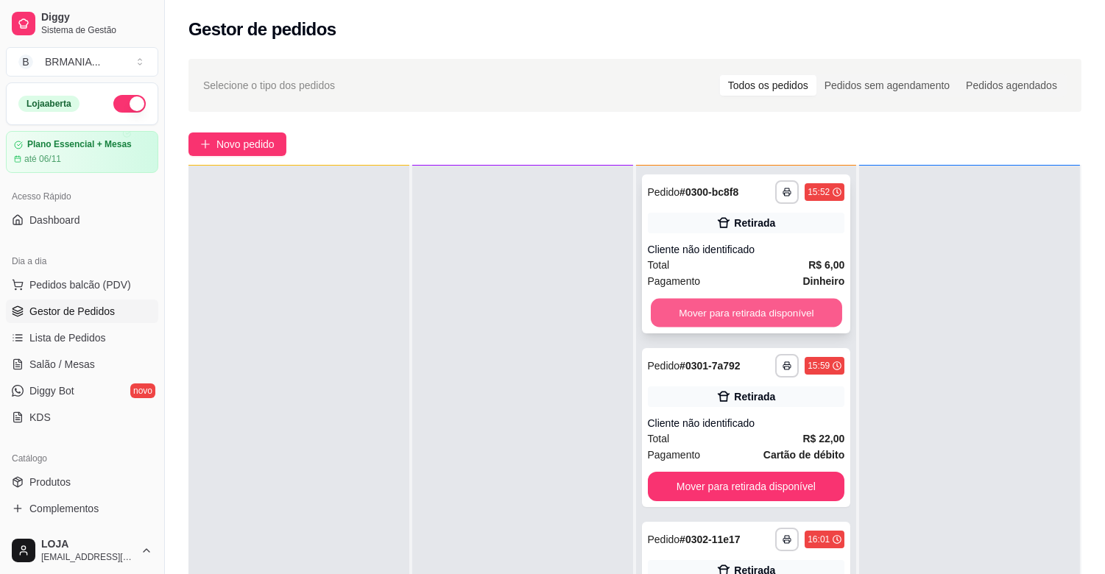
click at [703, 312] on button "Mover para retirada disponível" at bounding box center [746, 313] width 191 height 29
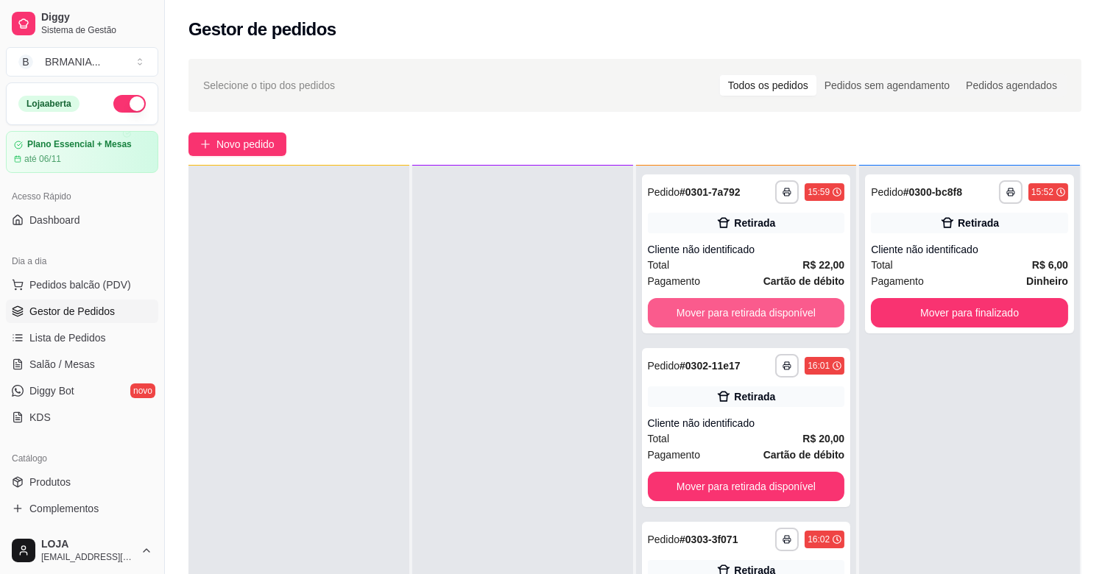
click at [703, 312] on button "Mover para retirada disponível" at bounding box center [746, 312] width 197 height 29
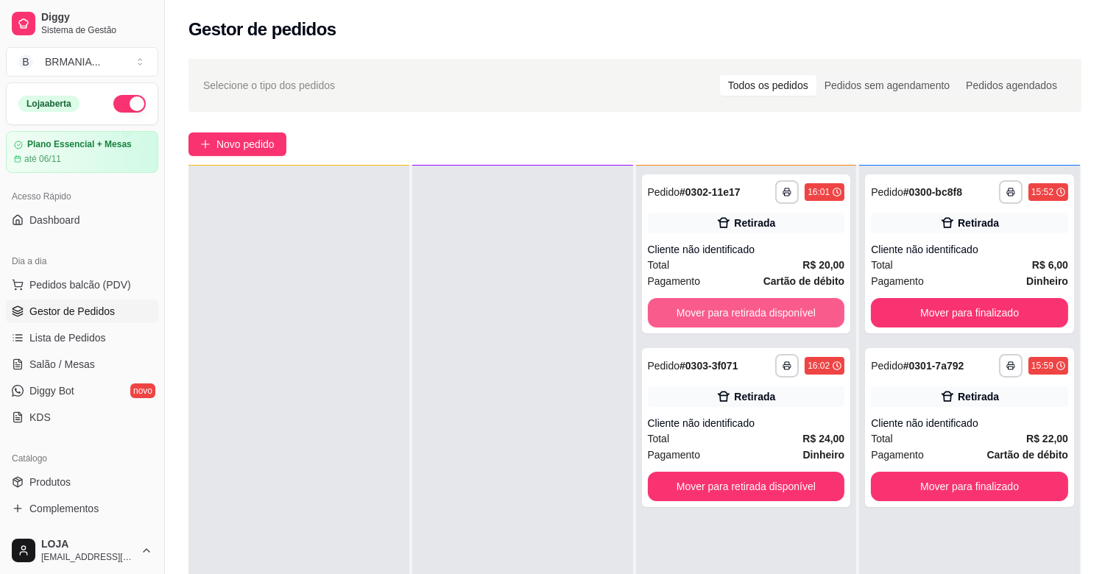
click at [703, 312] on button "Mover para retirada disponível" at bounding box center [746, 312] width 197 height 29
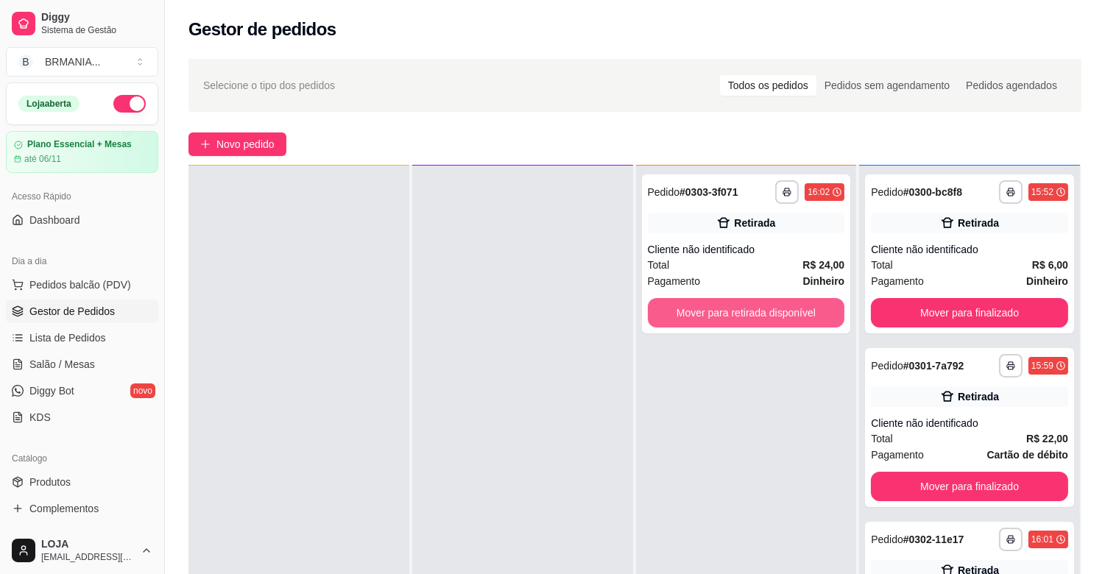
click at [703, 312] on button "Mover para retirada disponível" at bounding box center [746, 312] width 197 height 29
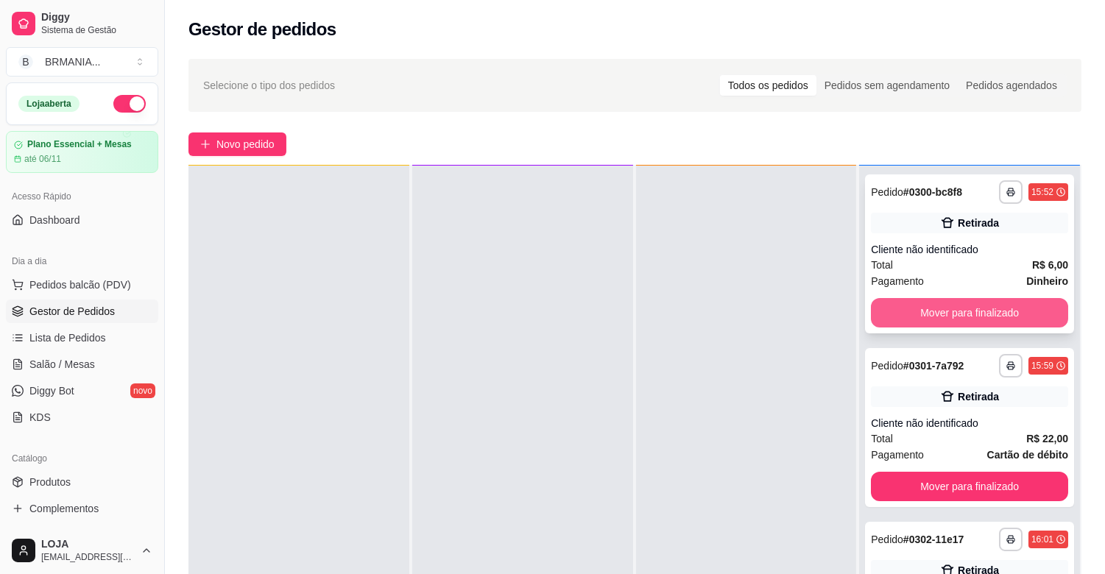
click at [898, 309] on button "Mover para finalizado" at bounding box center [969, 312] width 197 height 29
click at [900, 309] on button "Mover para finalizado" at bounding box center [969, 313] width 191 height 29
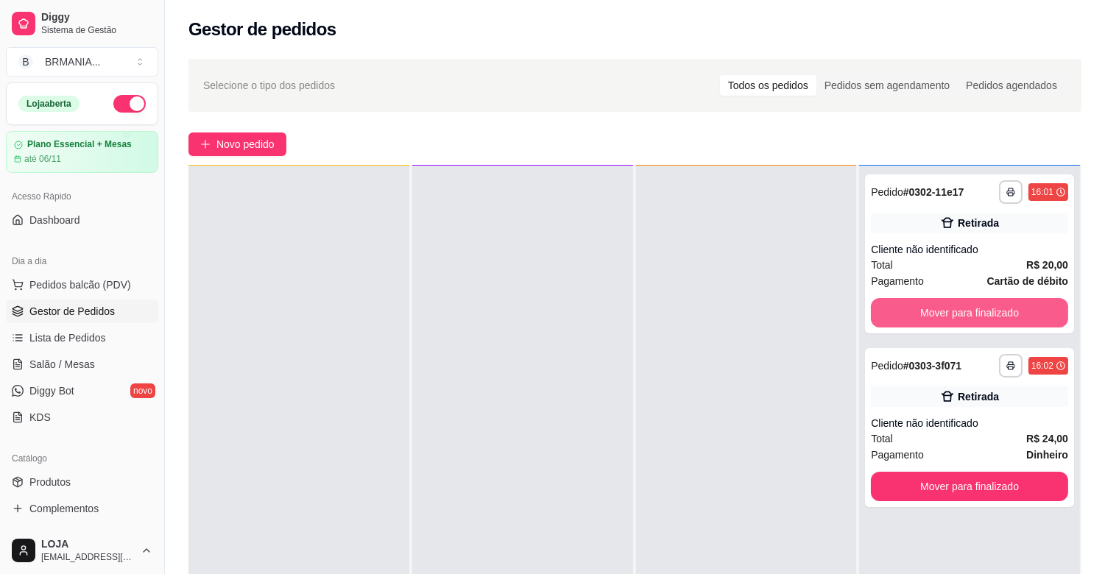
click at [900, 309] on button "Mover para finalizado" at bounding box center [969, 312] width 197 height 29
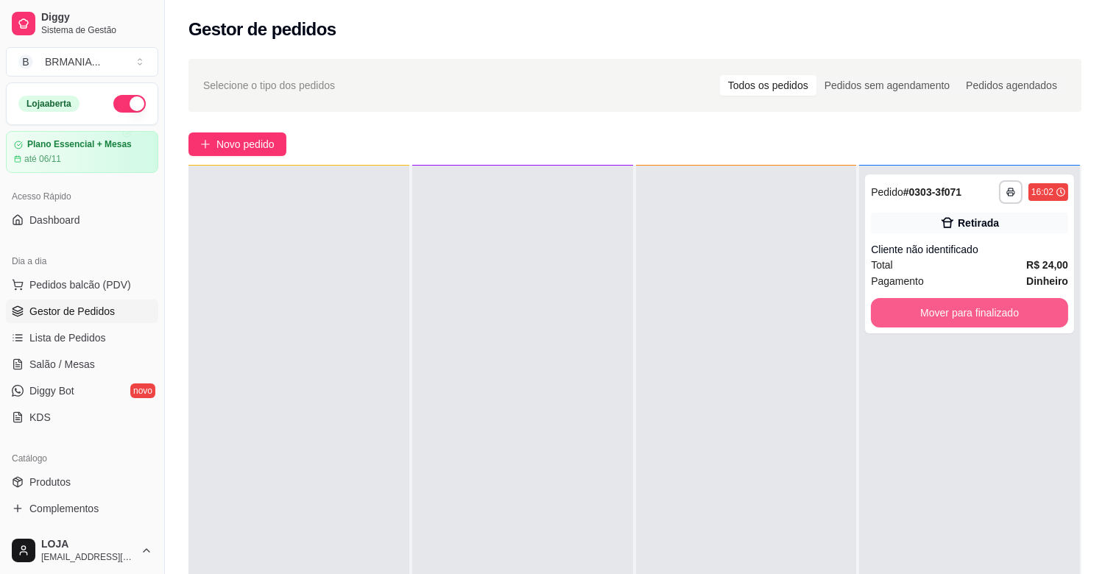
click at [900, 311] on button "Mover para finalizado" at bounding box center [969, 312] width 197 height 29
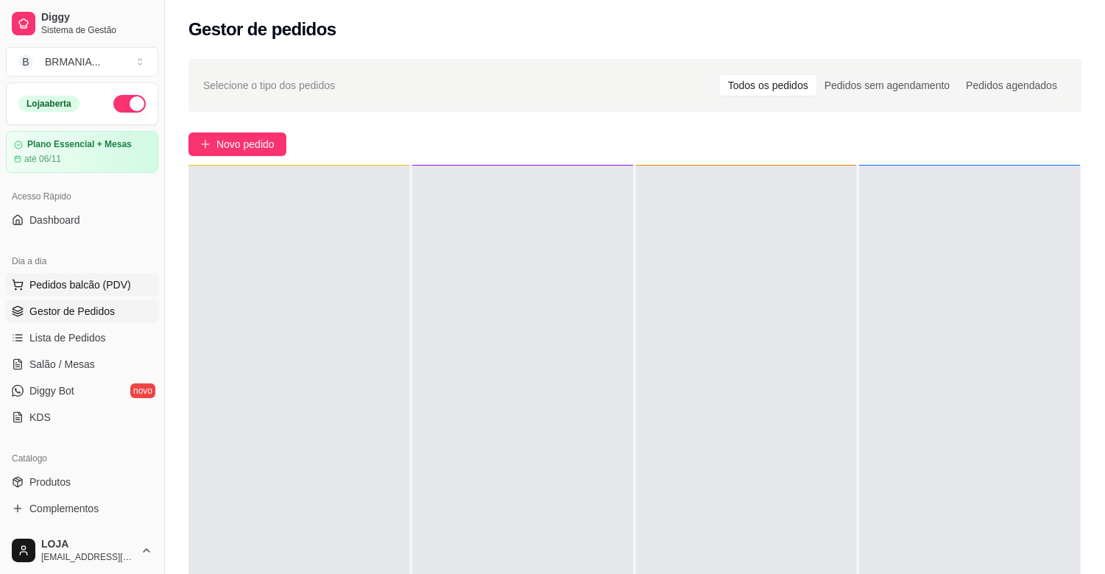
click at [109, 285] on span "Pedidos balcão (PDV)" at bounding box center [80, 285] width 102 height 15
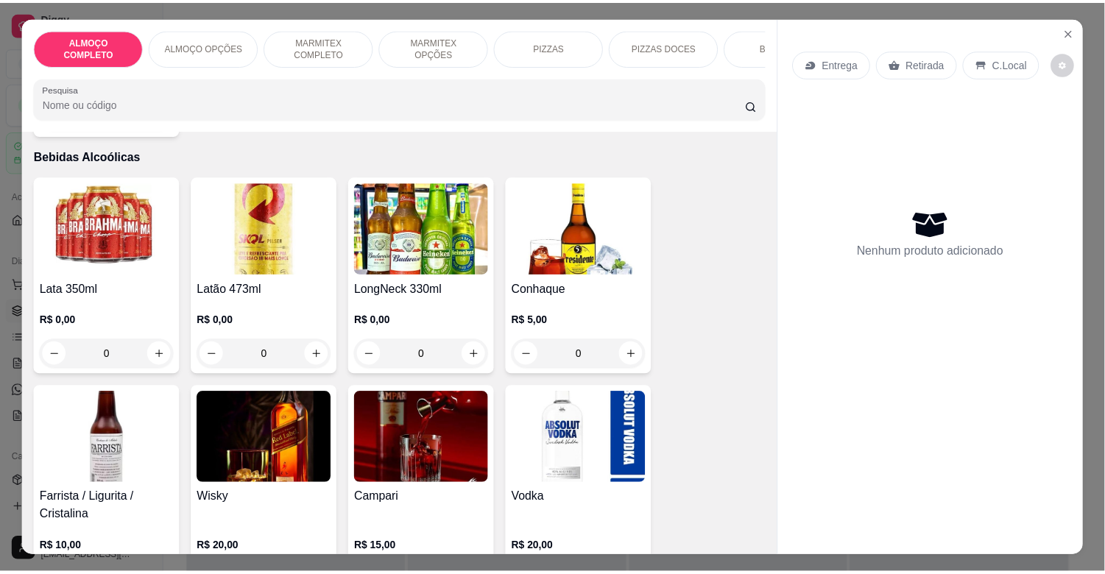
scroll to position [2998, 0]
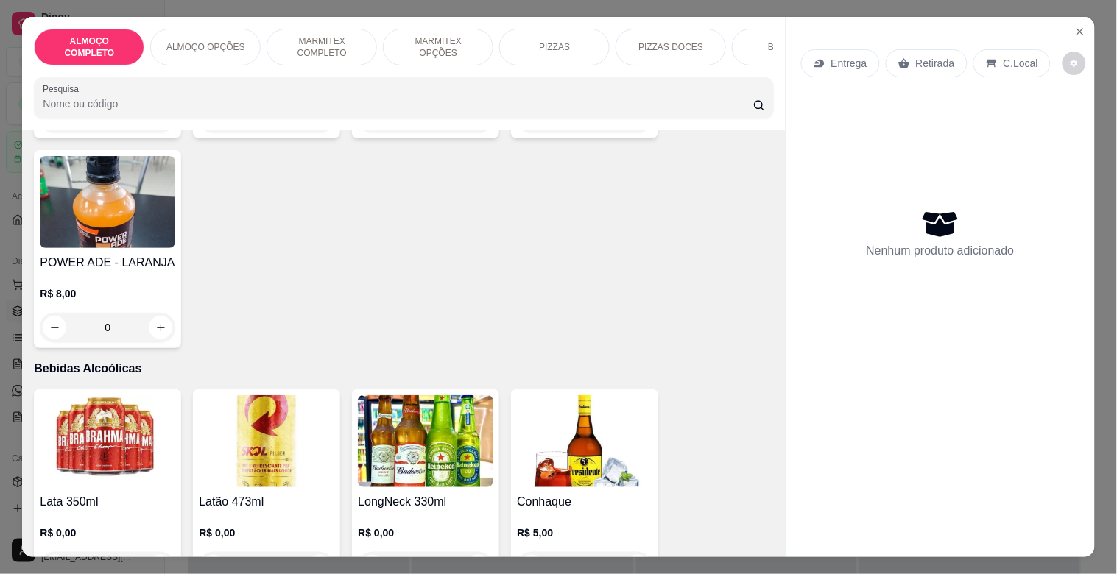
click at [451, 457] on img at bounding box center [425, 441] width 135 height 92
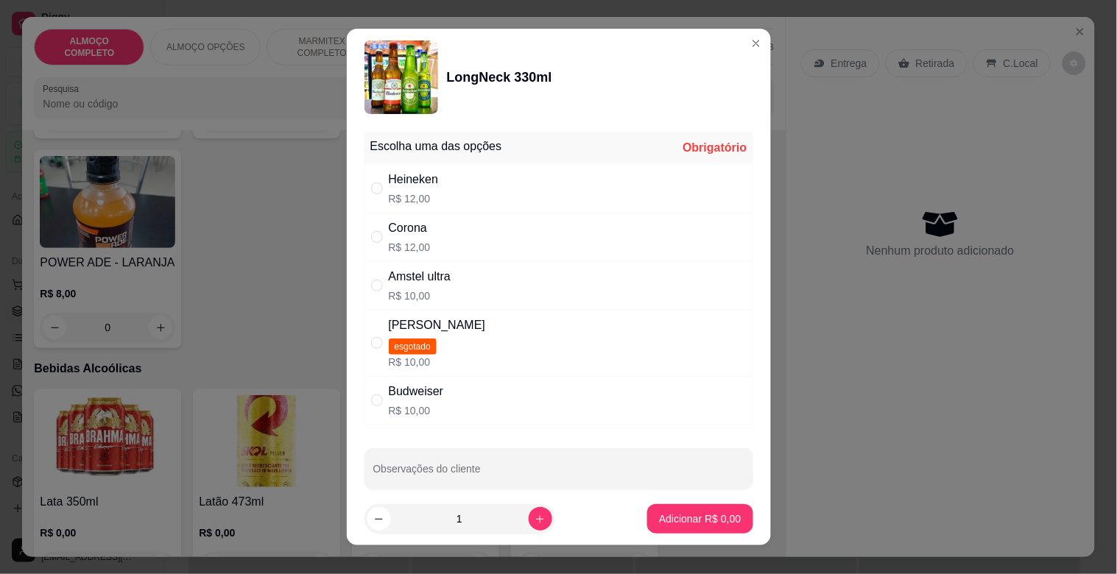
click at [437, 244] on div "Corona R$ 12,00" at bounding box center [558, 237] width 389 height 49
radio input "true"
click at [534, 516] on icon "increase-product-quantity" at bounding box center [539, 519] width 11 height 11
type input "2"
click at [685, 509] on button "Adicionar R$ 24,00" at bounding box center [696, 518] width 111 height 29
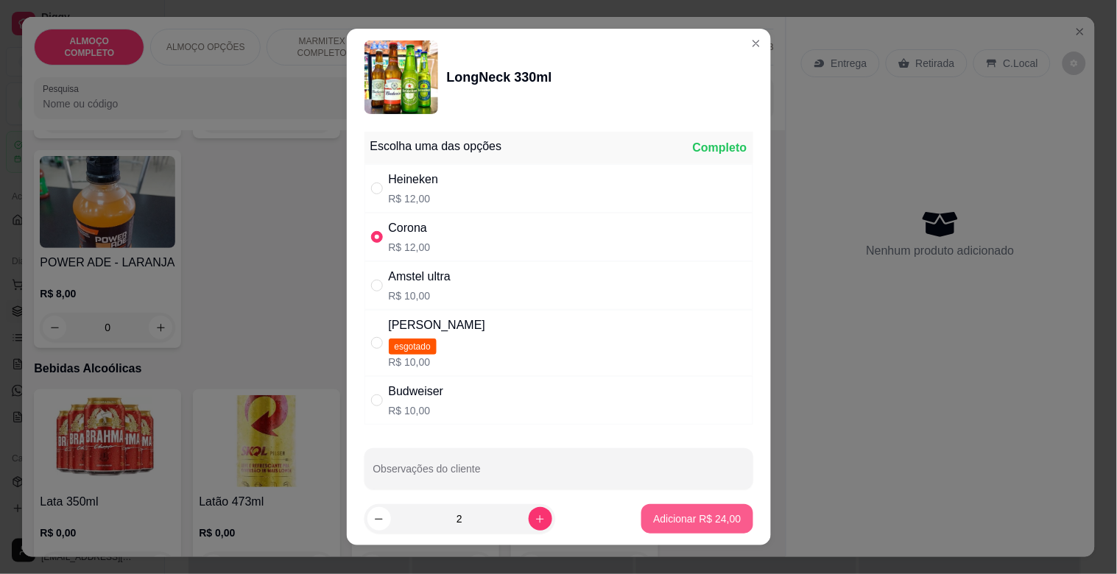
type input "2"
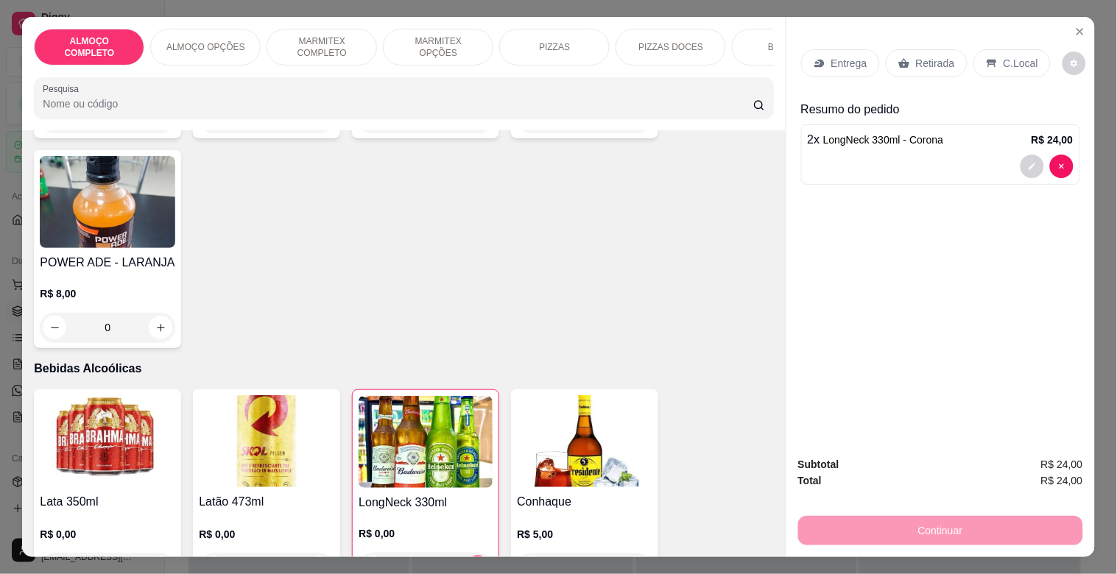
click at [922, 67] on div "Retirada" at bounding box center [927, 63] width 82 height 28
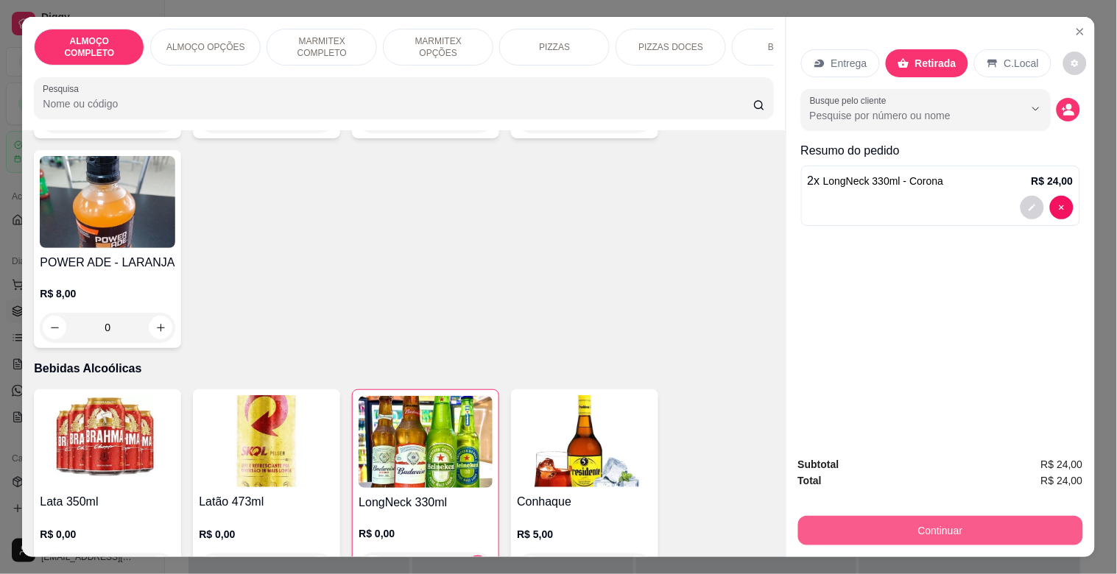
click at [941, 518] on button "Continuar" at bounding box center [940, 530] width 285 height 29
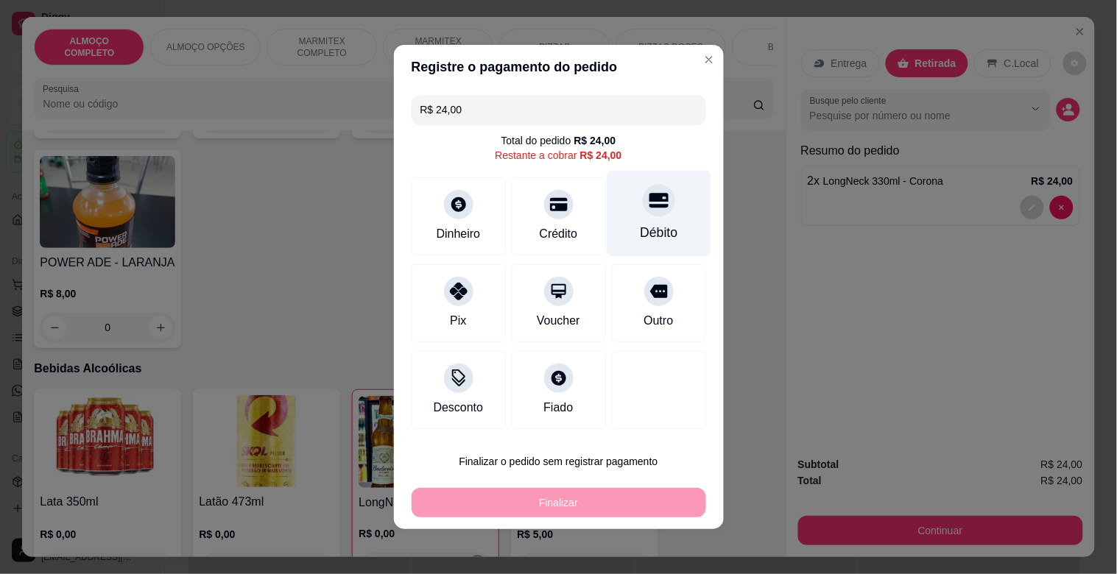
click at [650, 238] on div "Débito" at bounding box center [659, 232] width 38 height 19
type input "R$ 0,00"
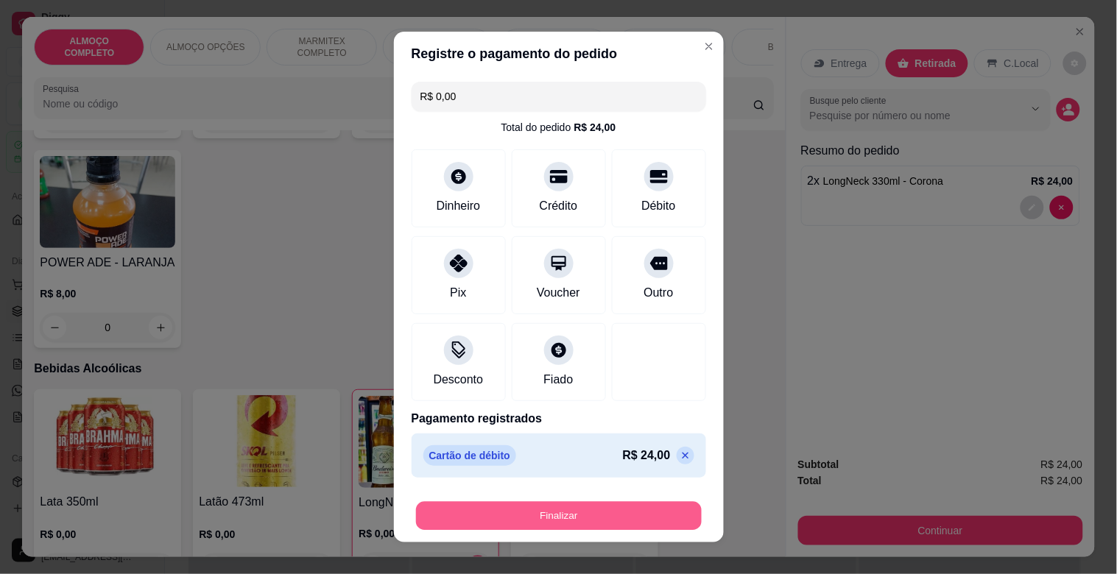
click at [601, 517] on button "Finalizar" at bounding box center [559, 516] width 286 height 29
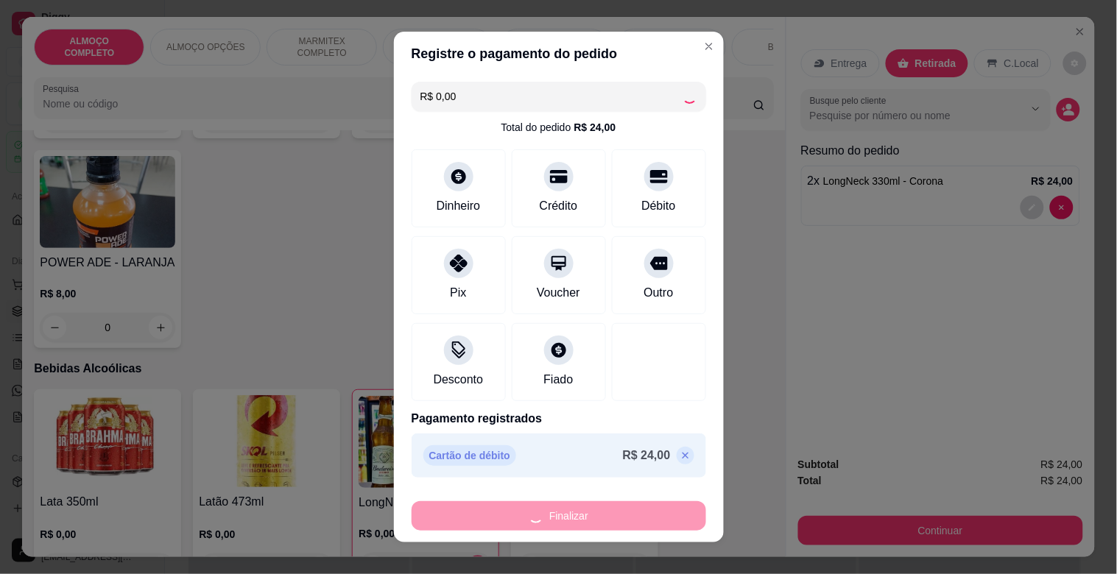
type input "0"
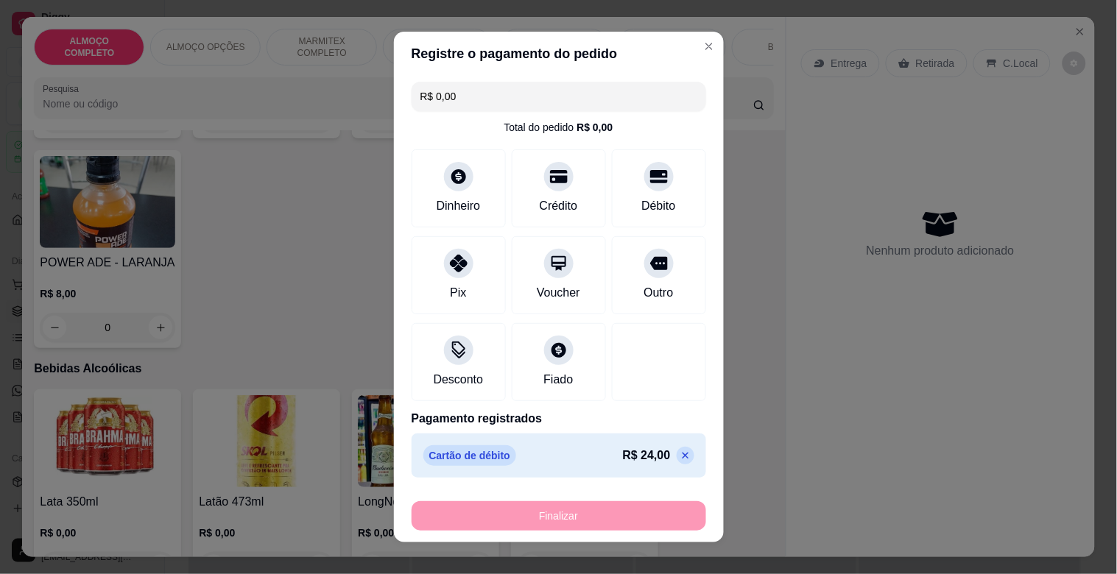
type input "-R$ 24,00"
